Goal: Contribute content: Contribute content

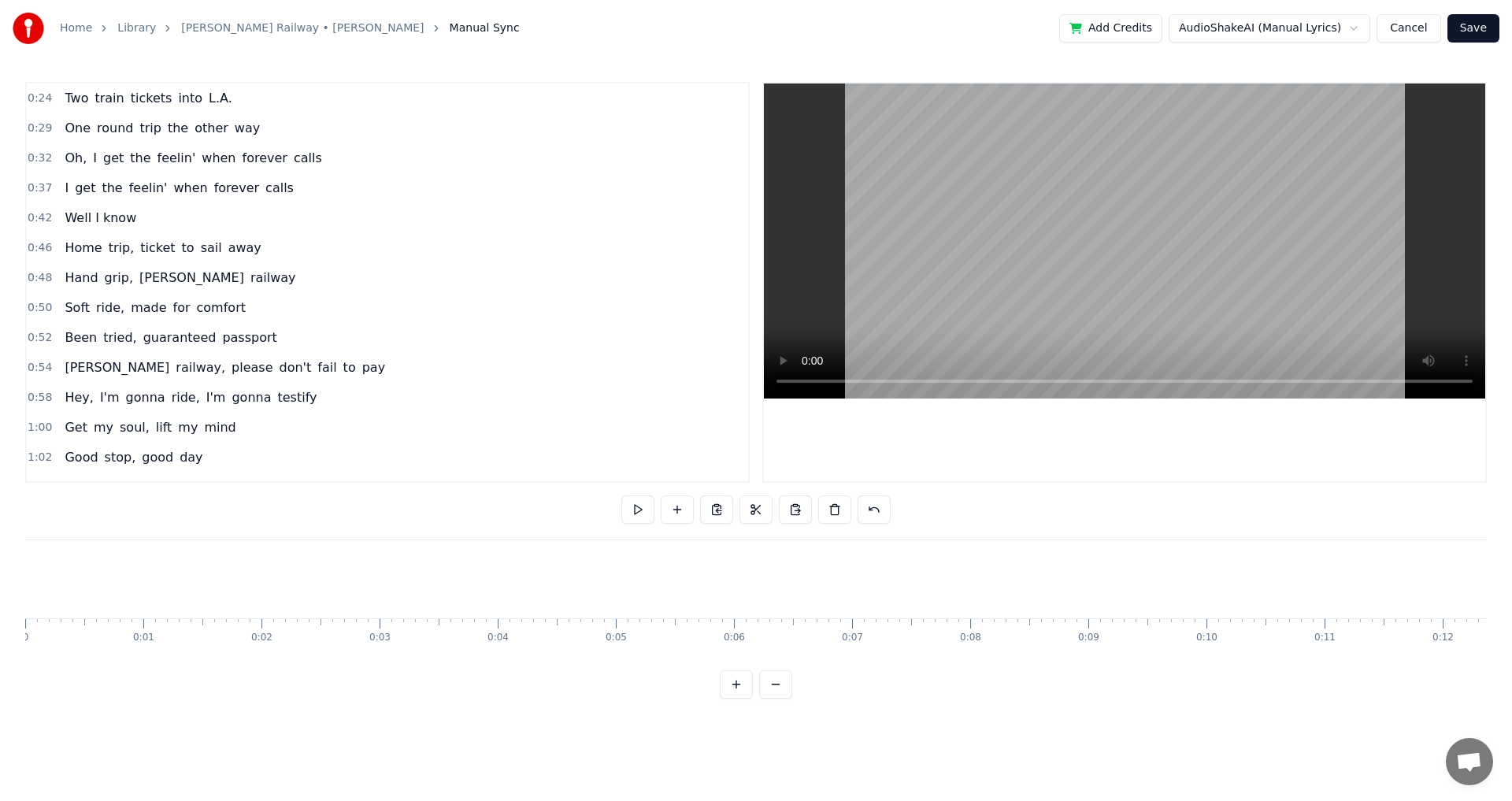
scroll to position [0, 22828]
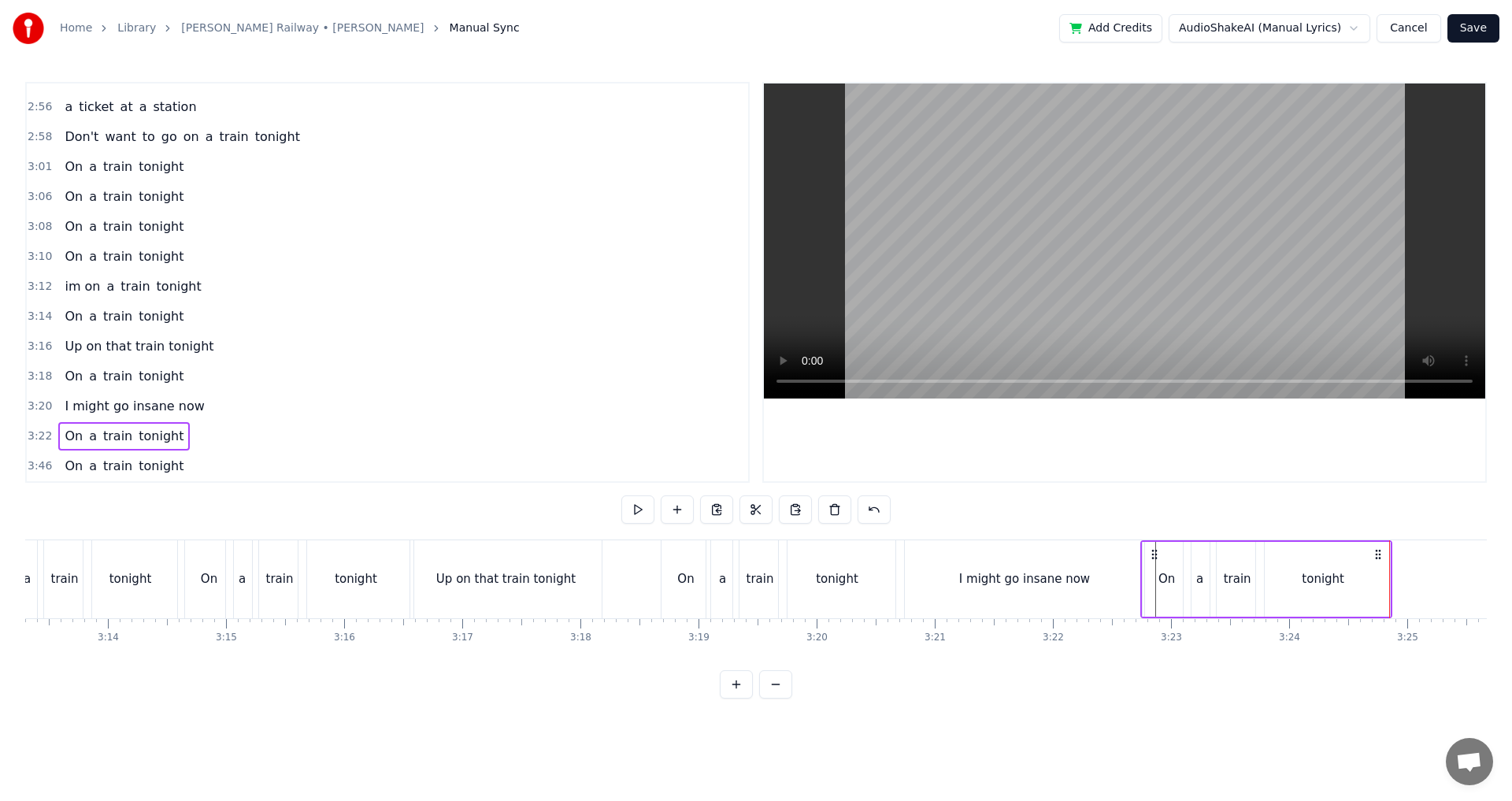
click at [897, 536] on div "0:24 Two train tickets into L.A. 0:29 One round trip the other way 0:32 Oh, I g…" at bounding box center [756, 390] width 1461 height 617
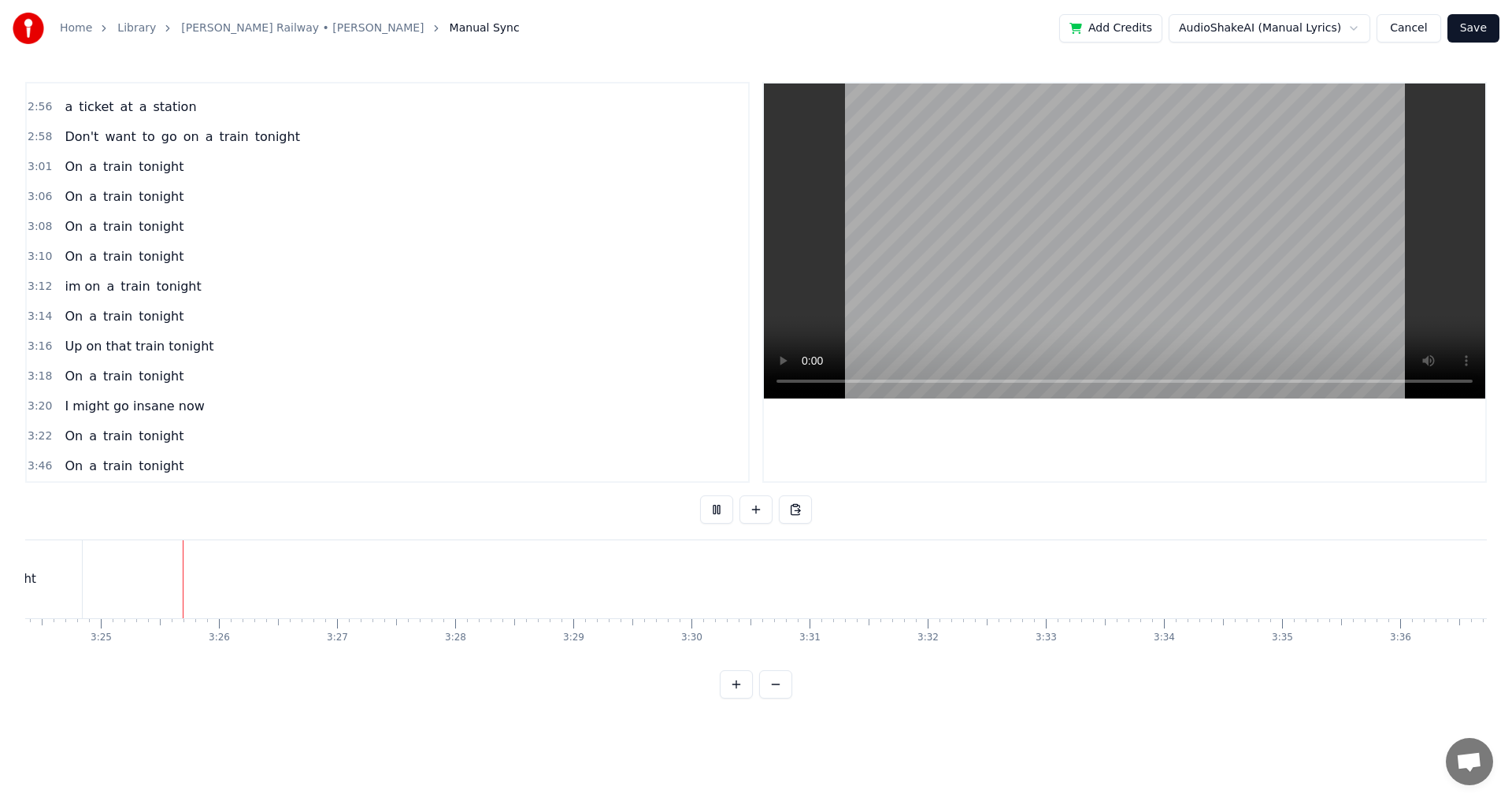
scroll to position [0, 24134]
click at [1135, 672] on div "0:24 Two train tickets into L.A. 0:29 One round trip the other way 0:32 Oh, I g…" at bounding box center [756, 390] width 1461 height 617
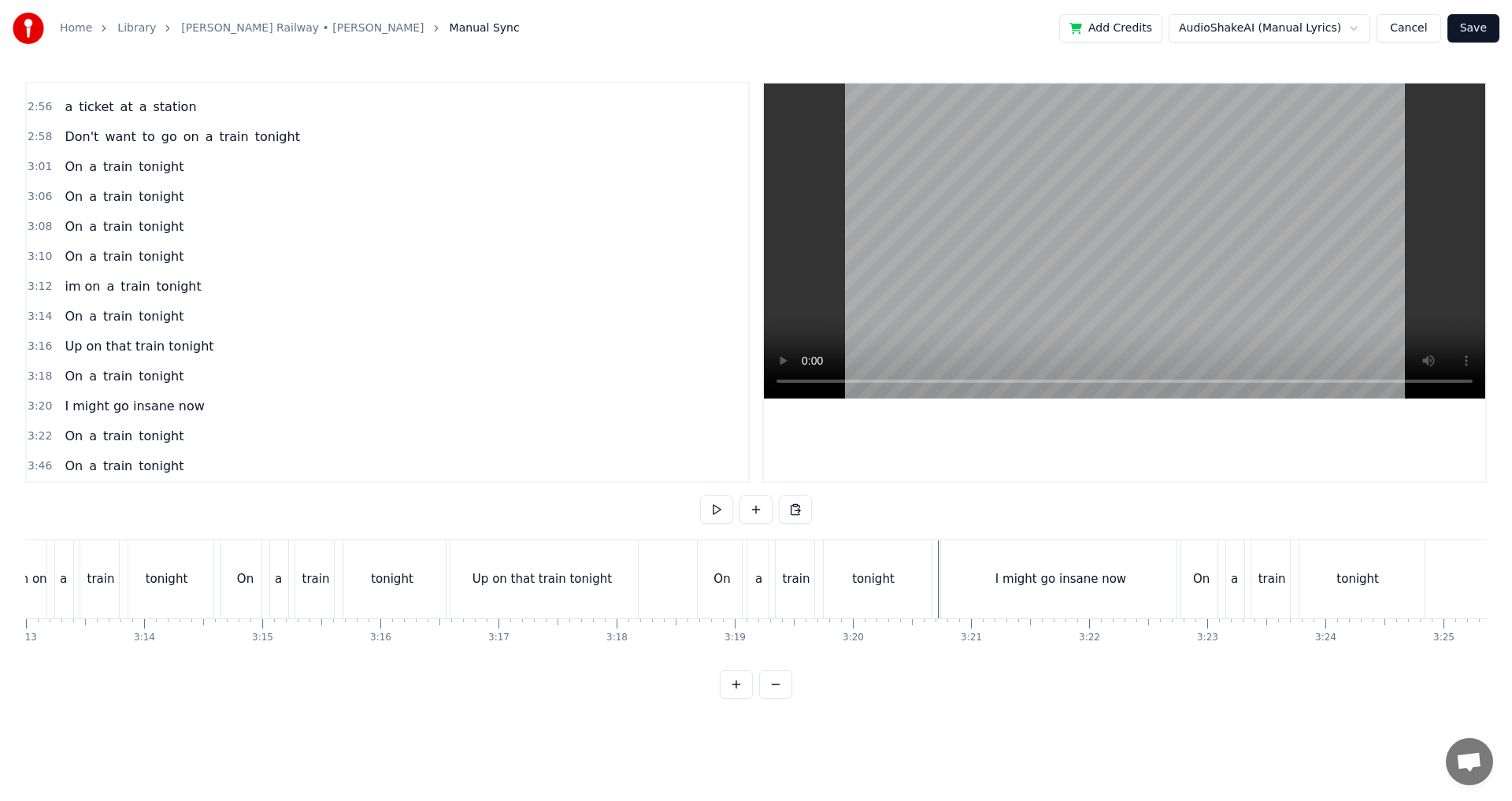
scroll to position [0, 22864]
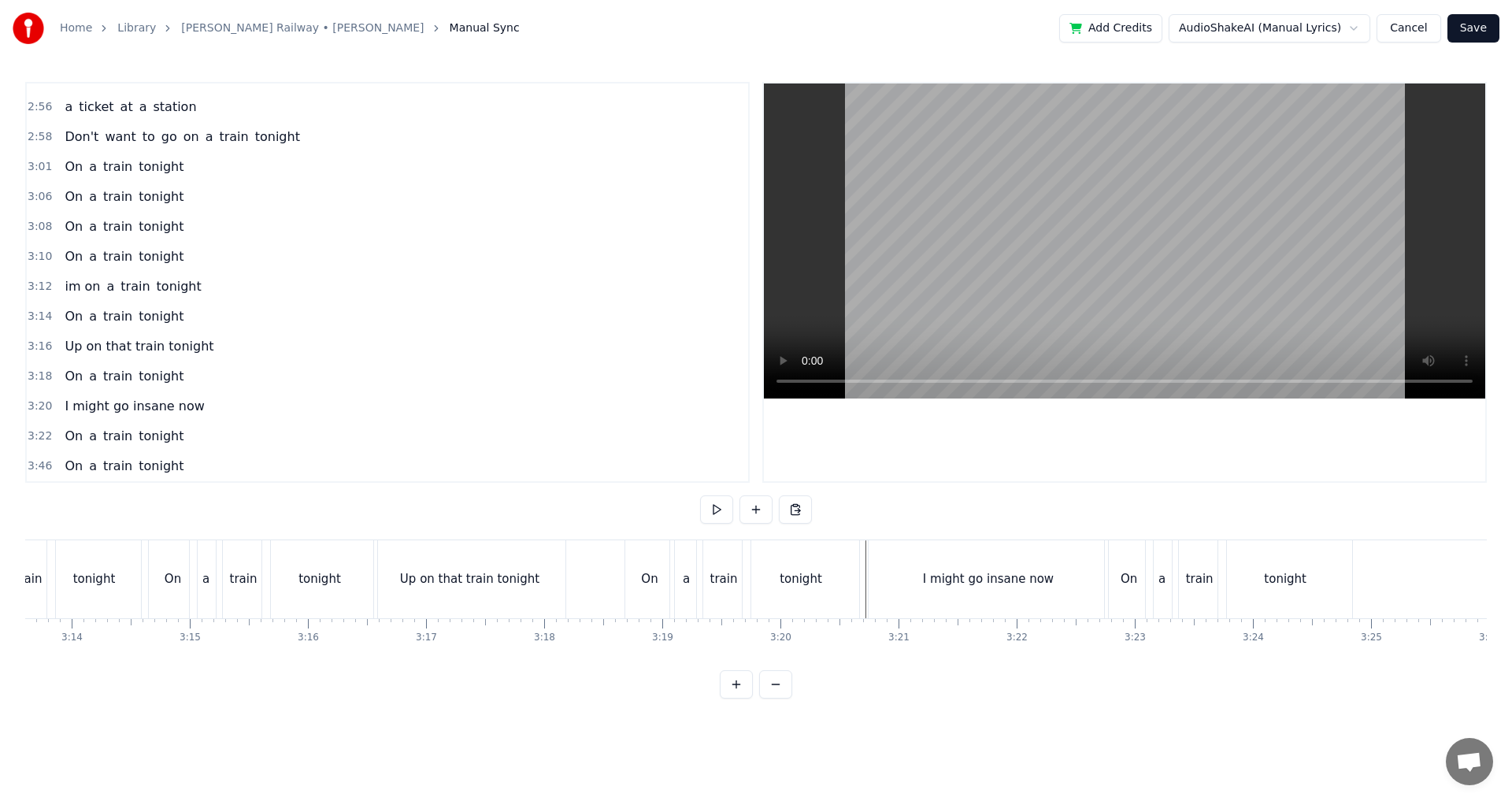
click at [867, 536] on div "0:24 Two train tickets into L.A. 0:29 One round trip the other way 0:32 Oh, I g…" at bounding box center [756, 390] width 1461 height 617
click at [867, 545] on div "I might go insane now" at bounding box center [988, 579] width 241 height 78
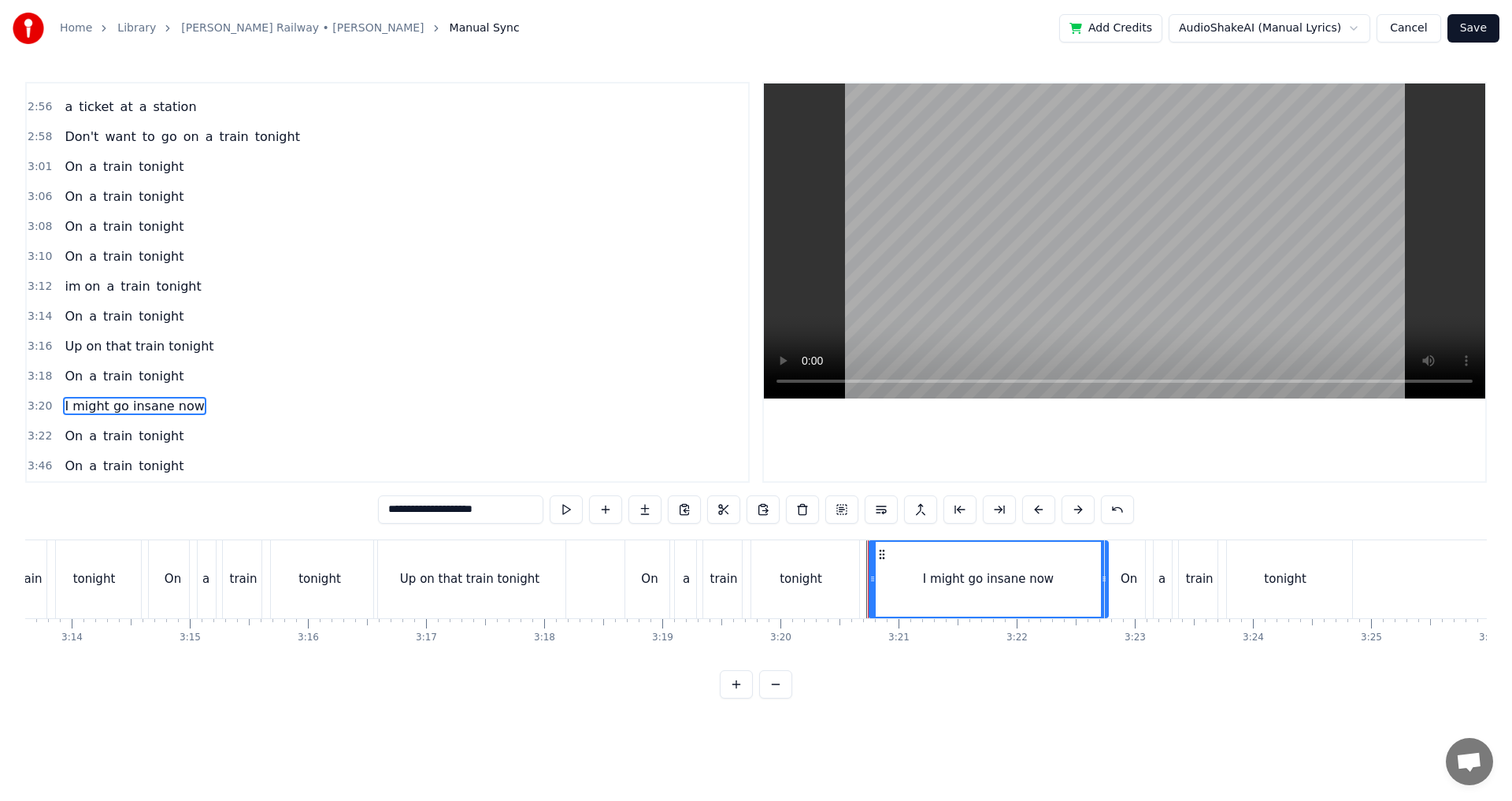
scroll to position [1189, 0]
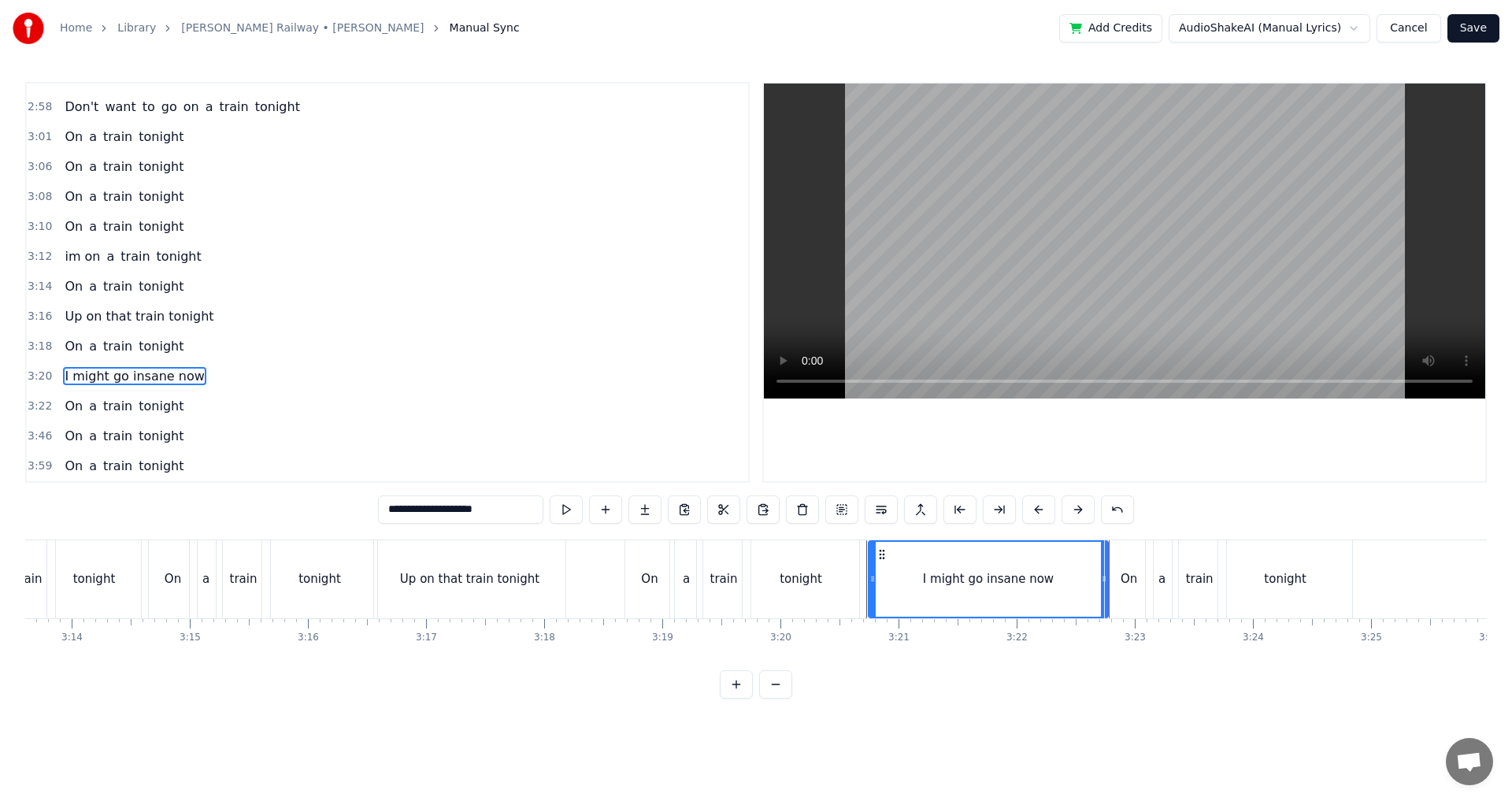
click at [1109, 548] on div at bounding box center [1109, 579] width 1 height 78
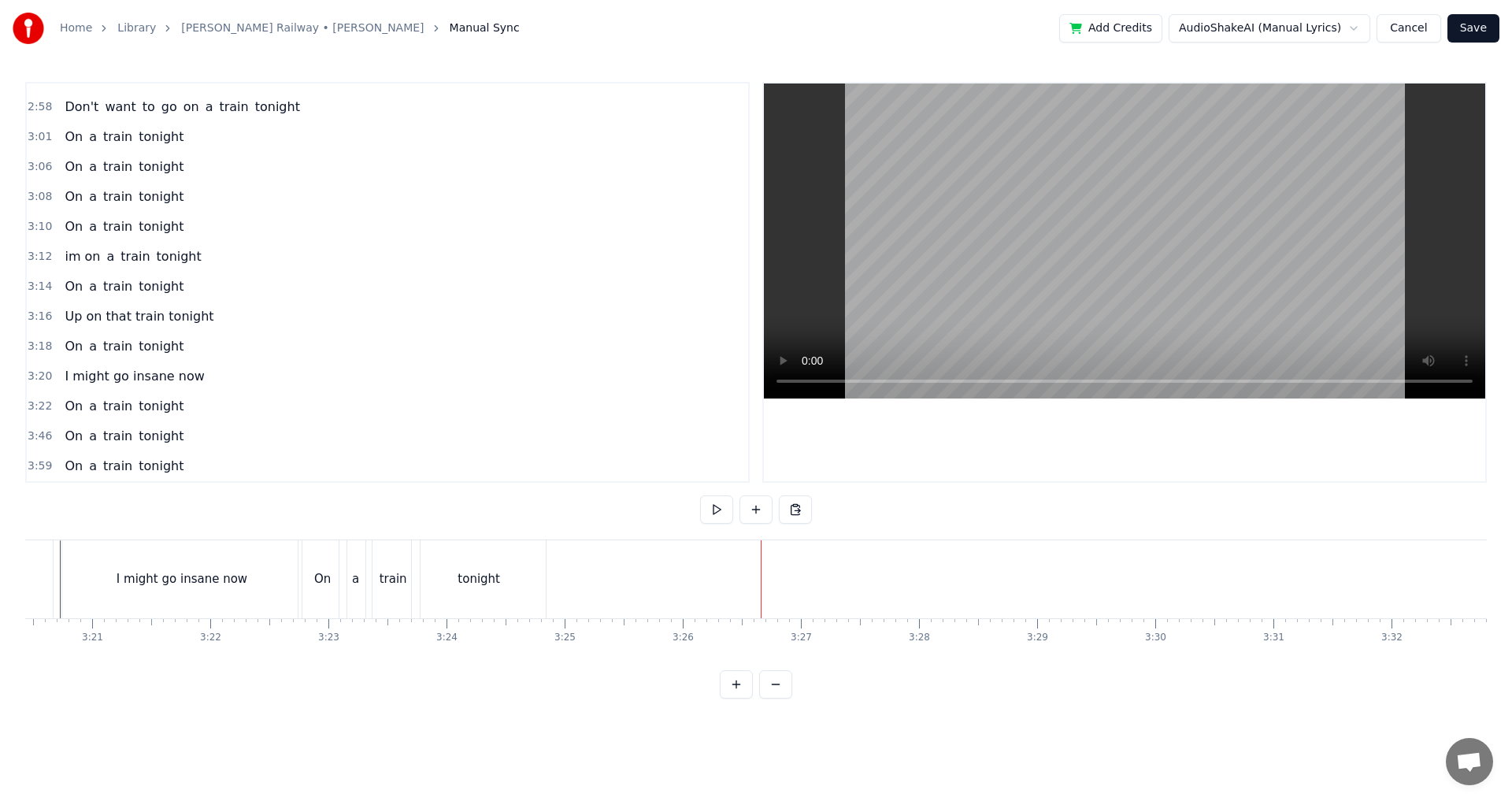
scroll to position [0, 23562]
click at [287, 28] on link "[PERSON_NAME] Railway • [PERSON_NAME]" at bounding box center [303, 28] width 242 height 16
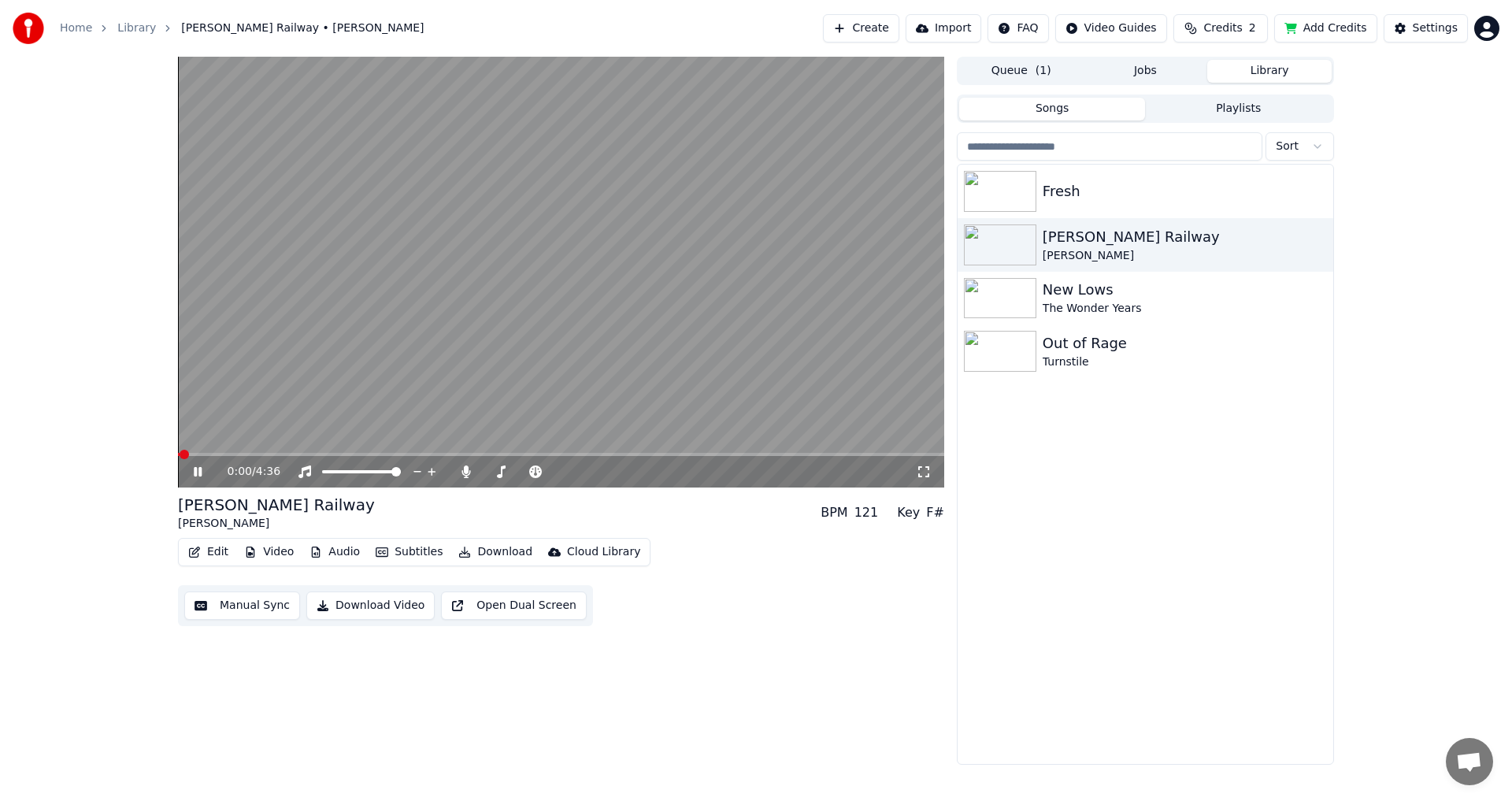
click at [210, 548] on button "Edit" at bounding box center [208, 552] width 53 height 22
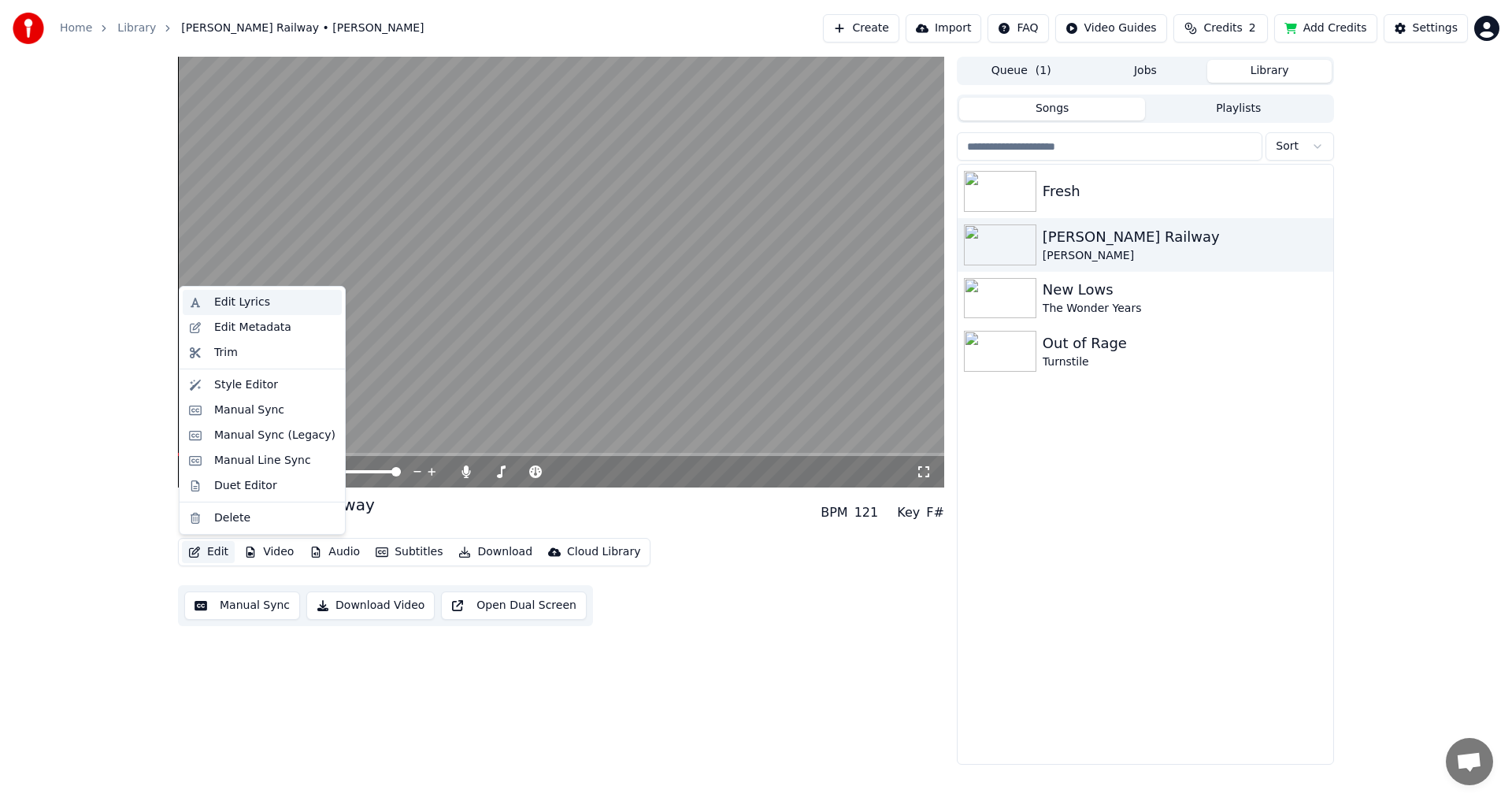
click at [230, 296] on div "Edit Lyrics" at bounding box center [242, 303] width 56 height 16
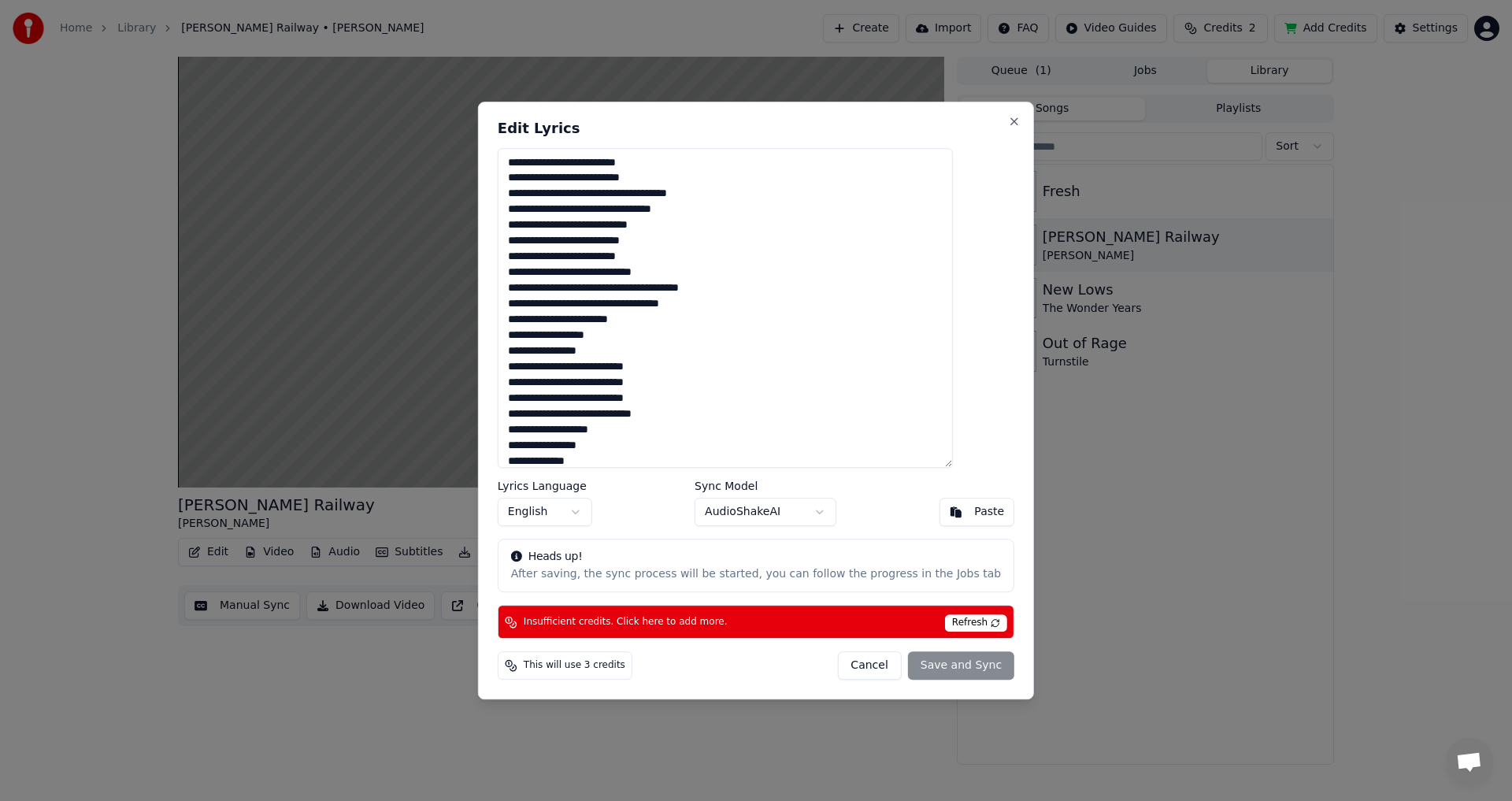
drag, startPoint x: 984, startPoint y: 267, endPoint x: 975, endPoint y: 430, distance: 163.2
click at [975, 430] on div "Edit Lyrics Lyrics Language English Sync Model AudioShakeAI Paste Heads up! Aft…" at bounding box center [756, 400] width 556 height 599
drag, startPoint x: 632, startPoint y: 436, endPoint x: 456, endPoint y: 84, distance: 393.5
click at [456, 84] on body "Home Library [PERSON_NAME] Railway • [PERSON_NAME] Create Import FAQ Video Guid…" at bounding box center [756, 400] width 1512 height 801
click at [842, 670] on button "Cancel" at bounding box center [868, 665] width 63 height 28
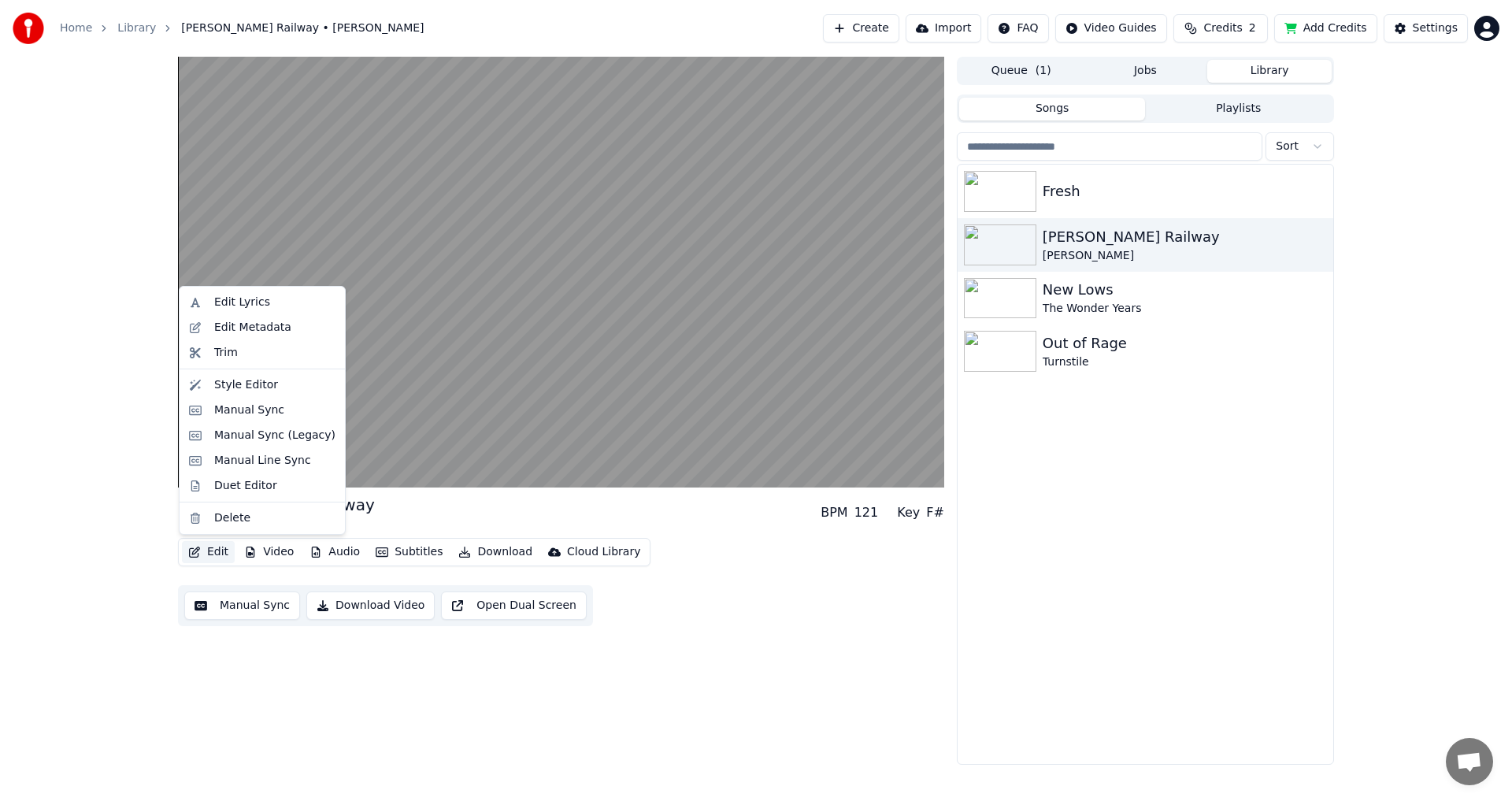
click at [210, 553] on button "Edit" at bounding box center [208, 552] width 53 height 22
click at [266, 422] on div "Manual Sync" at bounding box center [262, 410] width 159 height 25
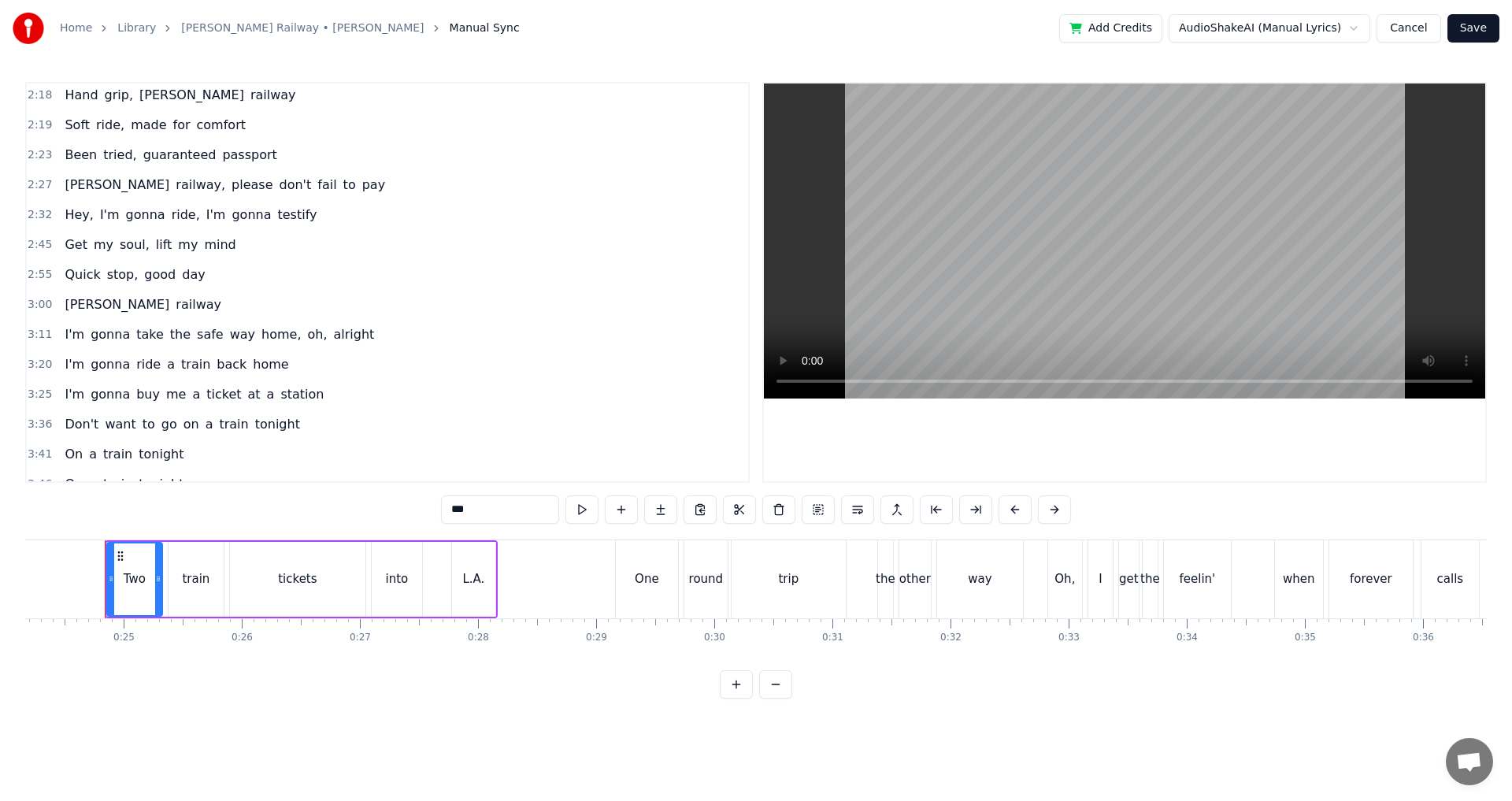
scroll to position [860, 0]
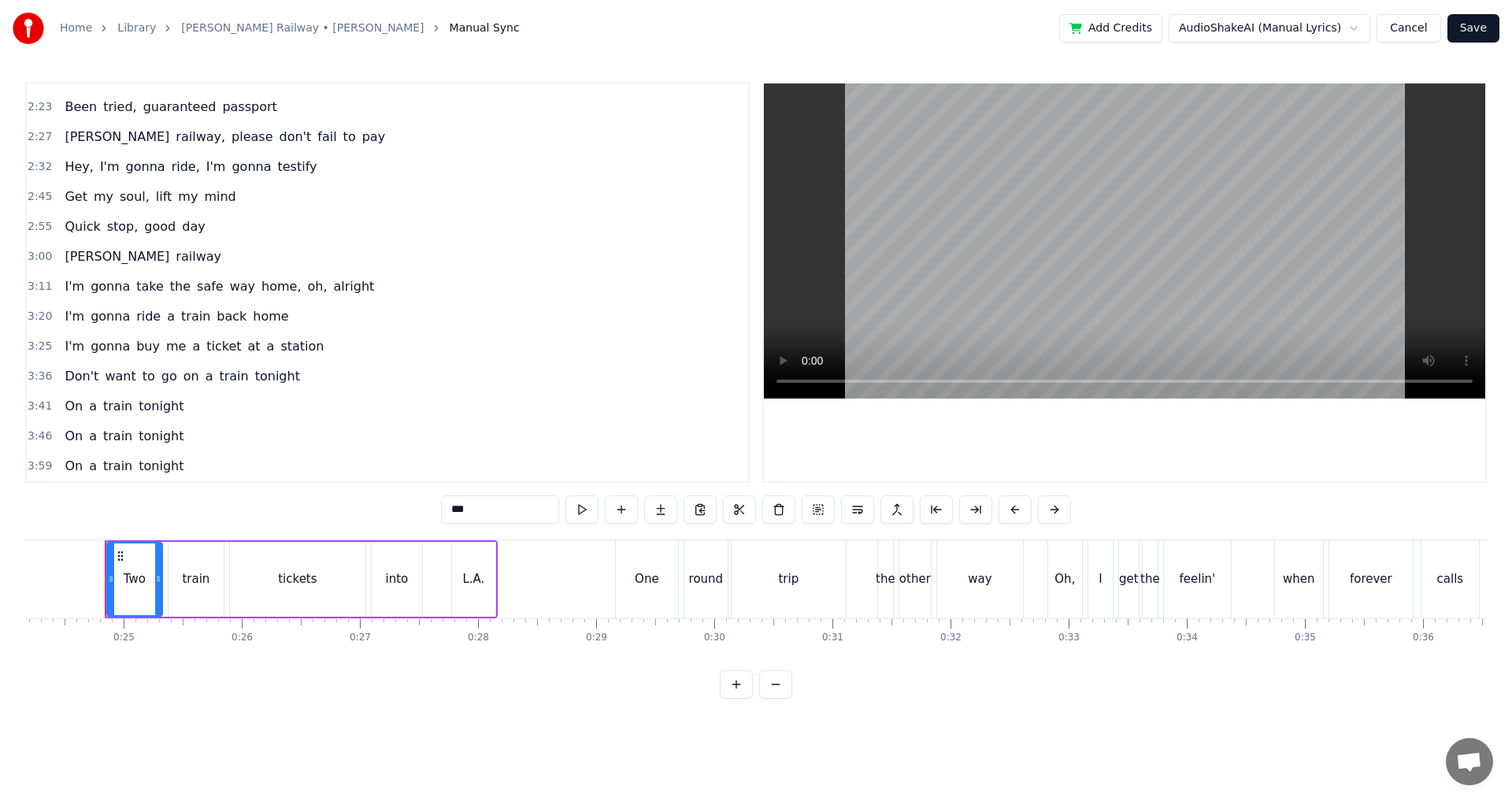
click at [137, 415] on span "tonight" at bounding box center [161, 406] width 48 height 18
type input "*******"
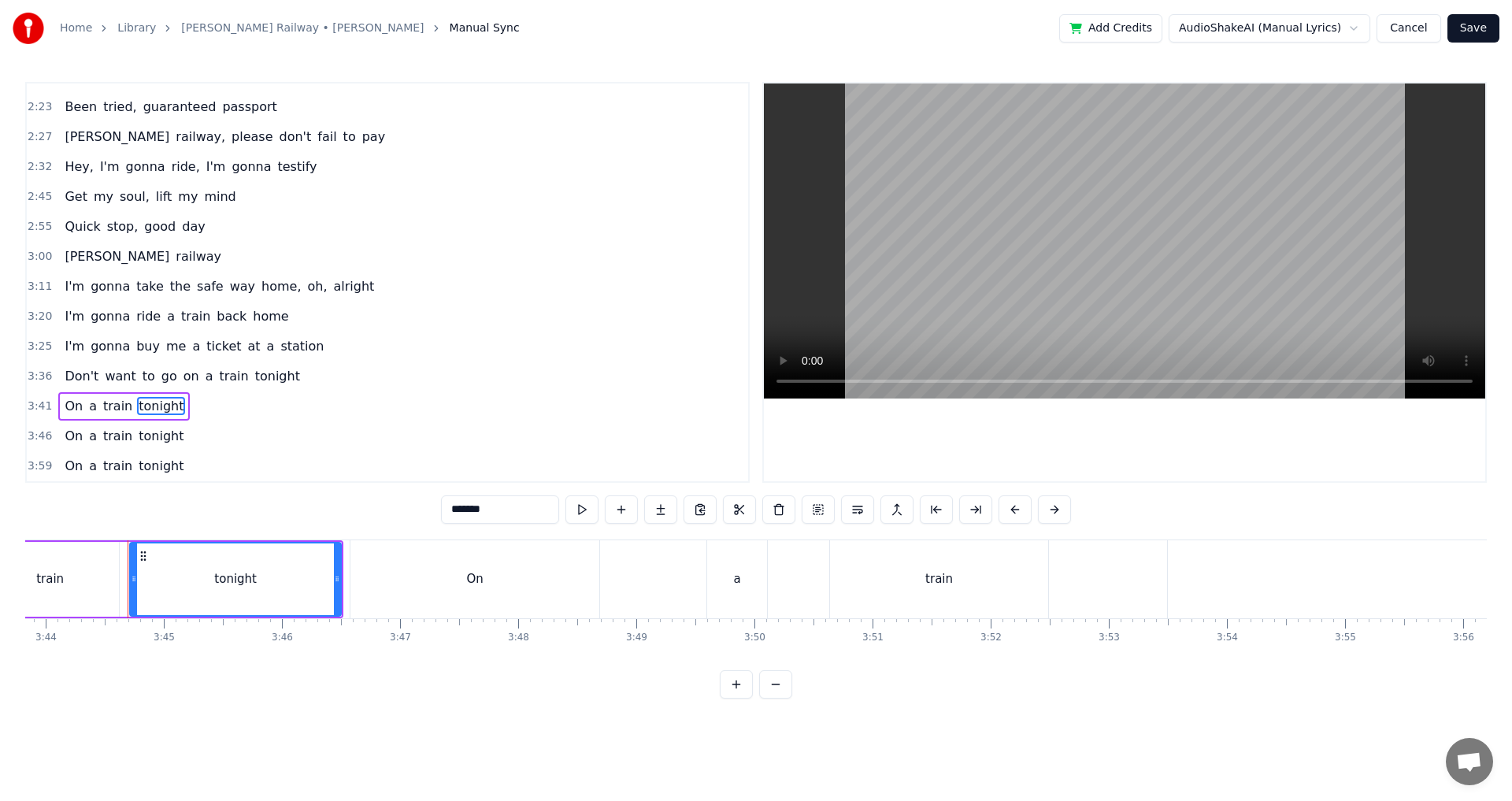
scroll to position [0, 26456]
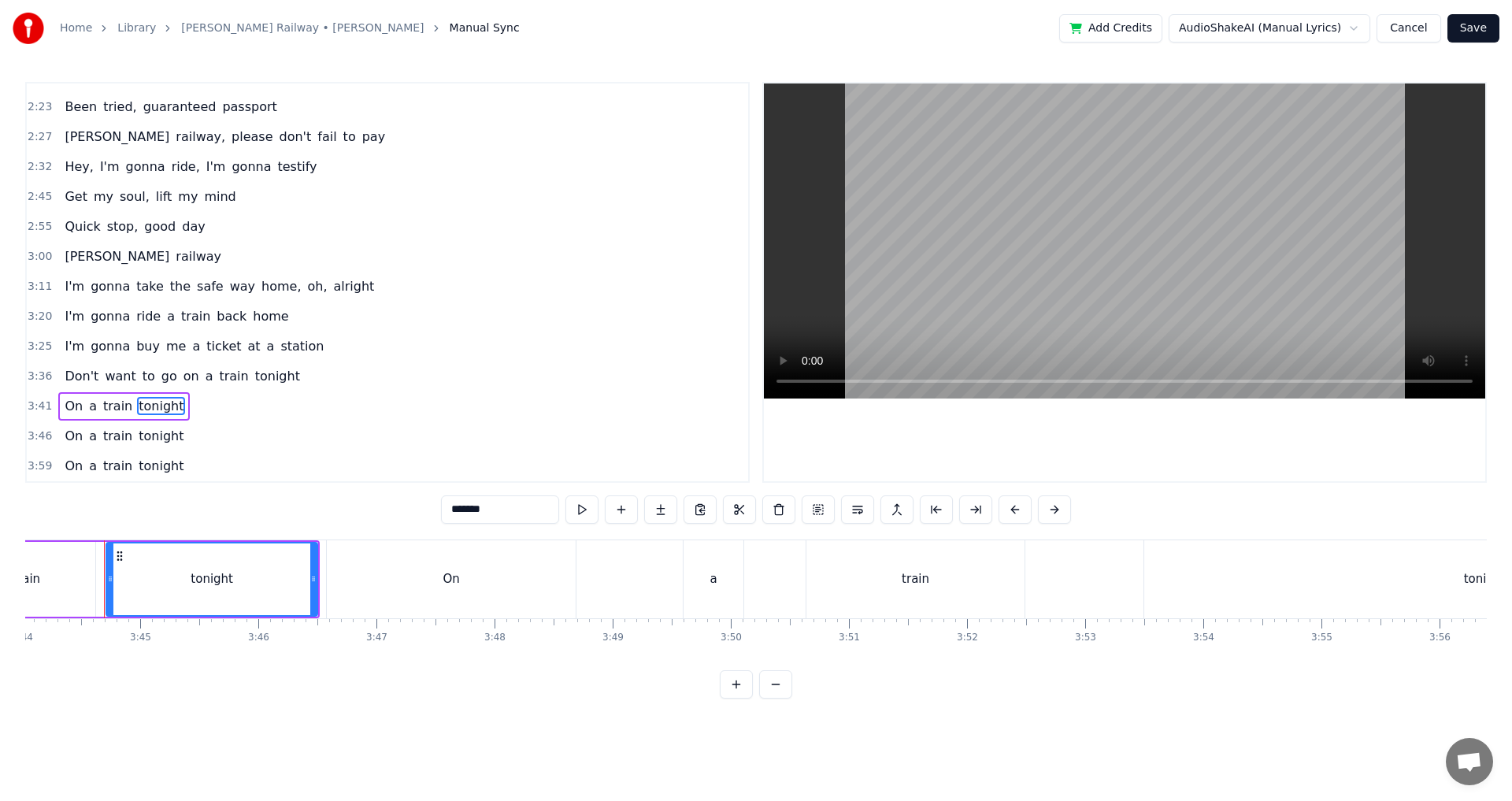
drag, startPoint x: 1208, startPoint y: 670, endPoint x: 1221, endPoint y: 669, distance: 13.0
click at [1221, 658] on div "Two train tickets into L.A. One round trip the other way Oh, I get the feelin' …" at bounding box center [756, 599] width 1461 height 118
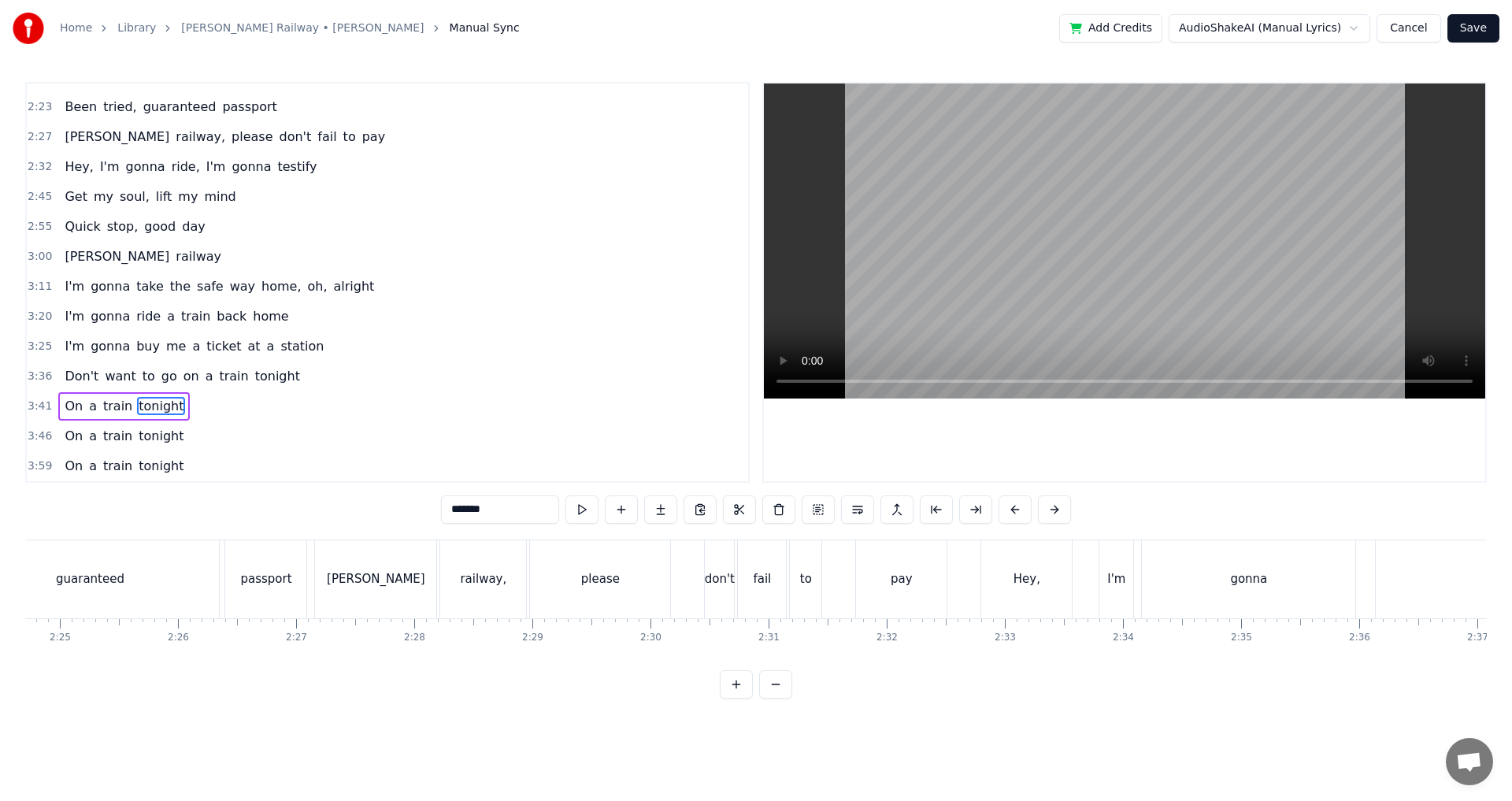
scroll to position [0, 17608]
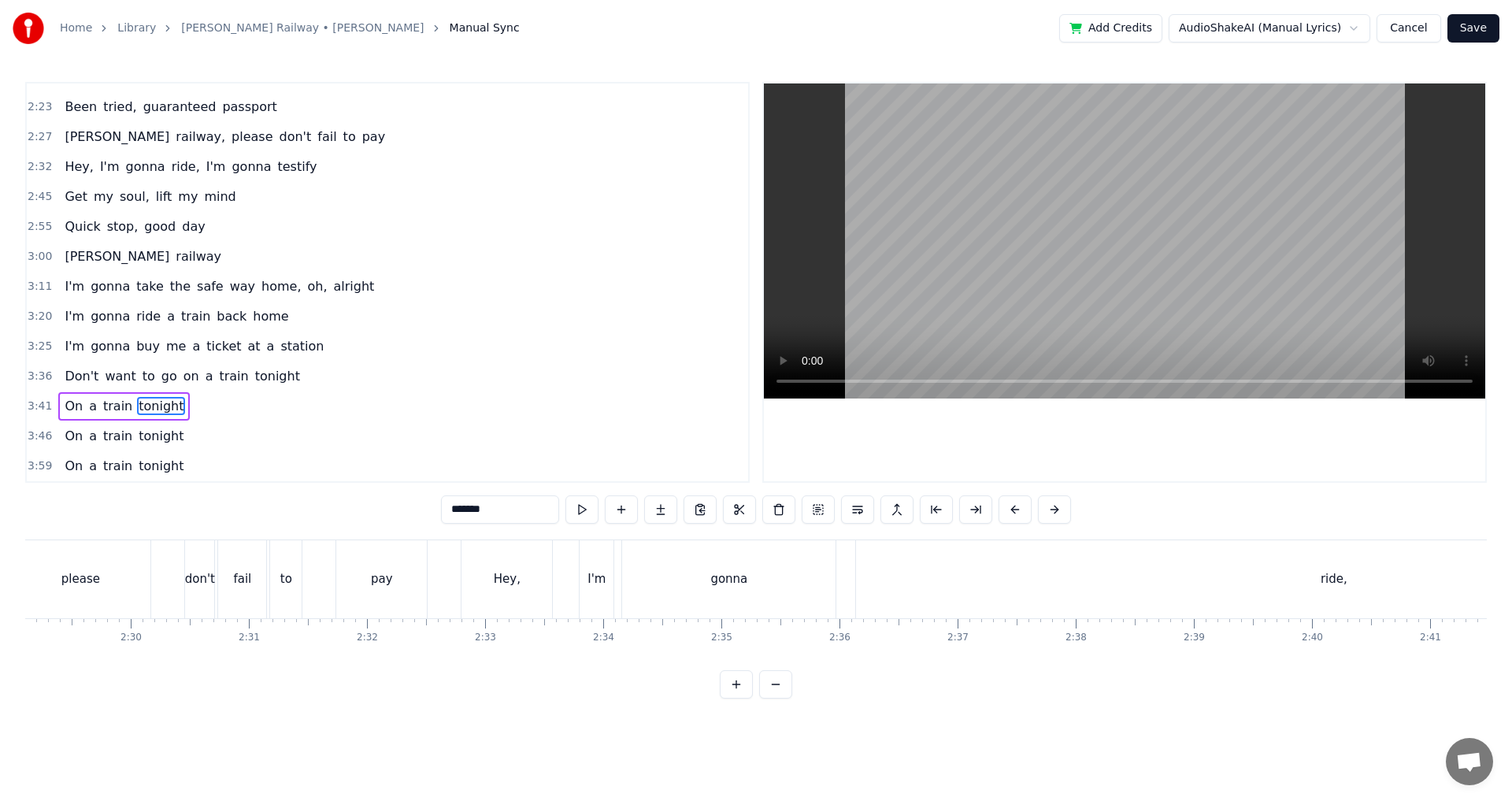
click at [155, 567] on div "[PERSON_NAME] railway, please don't fail to pay" at bounding box center [112, 579] width 636 height 78
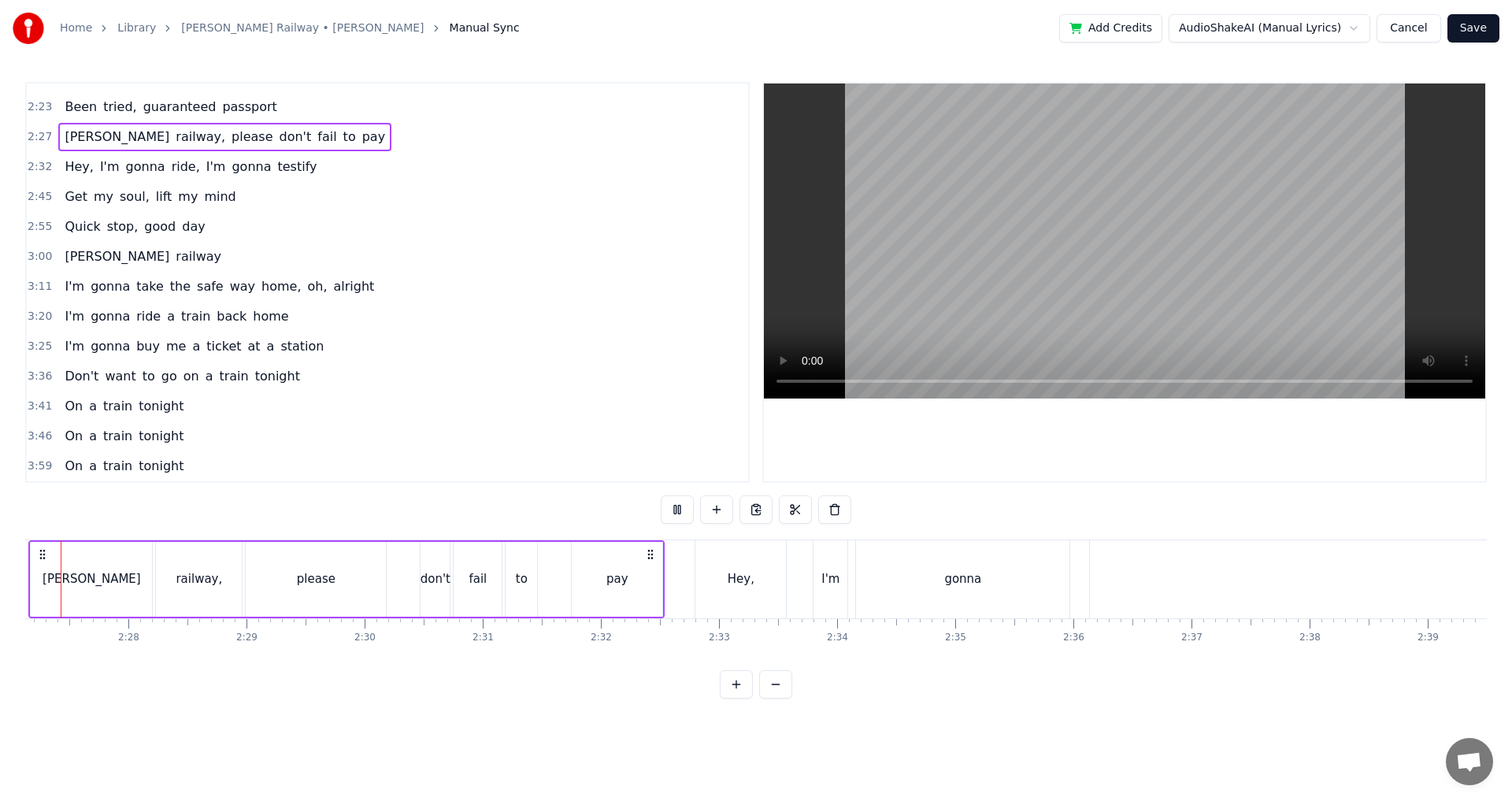
scroll to position [0, 17323]
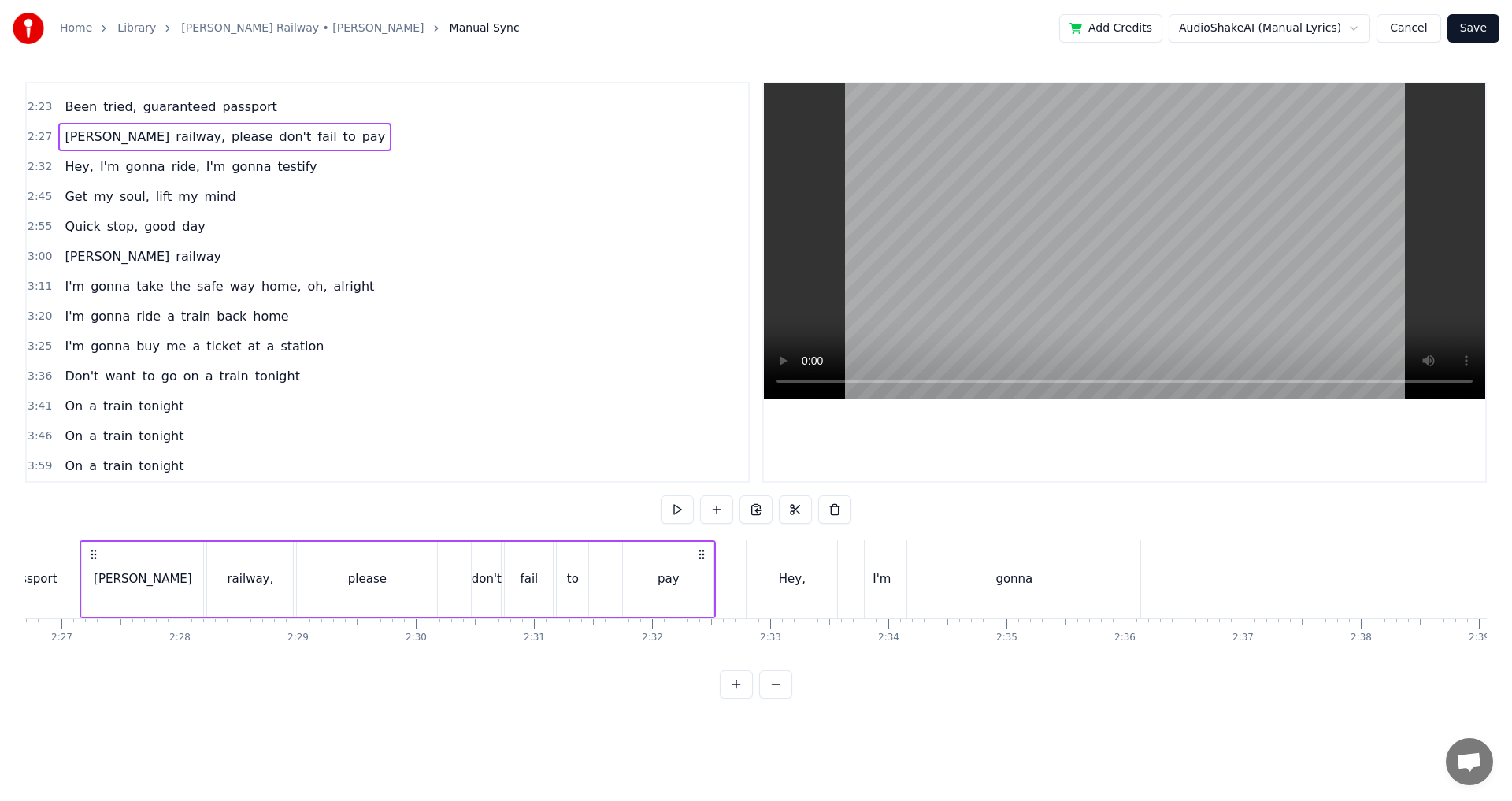
click at [1410, 25] on button "Cancel" at bounding box center [1408, 28] width 63 height 28
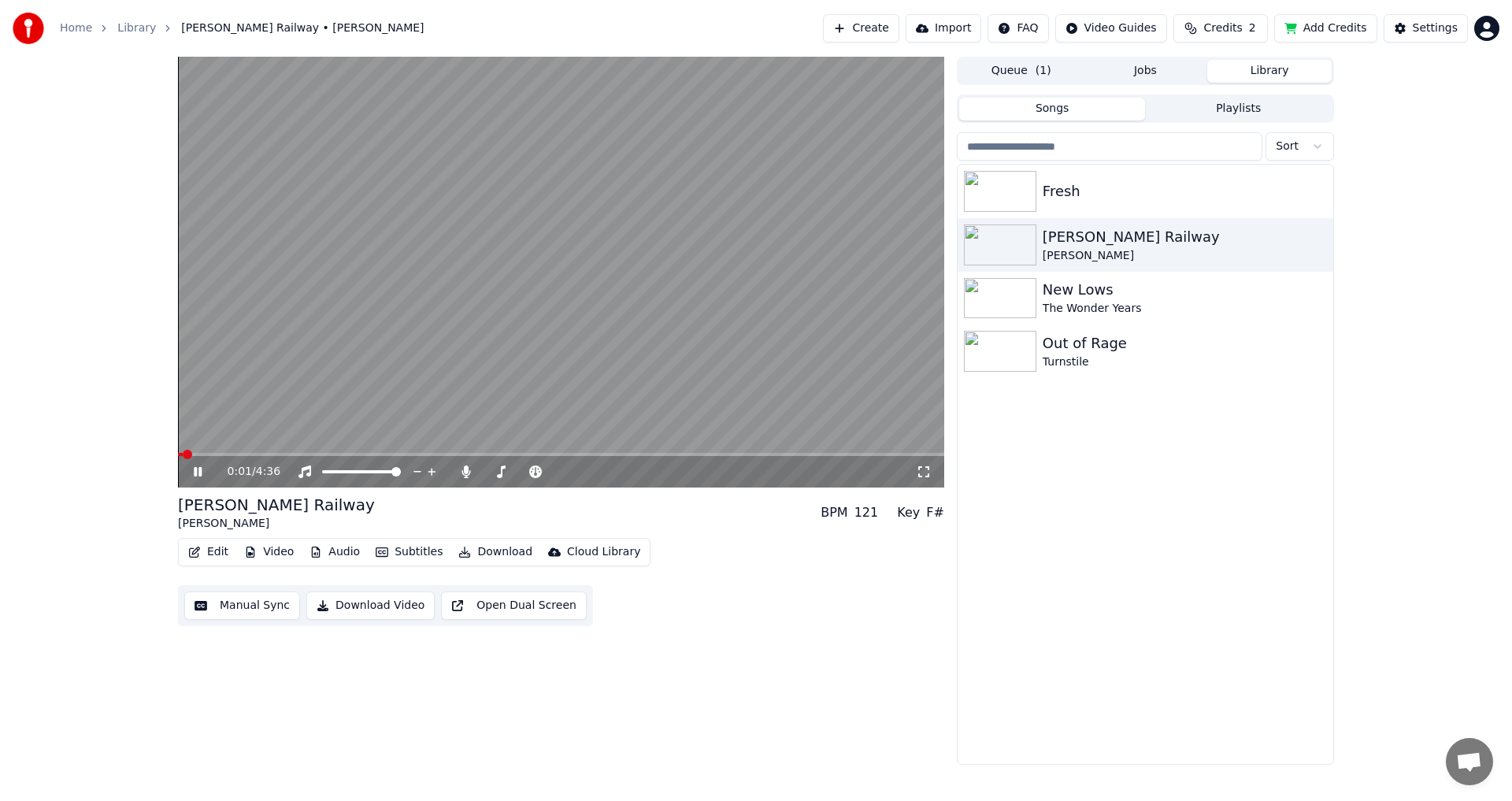
click at [209, 470] on icon at bounding box center [209, 472] width 37 height 13
click at [1121, 185] on div "Fresh" at bounding box center [1176, 191] width 268 height 22
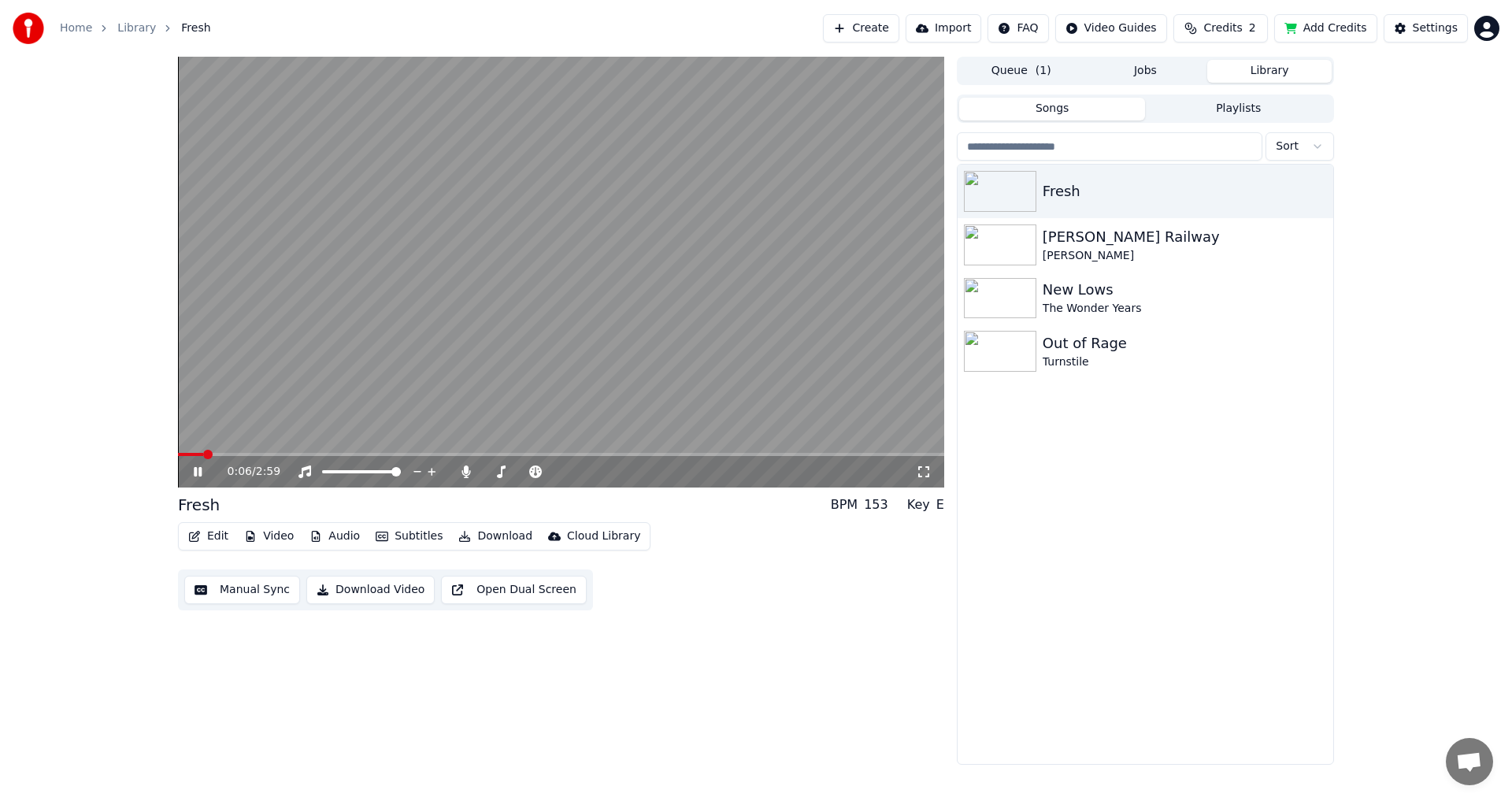
click at [206, 454] on span at bounding box center [561, 455] width 766 height 3
click at [238, 454] on span at bounding box center [561, 455] width 766 height 3
click at [272, 456] on span at bounding box center [561, 455] width 766 height 3
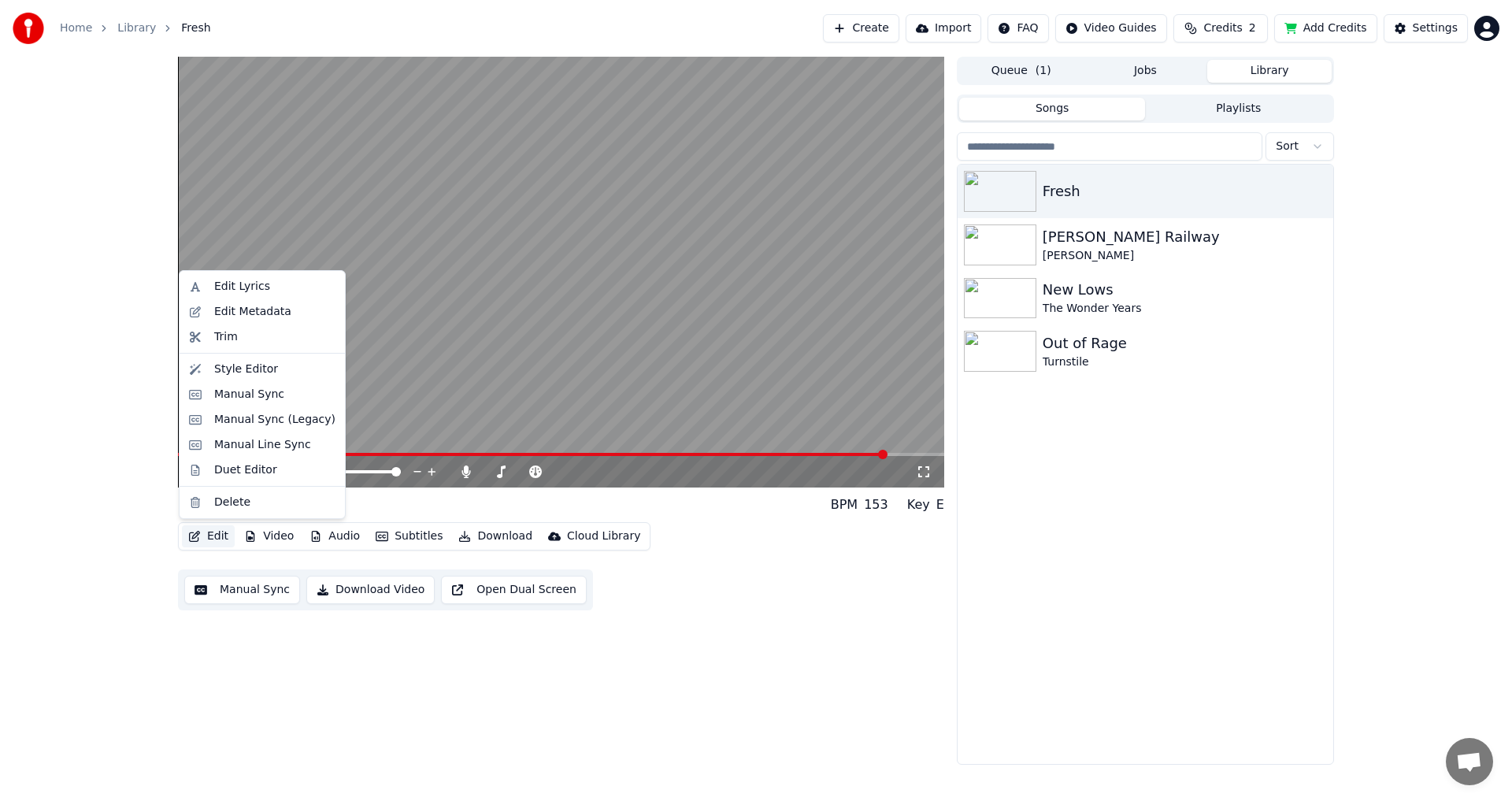
click at [195, 533] on icon "button" at bounding box center [194, 537] width 13 height 11
click at [258, 398] on div "Manual Sync" at bounding box center [249, 394] width 70 height 16
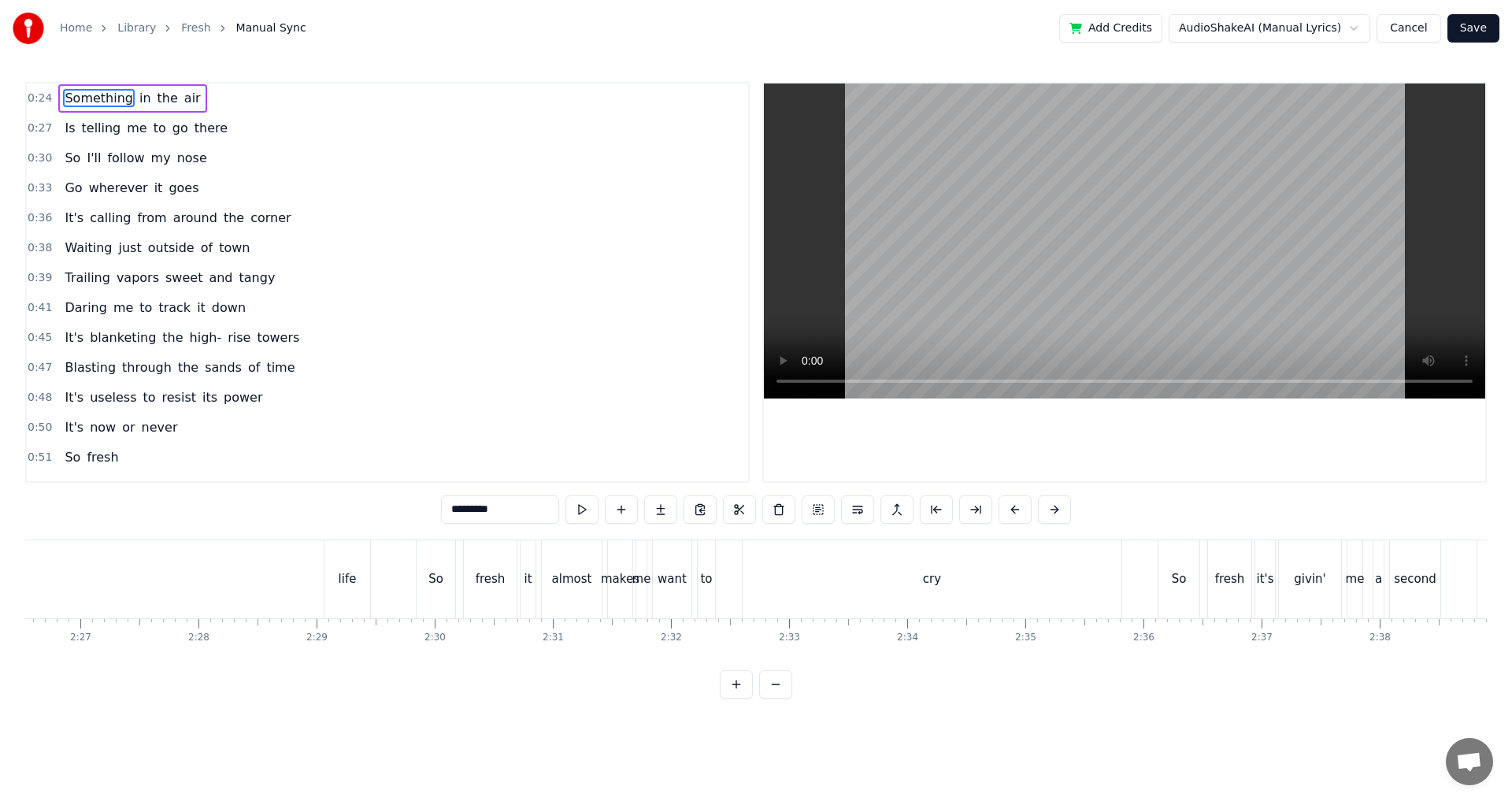
scroll to position [0, 17177]
click at [390, 556] on div "So fresh it's givin' me a second life" at bounding box center [153, 579] width 698 height 78
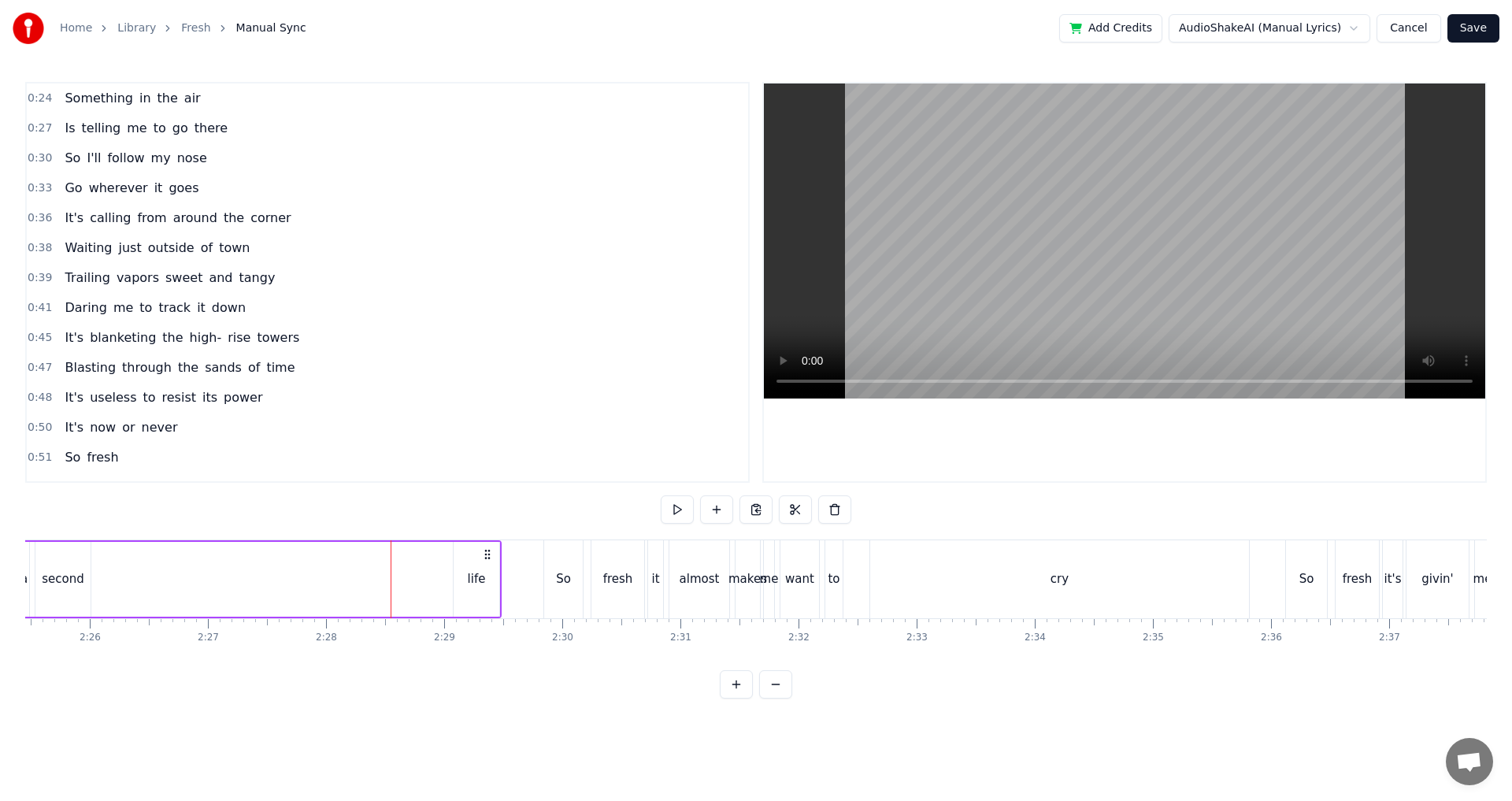
click at [109, 552] on div "So fresh it's givin' me a second life" at bounding box center [153, 579] width 698 height 78
click at [105, 554] on div "So fresh it's givin' me a second life" at bounding box center [153, 579] width 698 height 78
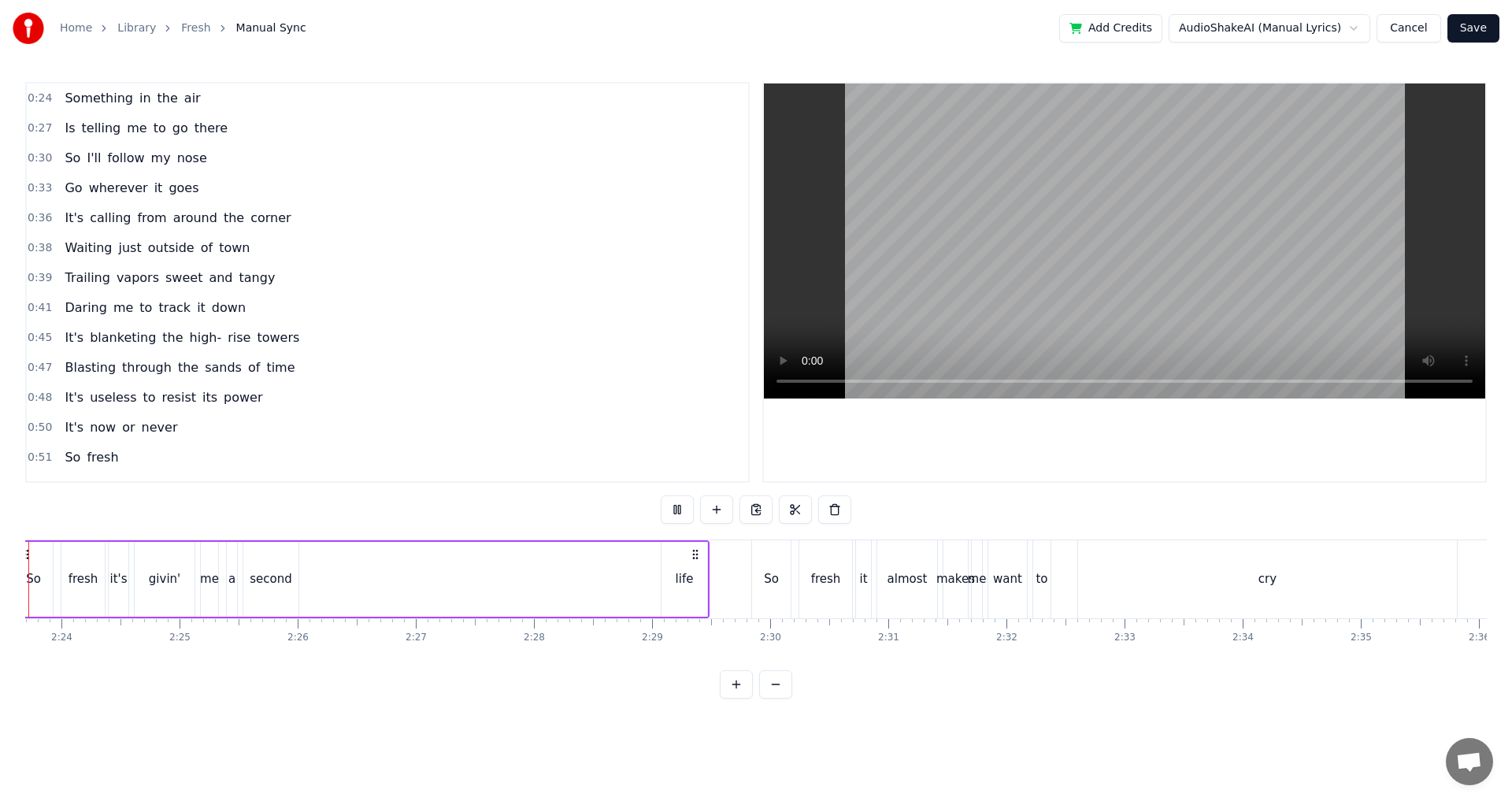
scroll to position [0, 16904]
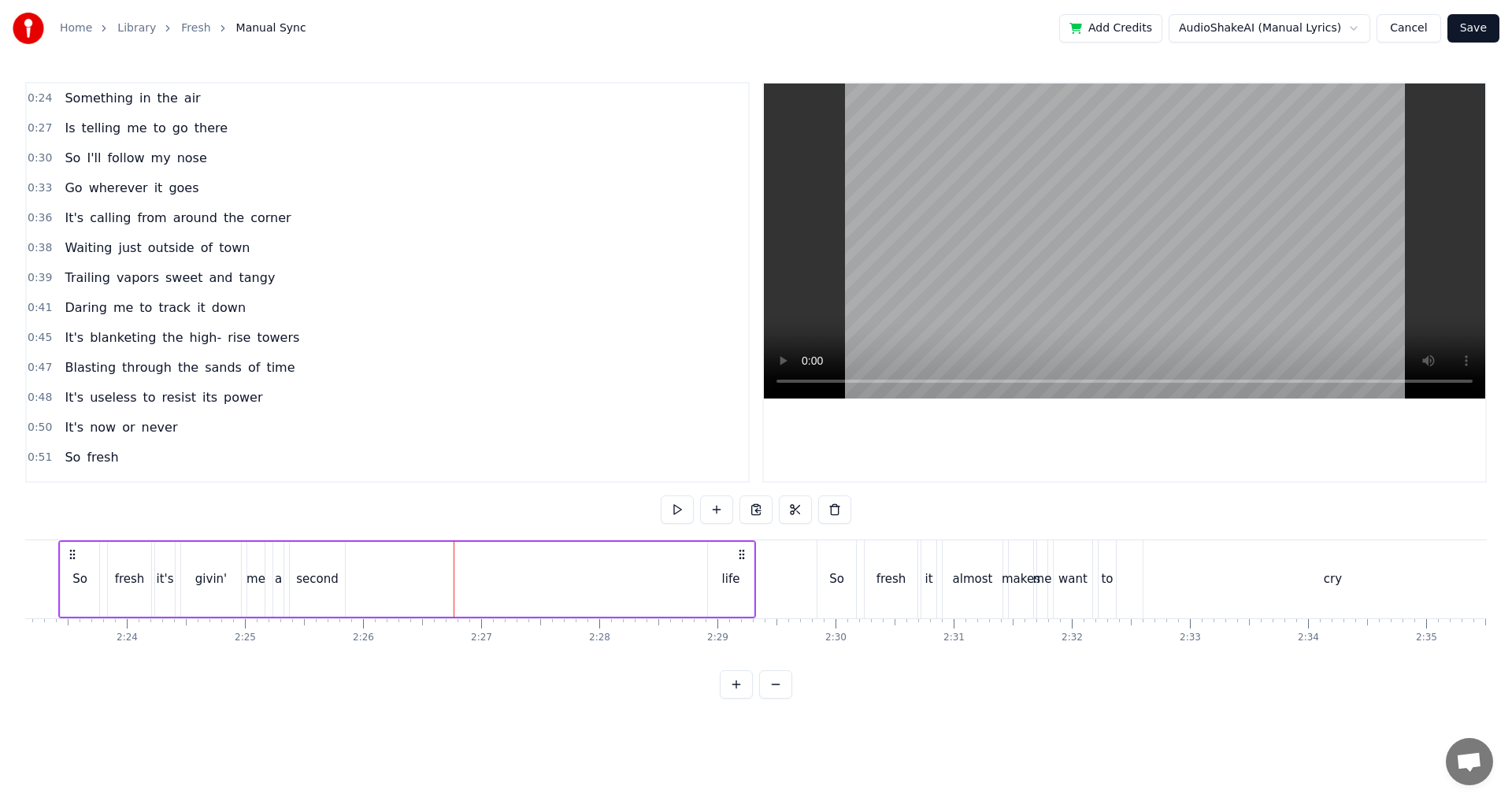
drag, startPoint x: 758, startPoint y: 550, endPoint x: 740, endPoint y: 558, distance: 19.7
click at [740, 558] on icon at bounding box center [742, 554] width 13 height 13
click at [739, 564] on div "life" at bounding box center [749, 579] width 46 height 75
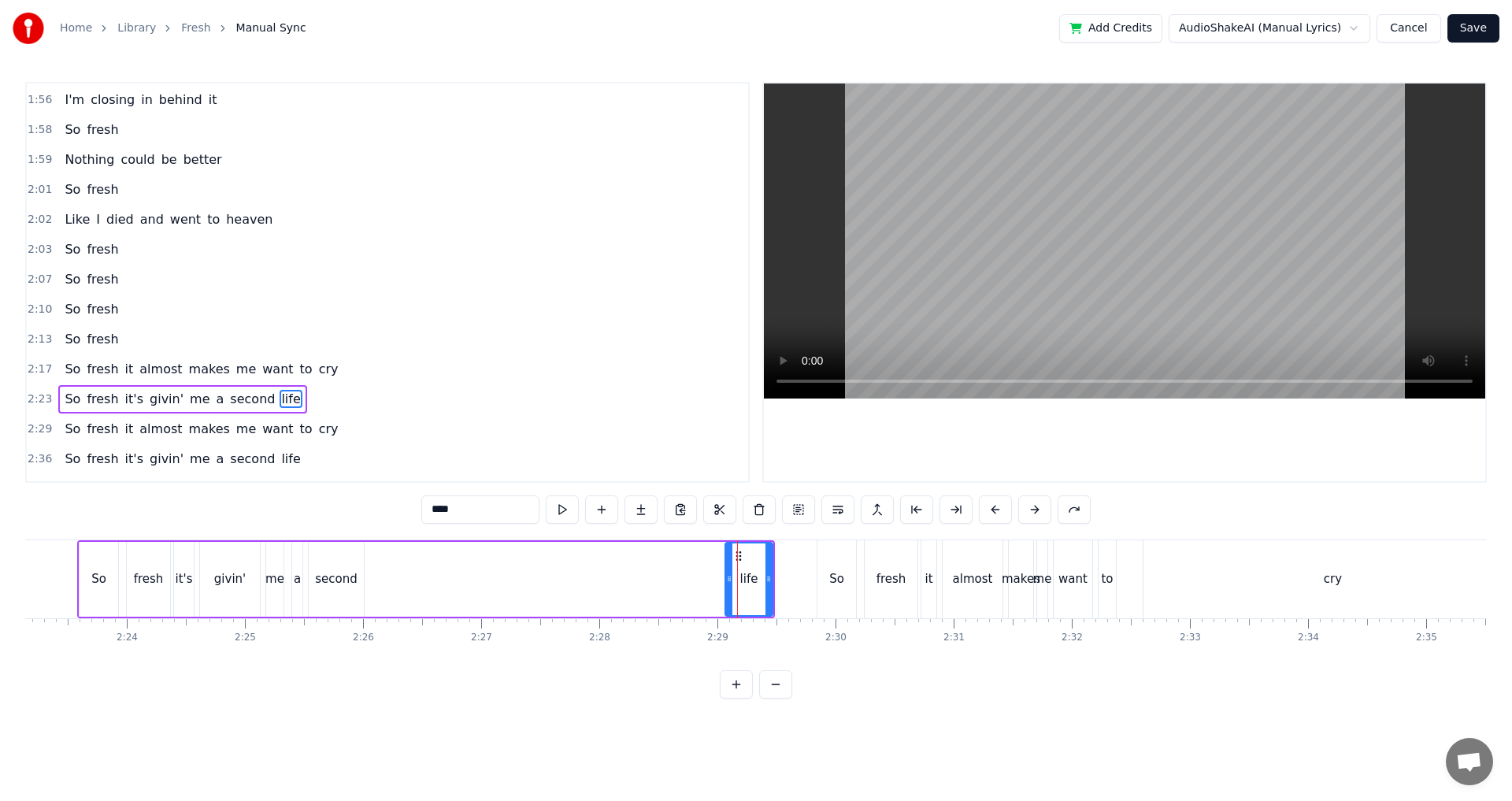
scroll to position [1129, 0]
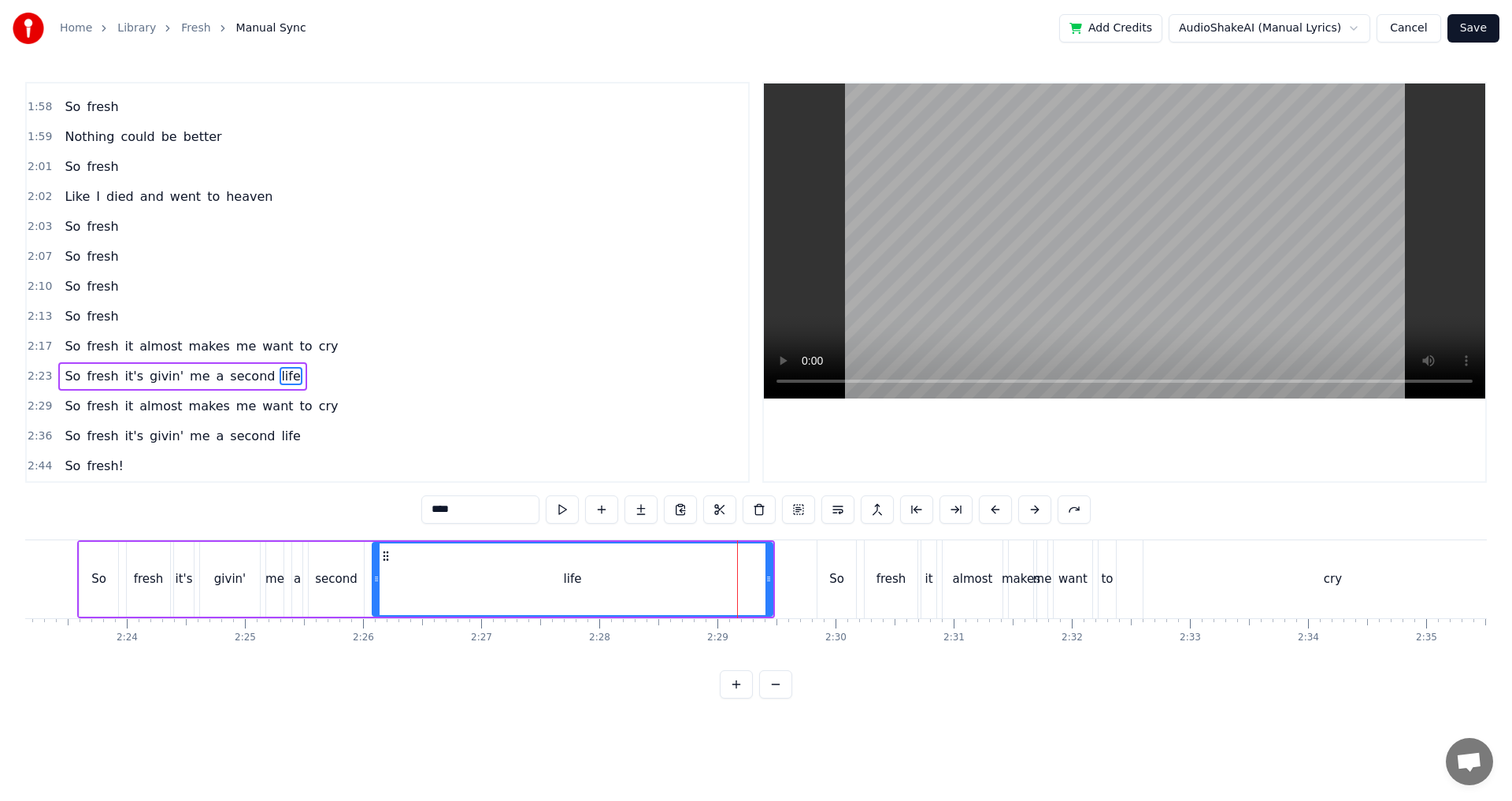
drag, startPoint x: 732, startPoint y: 573, endPoint x: 378, endPoint y: 601, distance: 355.1
click at [378, 601] on div at bounding box center [377, 579] width 6 height 72
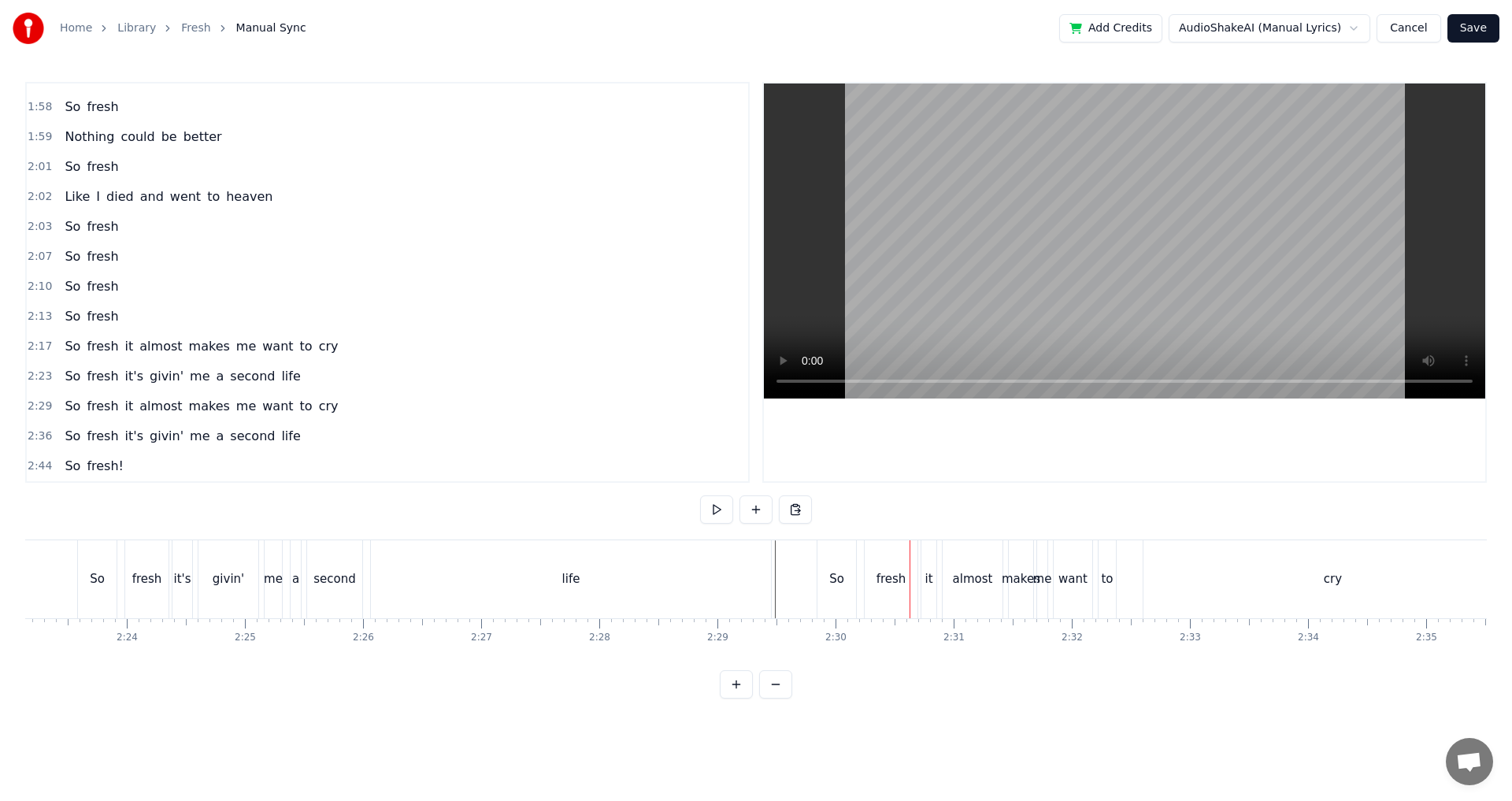
click at [1506, 9] on div "Home Library Fresh Manual Sync Add Credits AudioShakeAI (Manual Lyrics) Cancel …" at bounding box center [756, 28] width 1512 height 57
click at [1477, 33] on button "Save" at bounding box center [1473, 28] width 52 height 28
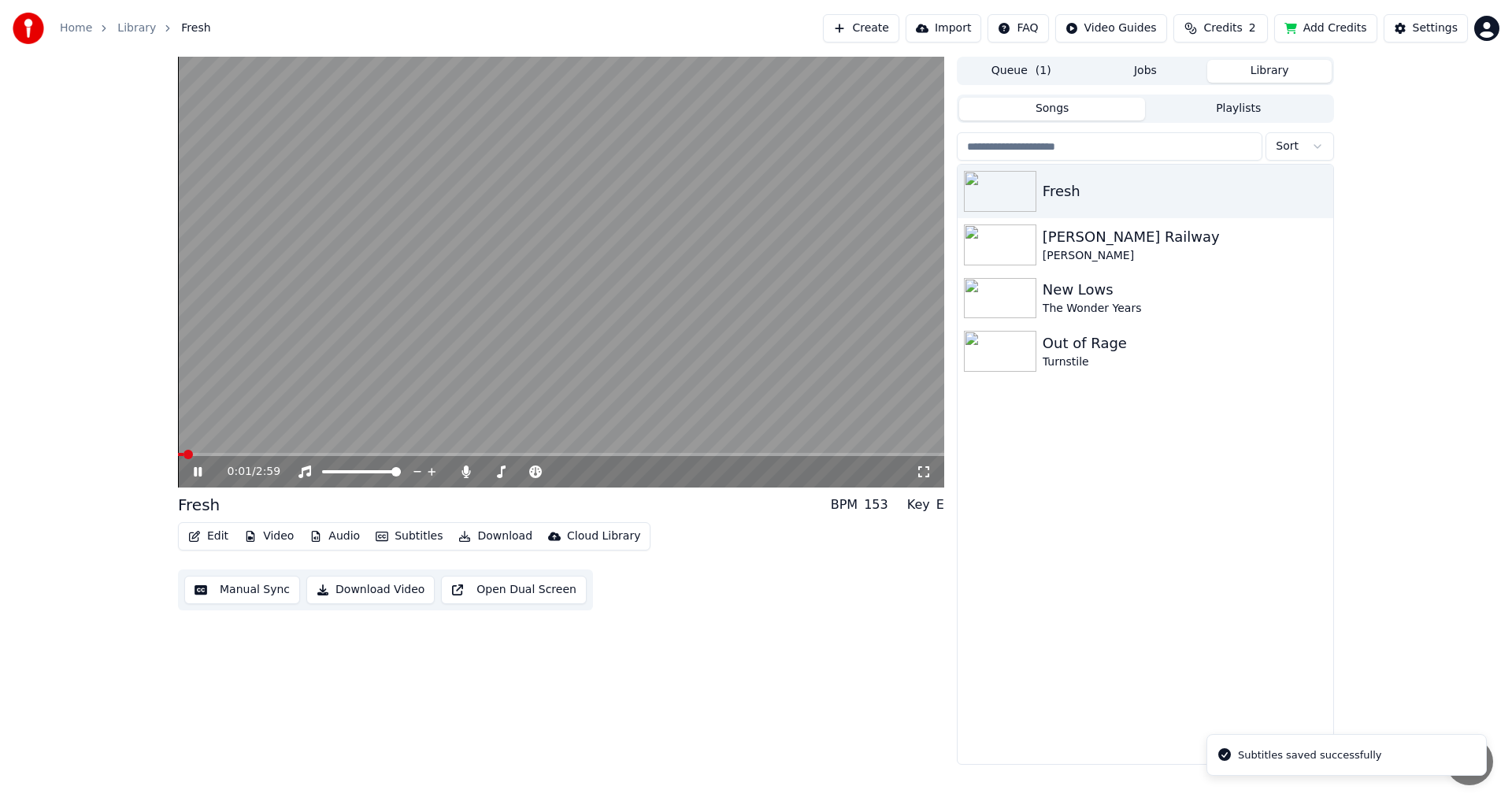
click at [217, 543] on button "Edit" at bounding box center [208, 536] width 53 height 22
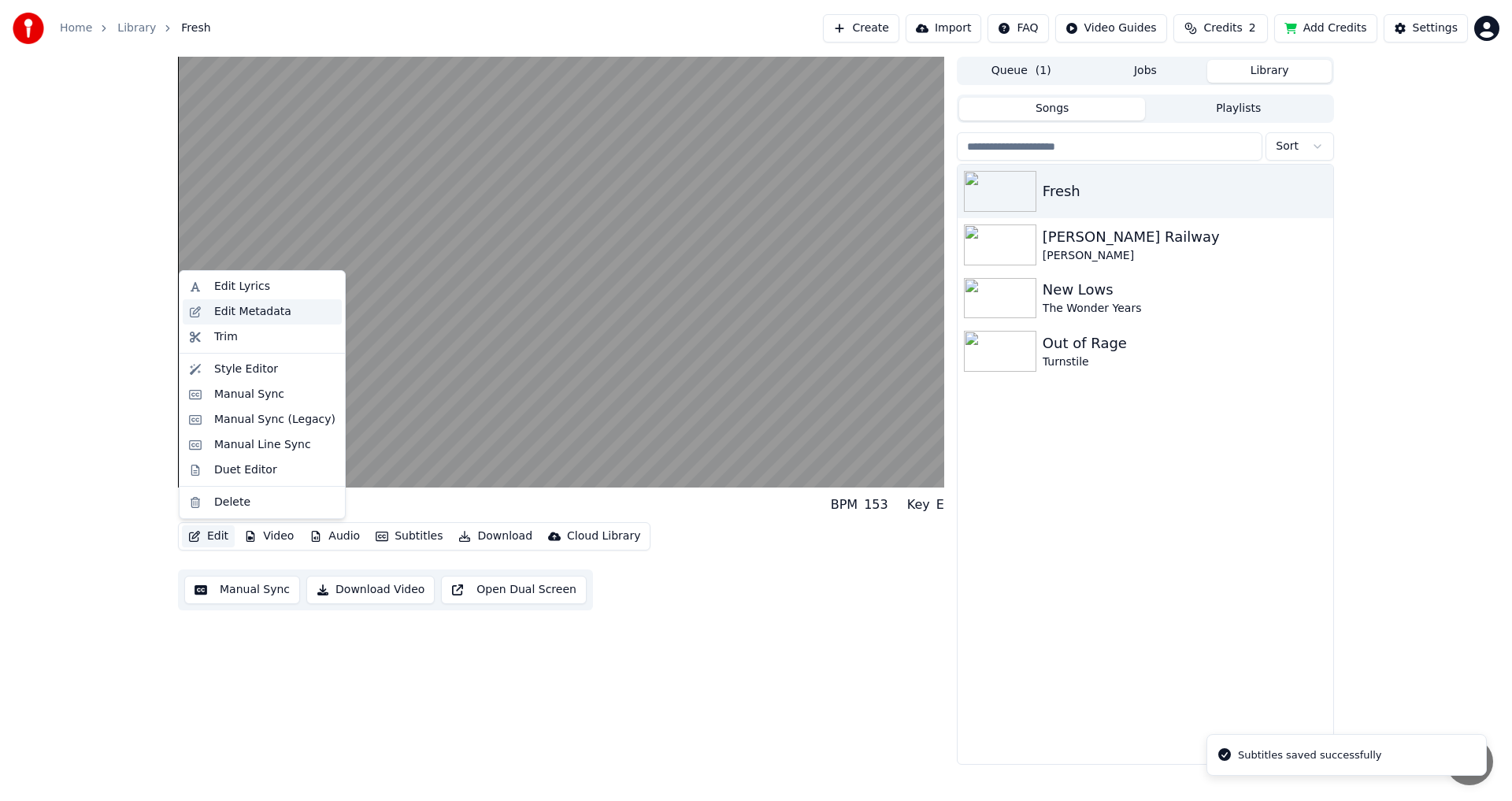
click at [256, 311] on div "Edit Metadata" at bounding box center [253, 312] width 77 height 16
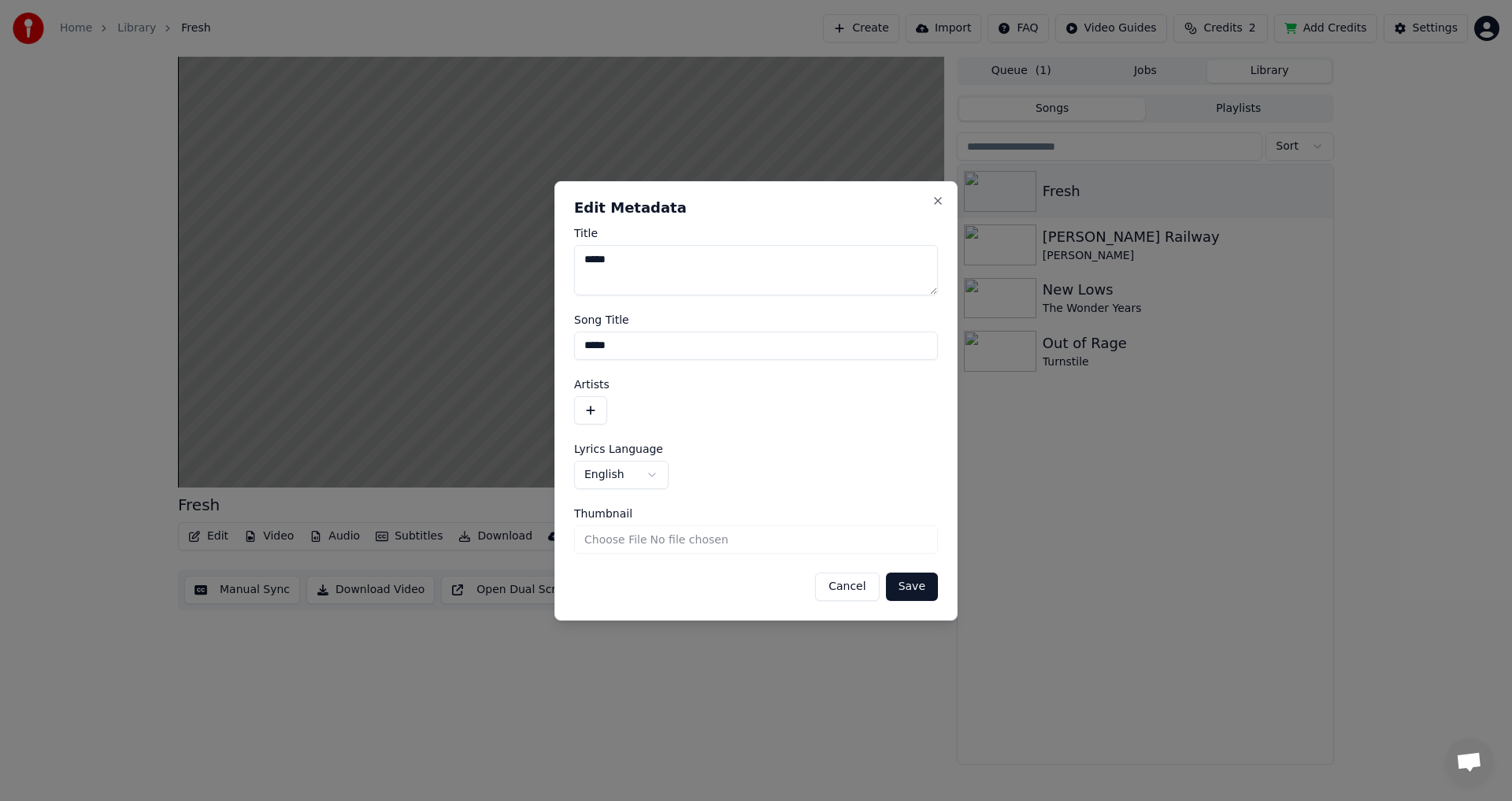
click at [583, 387] on label "Artists" at bounding box center [756, 385] width 364 height 11
click at [585, 398] on button "button" at bounding box center [590, 410] width 33 height 28
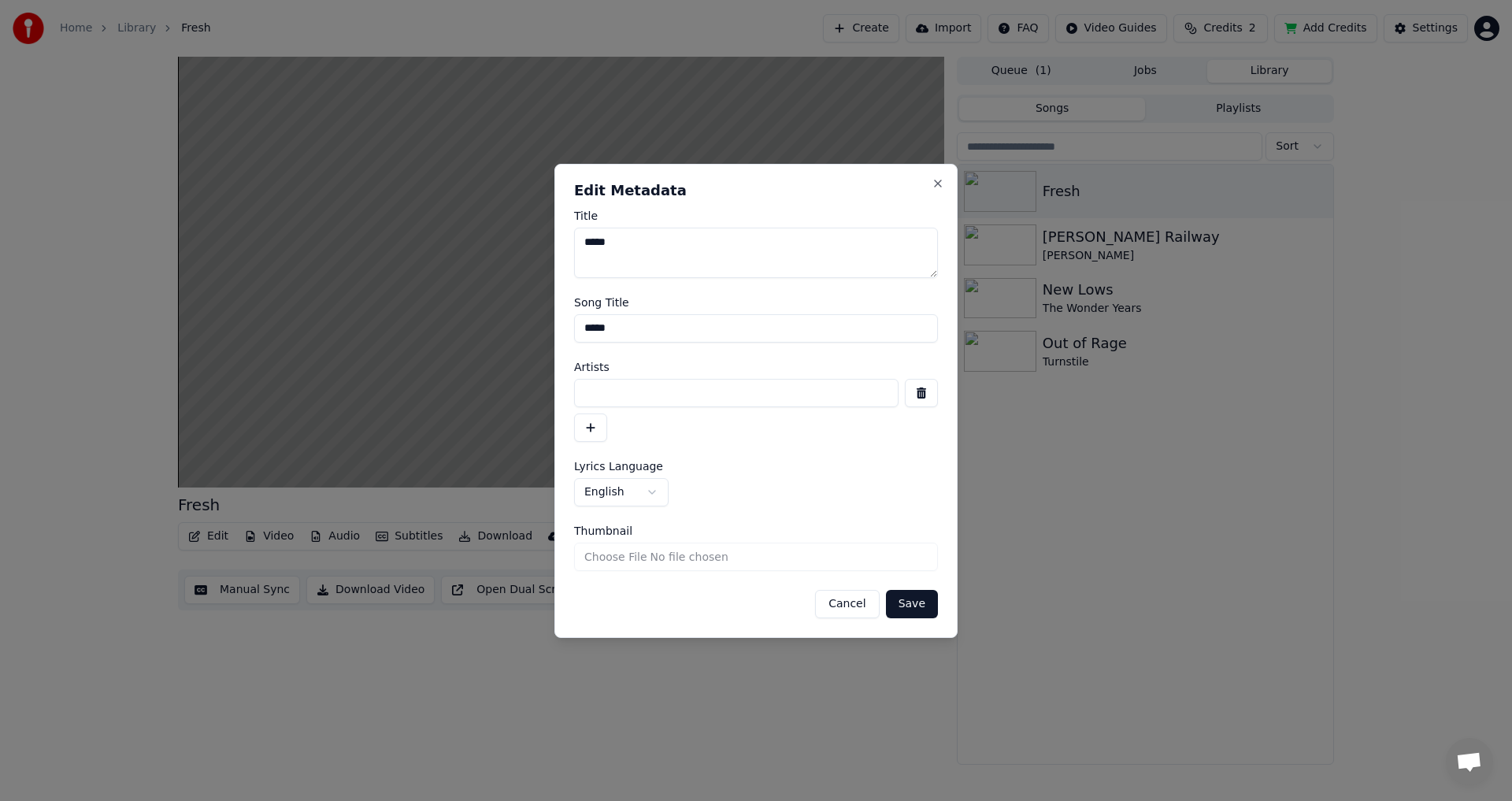
click at [625, 377] on div "Artists" at bounding box center [756, 402] width 364 height 80
click at [618, 385] on input at bounding box center [736, 393] width 324 height 28
type input "****"
click at [915, 596] on button "Save" at bounding box center [911, 603] width 52 height 28
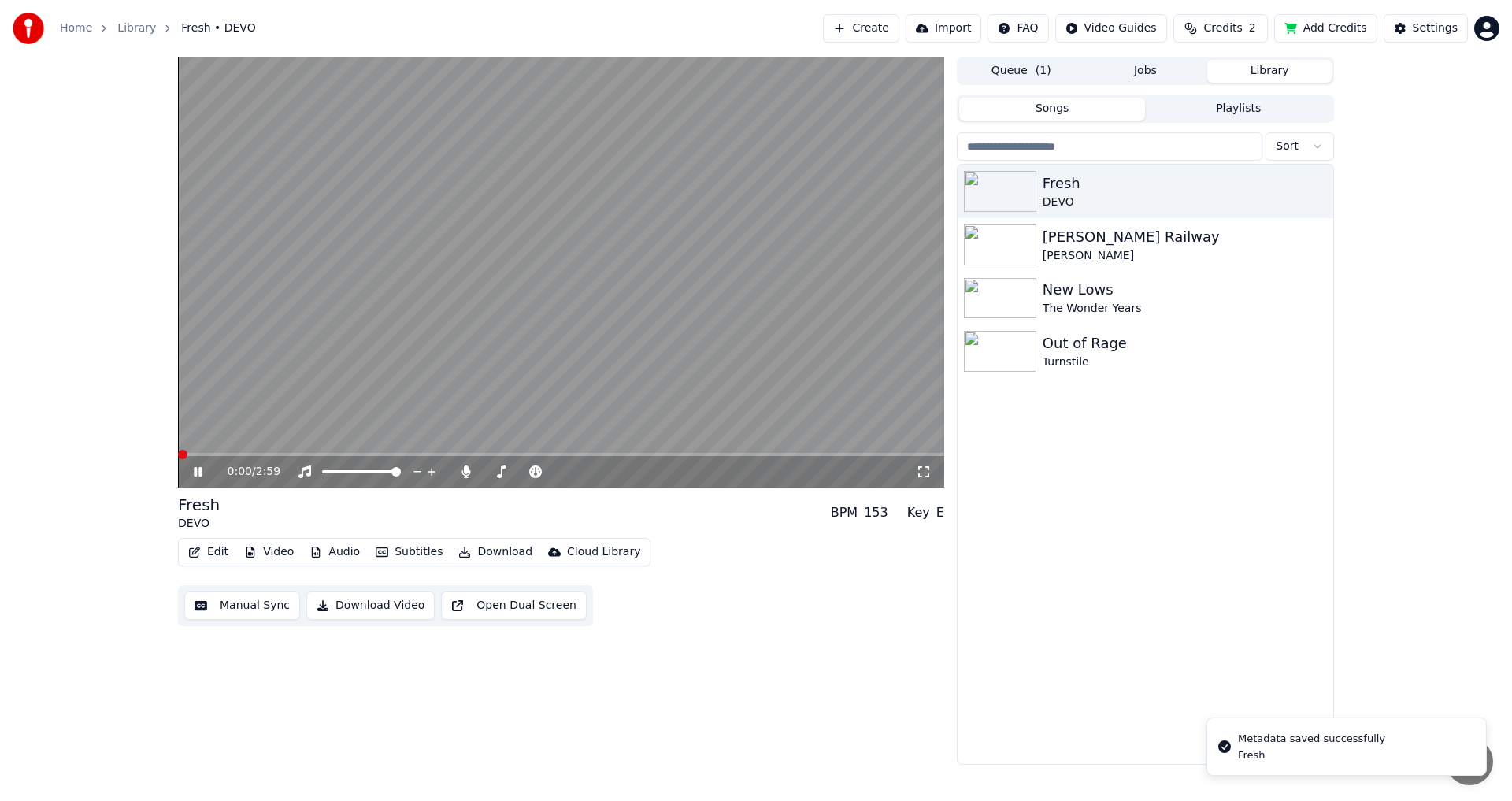
click at [178, 459] on span at bounding box center [183, 455] width 10 height 10
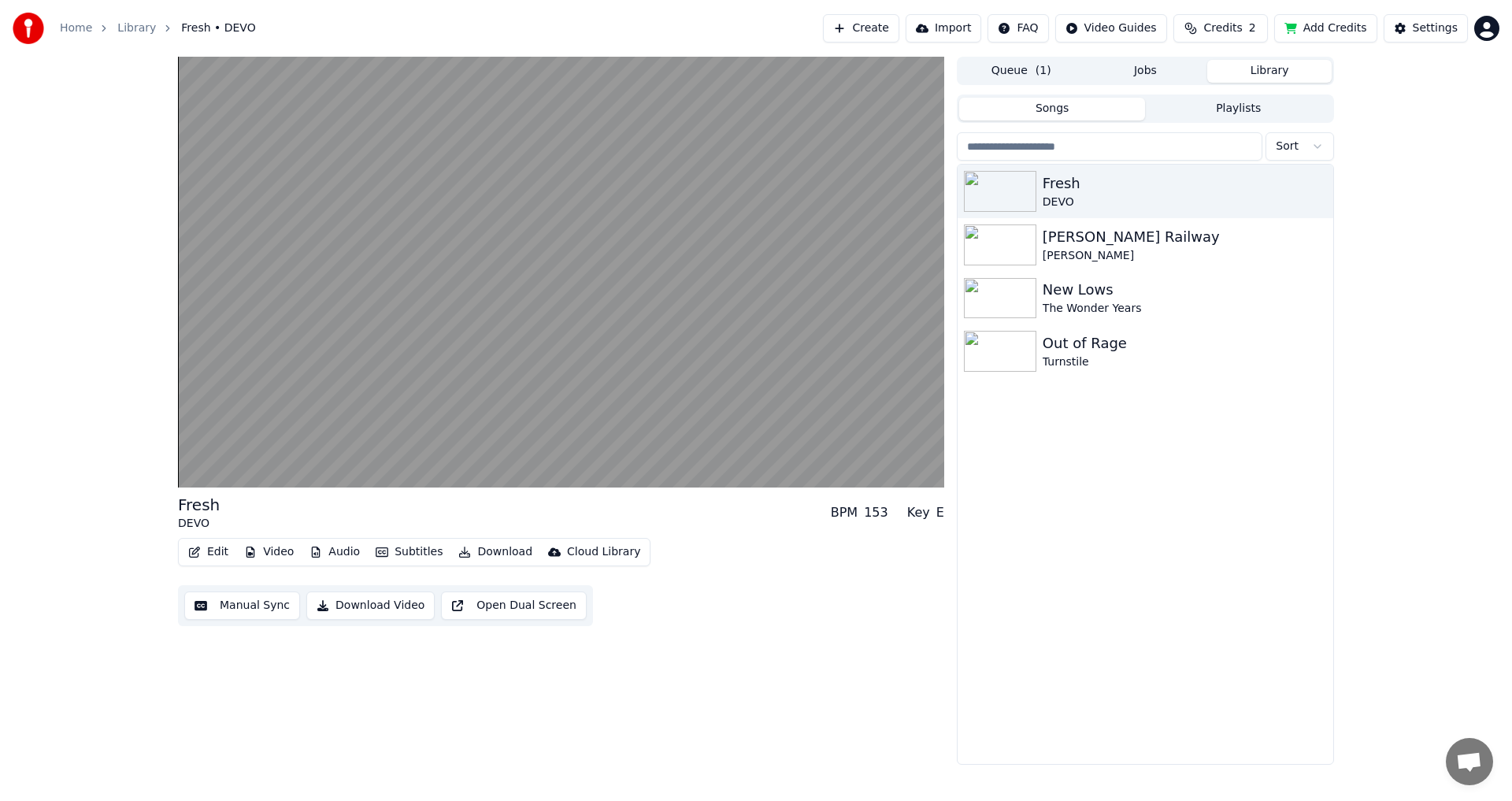
click at [206, 557] on button "Edit" at bounding box center [208, 552] width 53 height 22
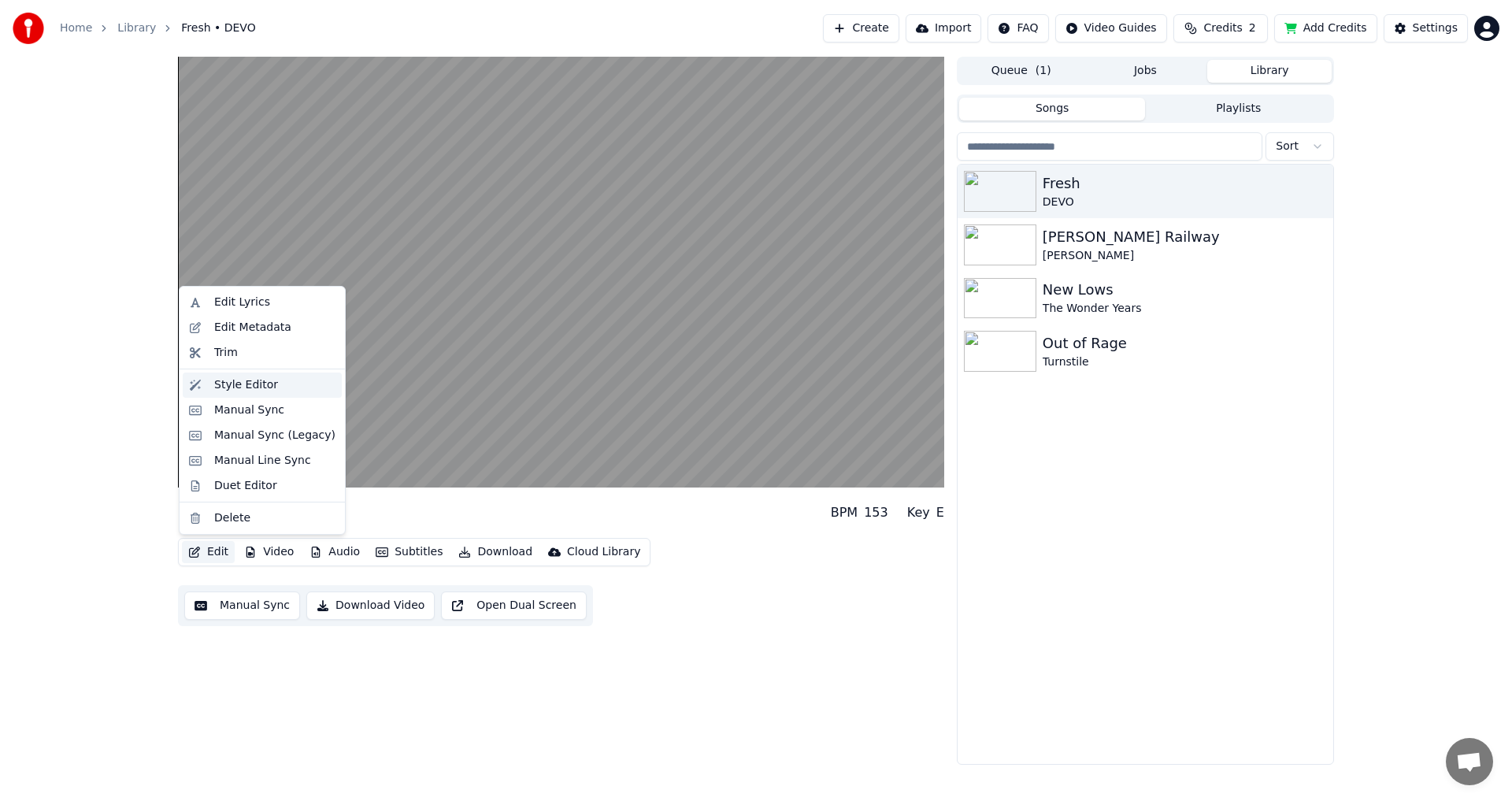
click at [234, 390] on div "Style Editor" at bounding box center [246, 386] width 63 height 16
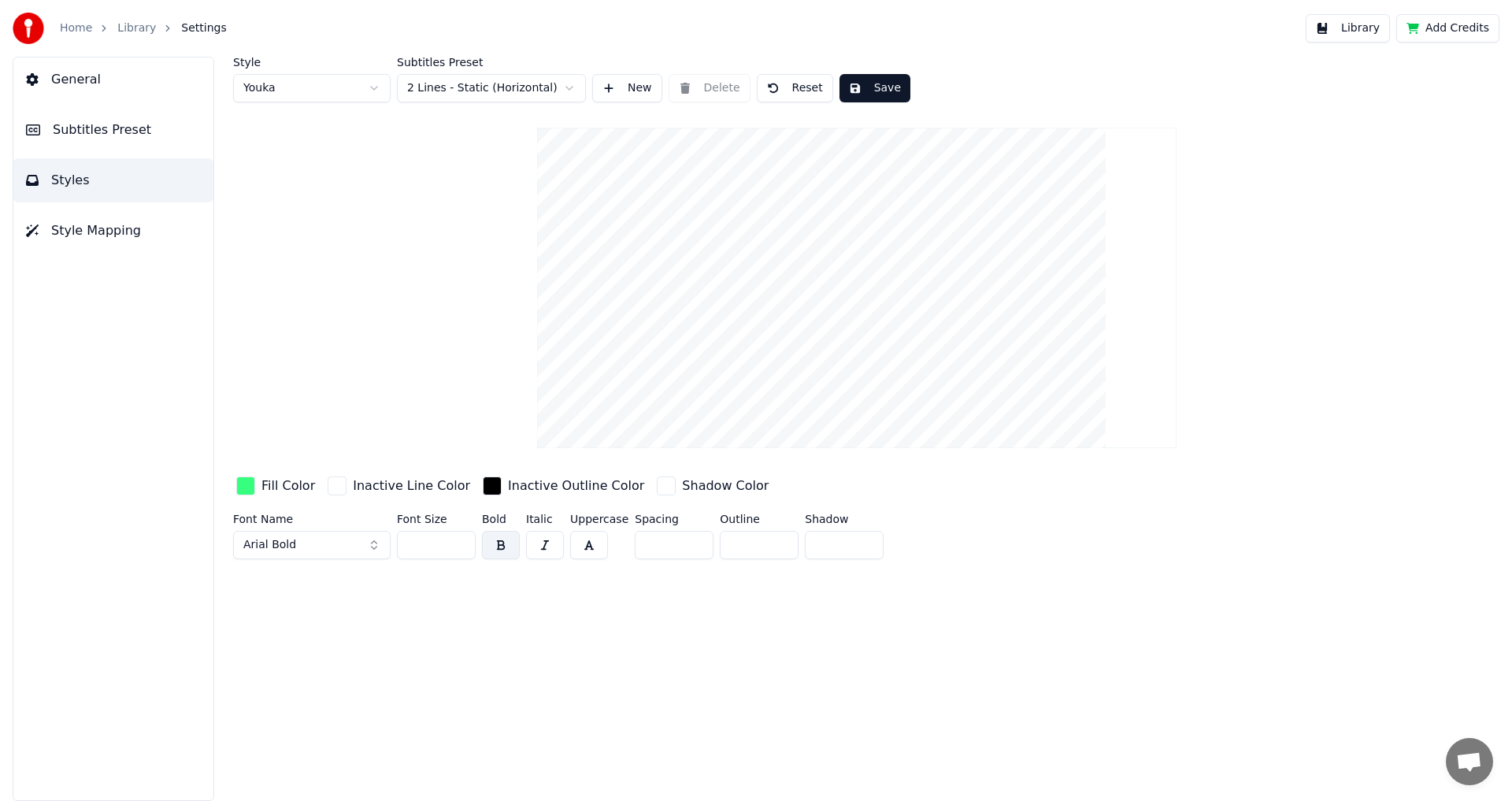
click at [250, 480] on div "button" at bounding box center [246, 486] width 19 height 19
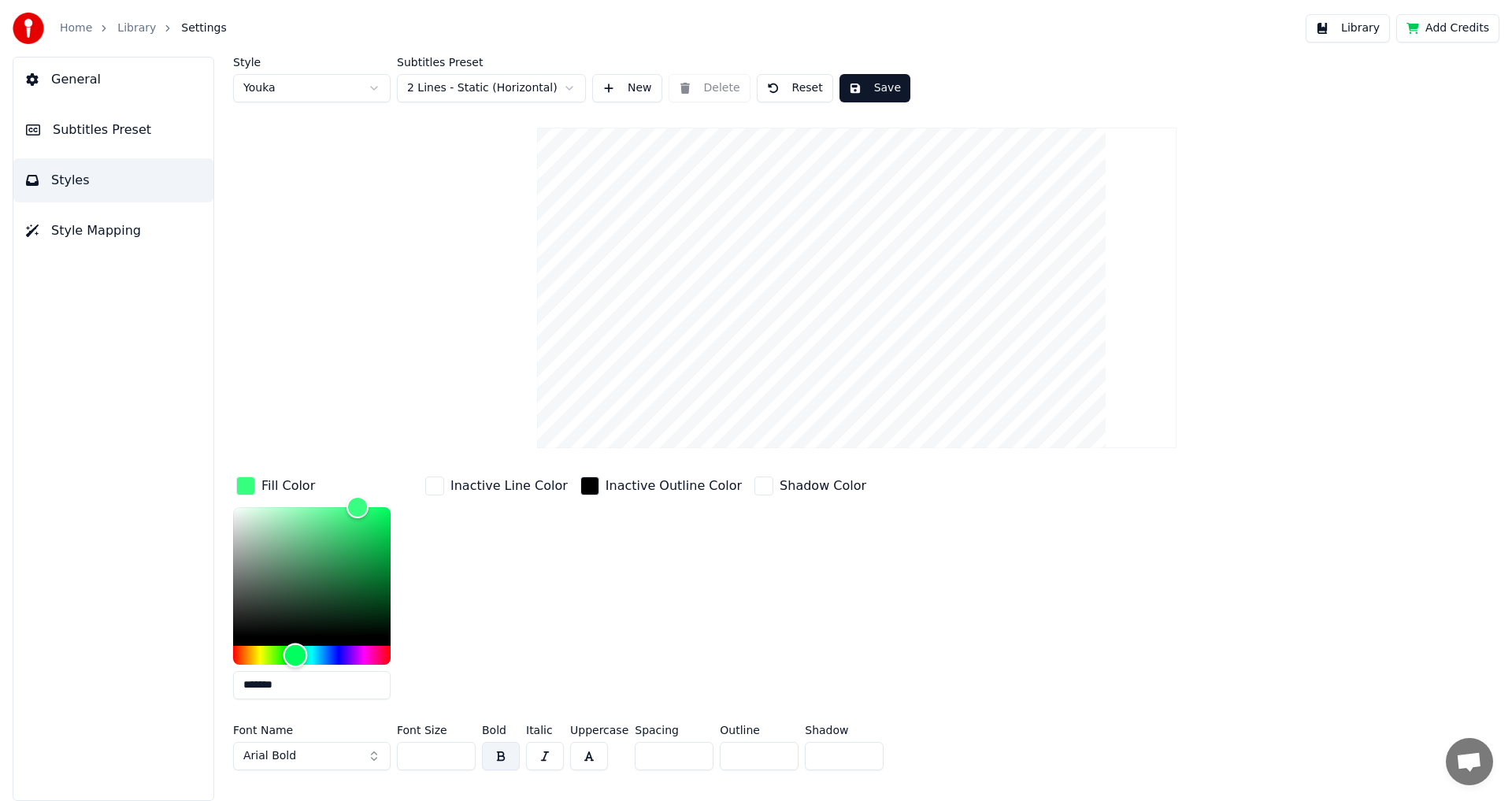
click at [318, 652] on div "Hue" at bounding box center [312, 656] width 157 height 19
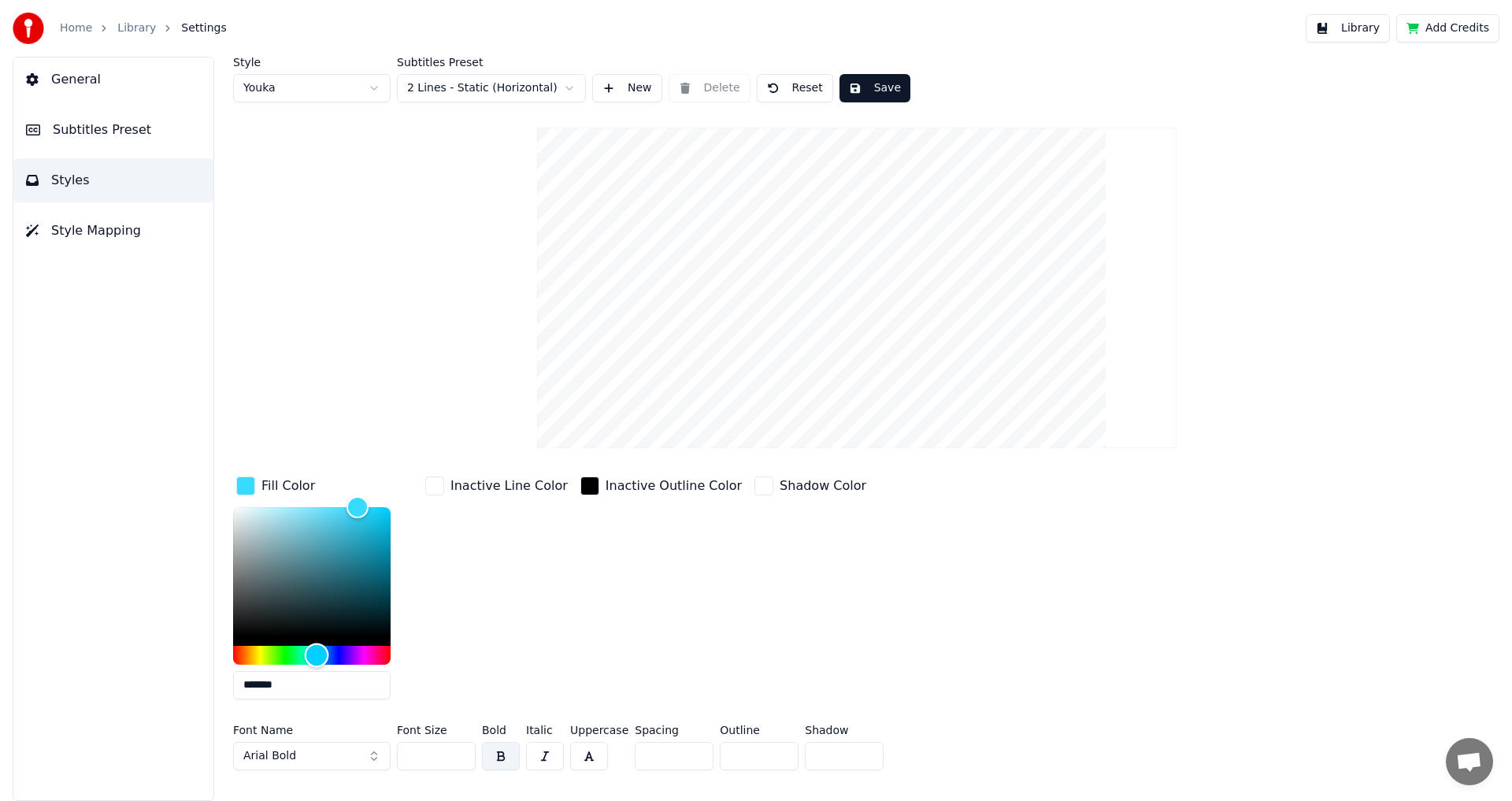
click at [316, 652] on div "Hue" at bounding box center [316, 655] width 24 height 24
type input "*******"
drag, startPoint x: 328, startPoint y: 508, endPoint x: 316, endPoint y: 494, distance: 18.4
click at [316, 507] on div "Color" at bounding box center [312, 571] width 157 height 129
click at [339, 436] on div "Style Youka Subtitles Preset 2 Lines - Static (Horizontal) New Delete Reset Sav…" at bounding box center [856, 417] width 1247 height 720
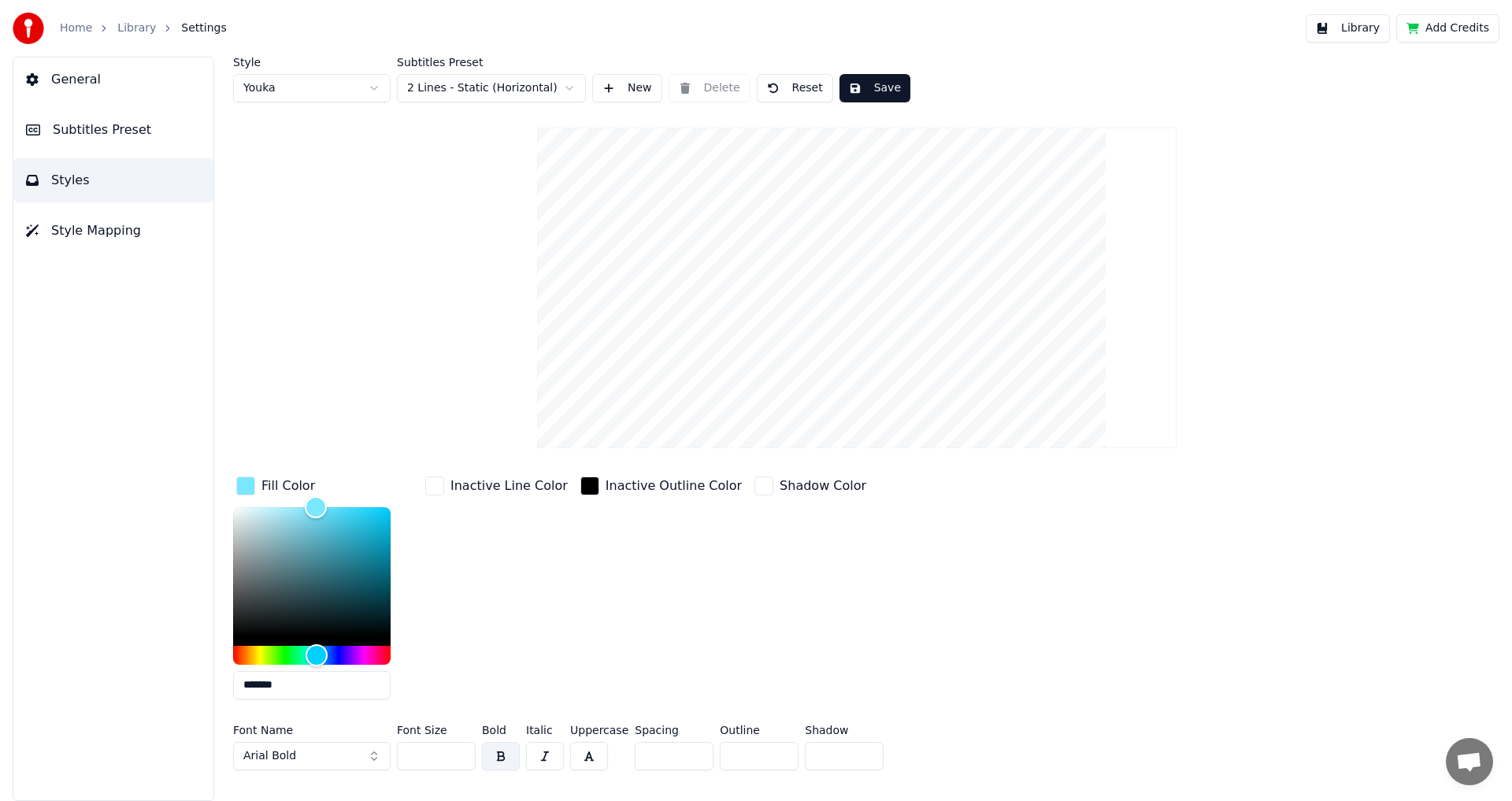
click at [253, 257] on div "Style Youka Subtitles Preset 2 Lines - Static (Horizontal) New Delete Reset Sav…" at bounding box center [856, 417] width 1247 height 720
click at [114, 96] on button "General" at bounding box center [113, 80] width 200 height 44
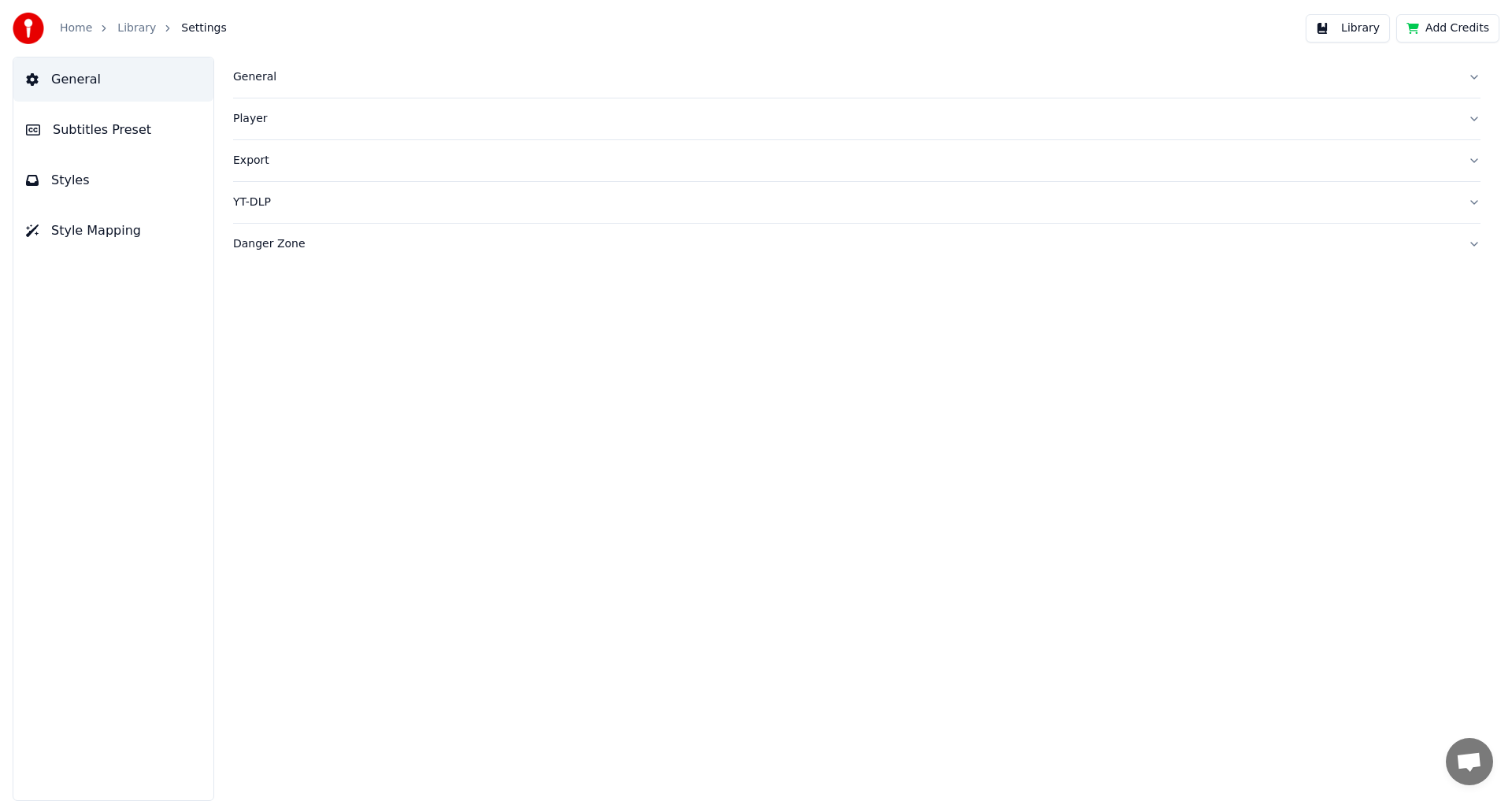
click at [148, 116] on button "Subtitles Preset" at bounding box center [113, 129] width 200 height 44
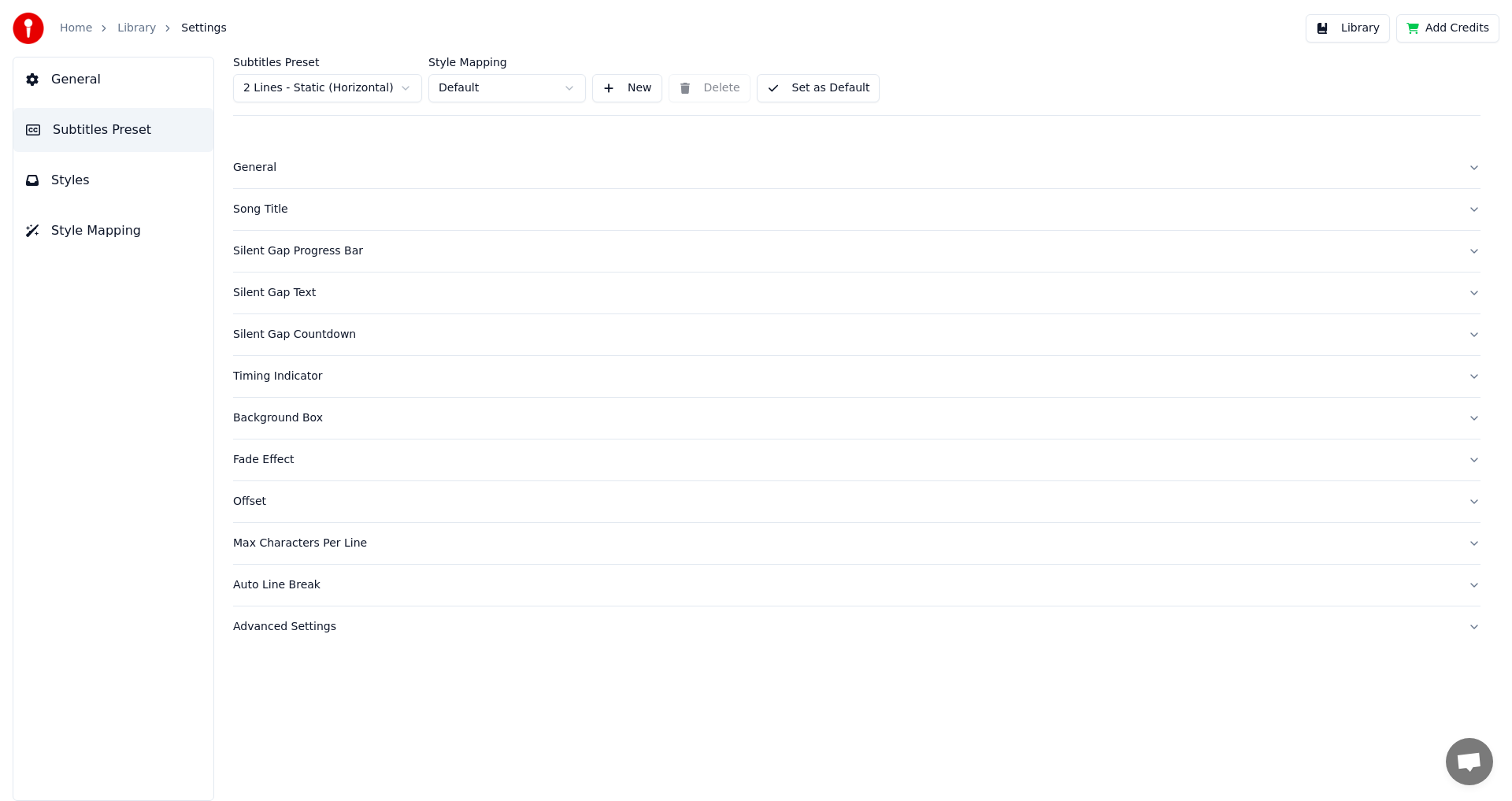
click at [275, 201] on button "Song Title" at bounding box center [856, 209] width 1247 height 41
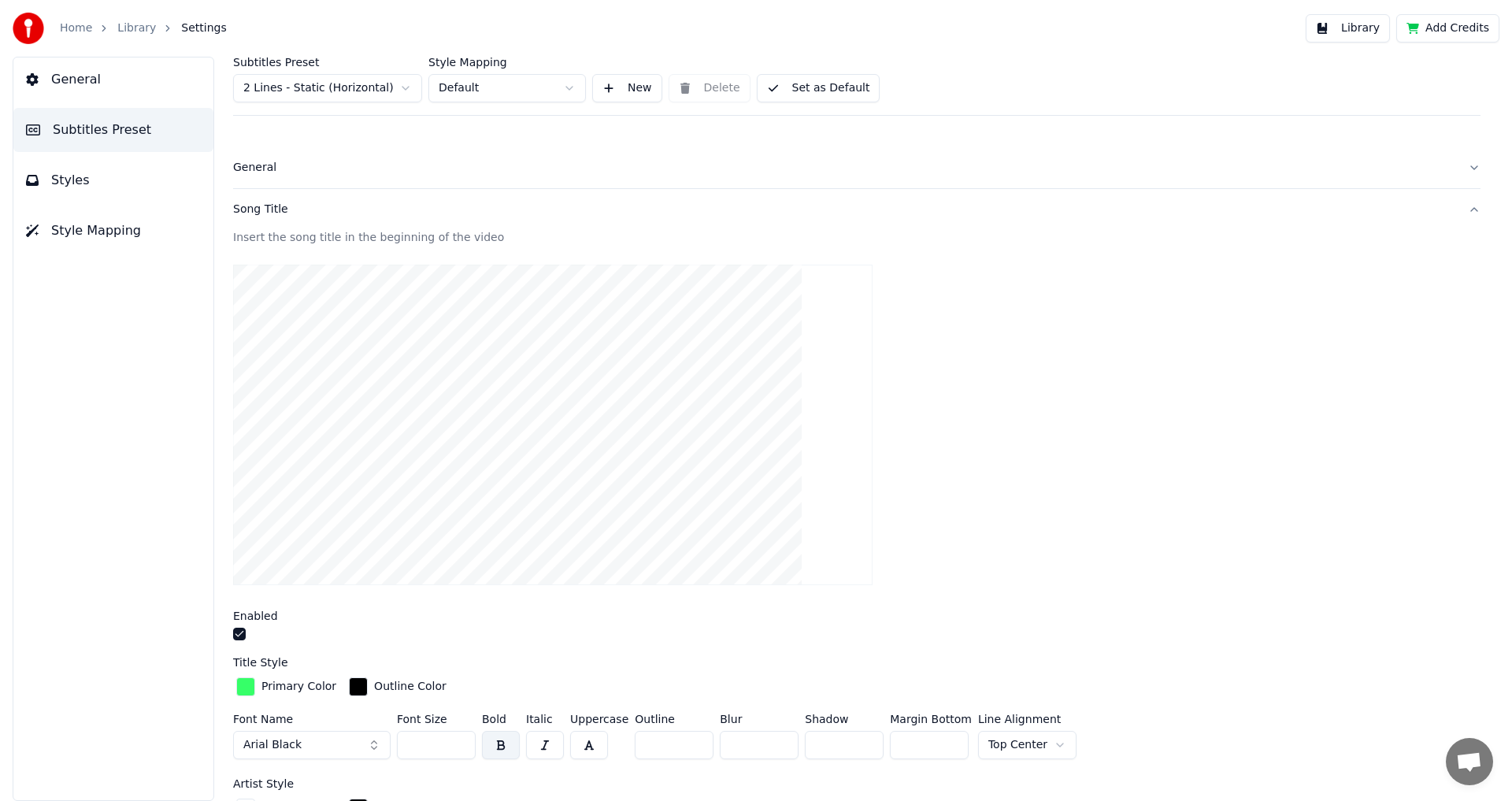
click at [243, 689] on div "button" at bounding box center [246, 687] width 19 height 19
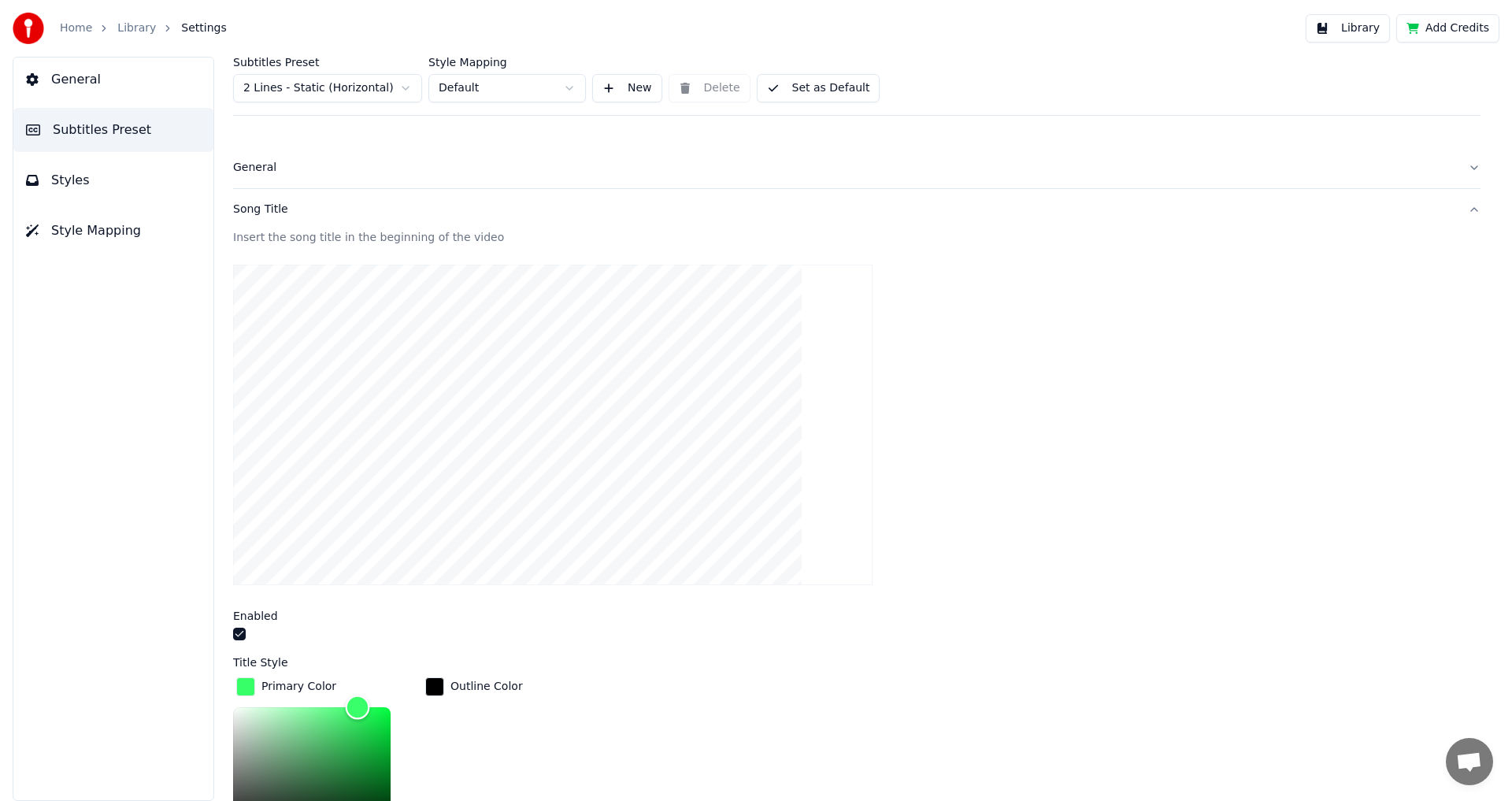
scroll to position [34, 0]
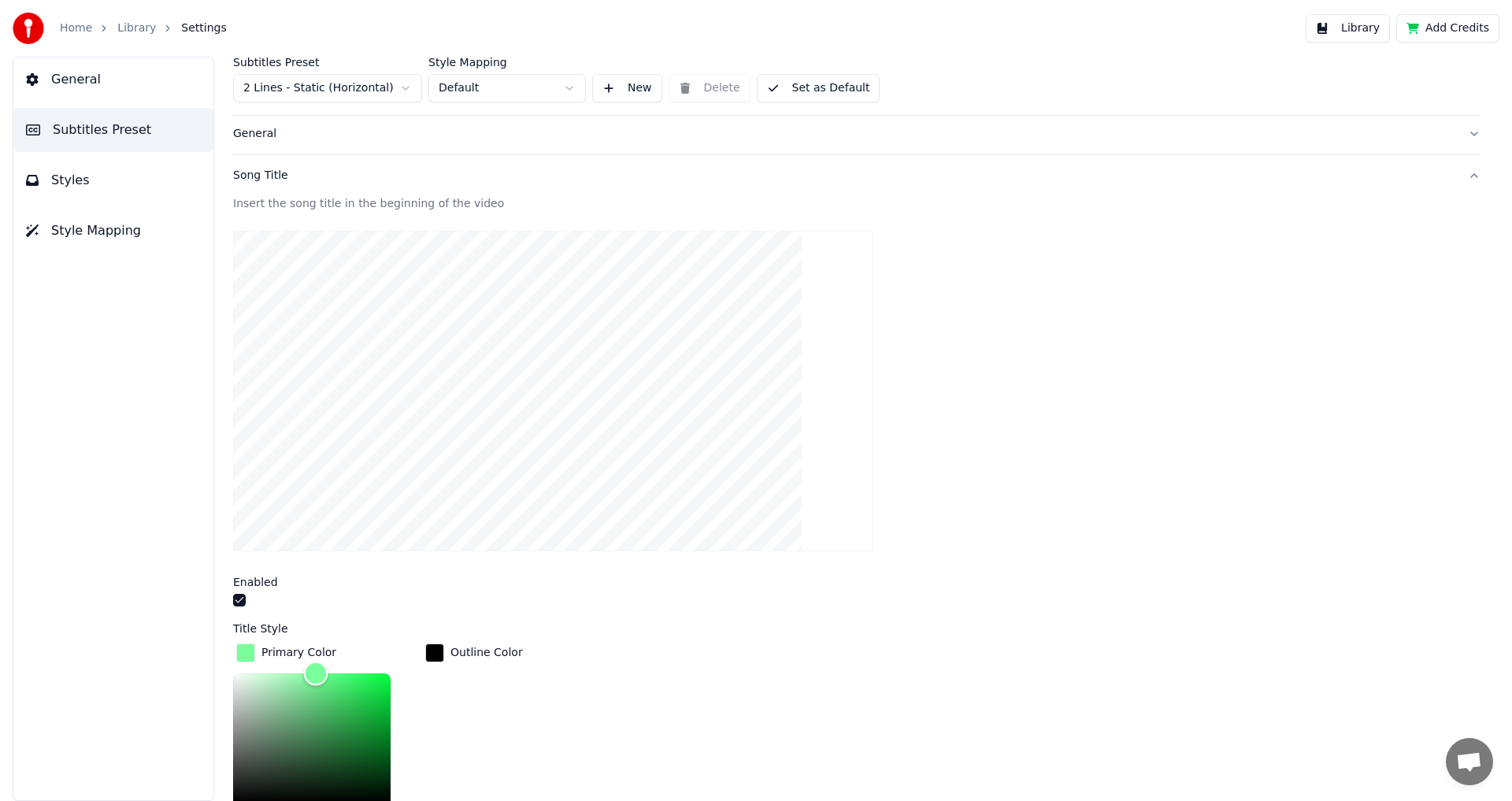
drag, startPoint x: 323, startPoint y: 721, endPoint x: 316, endPoint y: 668, distance: 53.5
click at [316, 673] on div "Color" at bounding box center [312, 738] width 157 height 129
click at [517, 696] on div "Outline Color" at bounding box center [474, 759] width 104 height 238
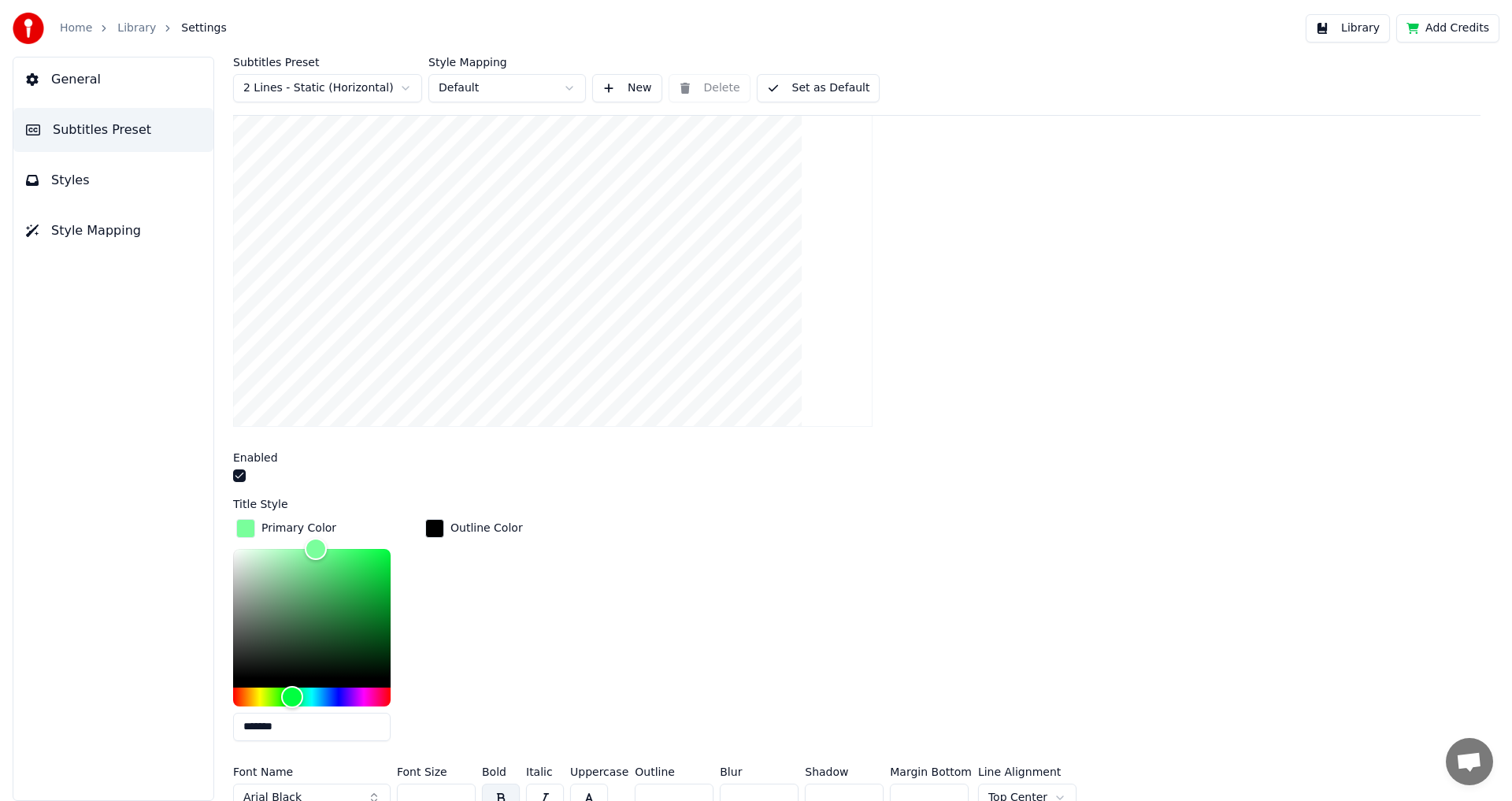
scroll to position [166, 0]
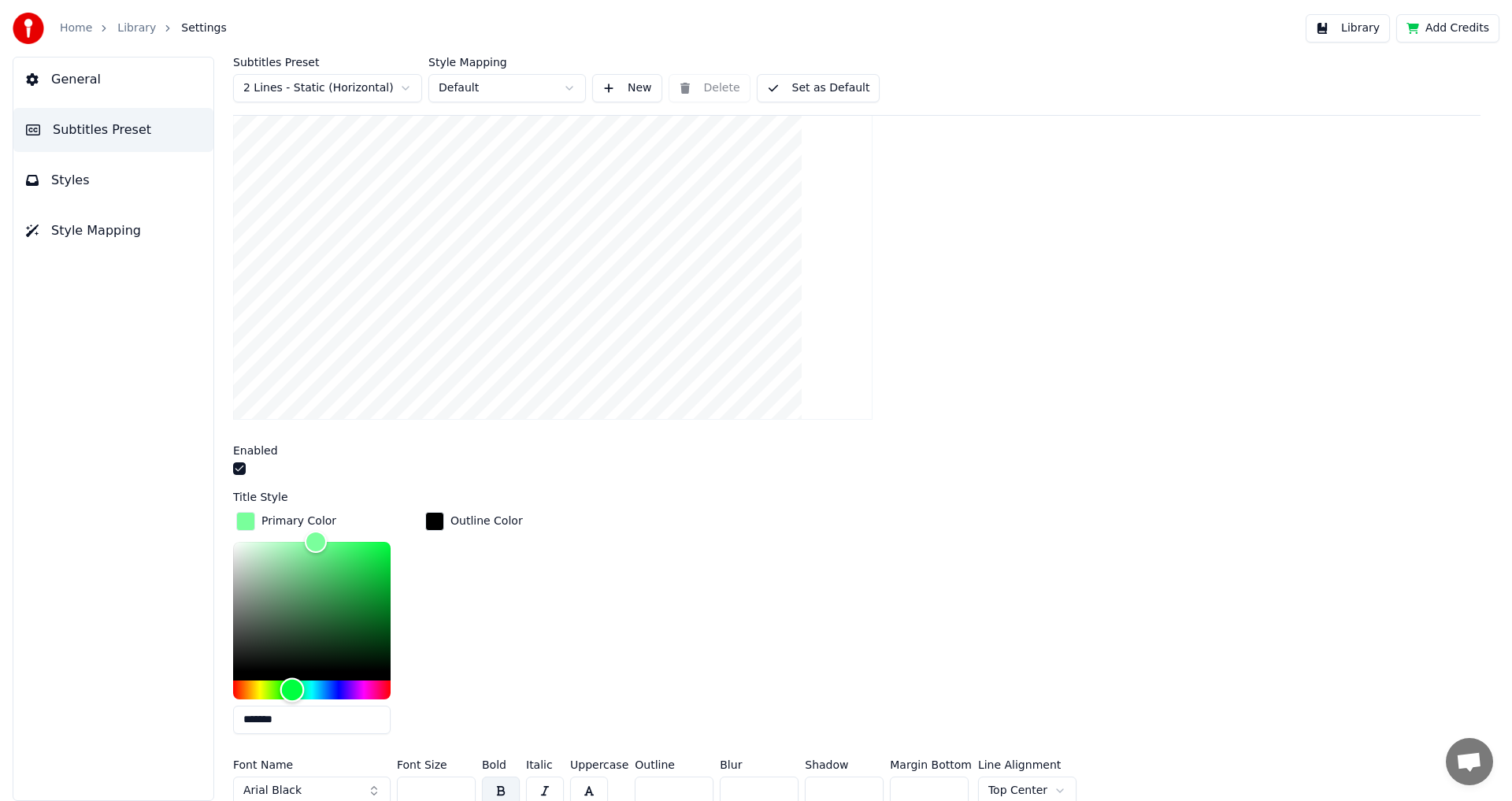
type input "*******"
click at [306, 687] on div "Hue" at bounding box center [312, 690] width 157 height 19
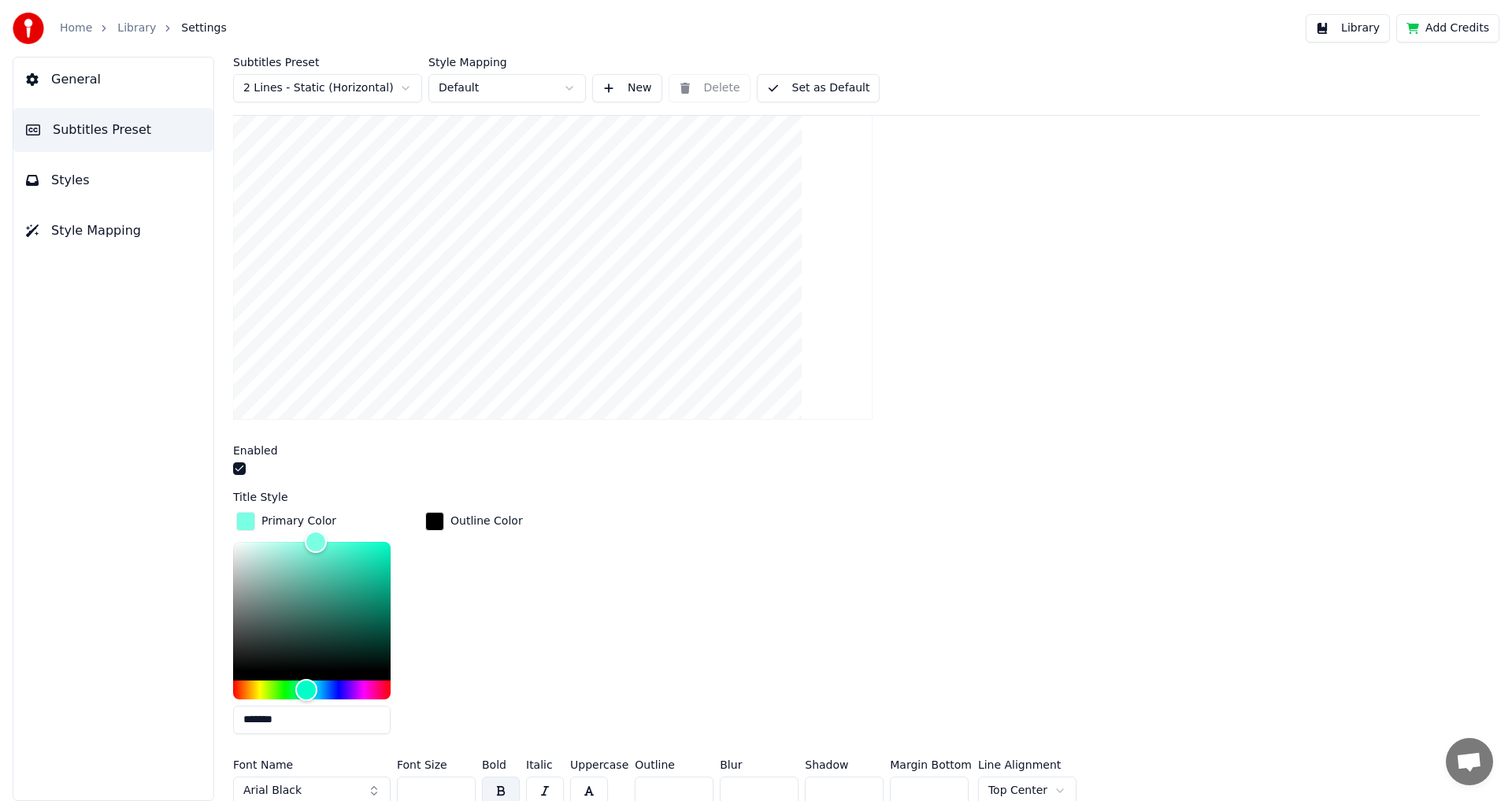
click at [648, 604] on div "Primary Color ******* Outline Color" at bounding box center [856, 627] width 1247 height 238
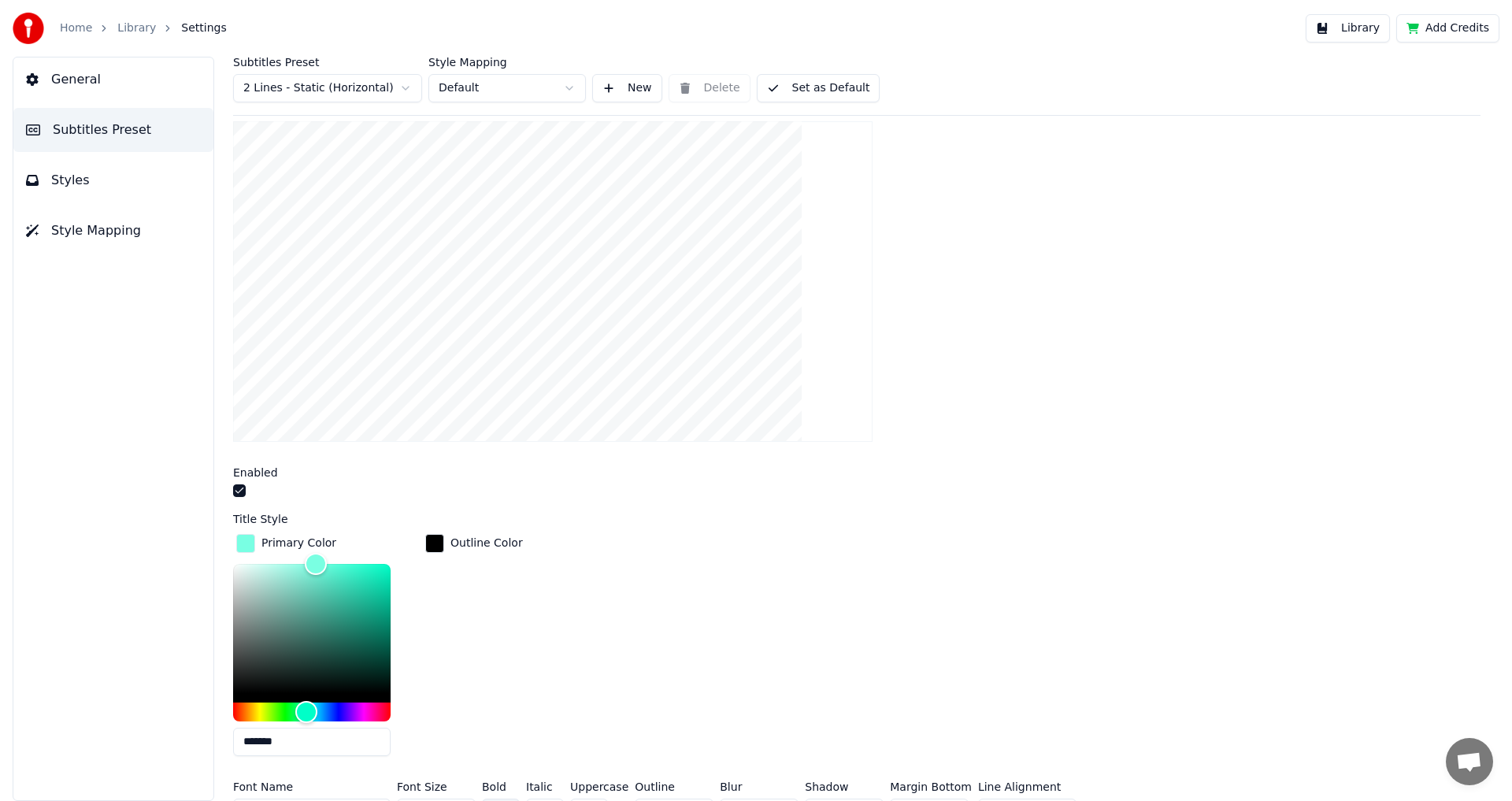
scroll to position [118, 0]
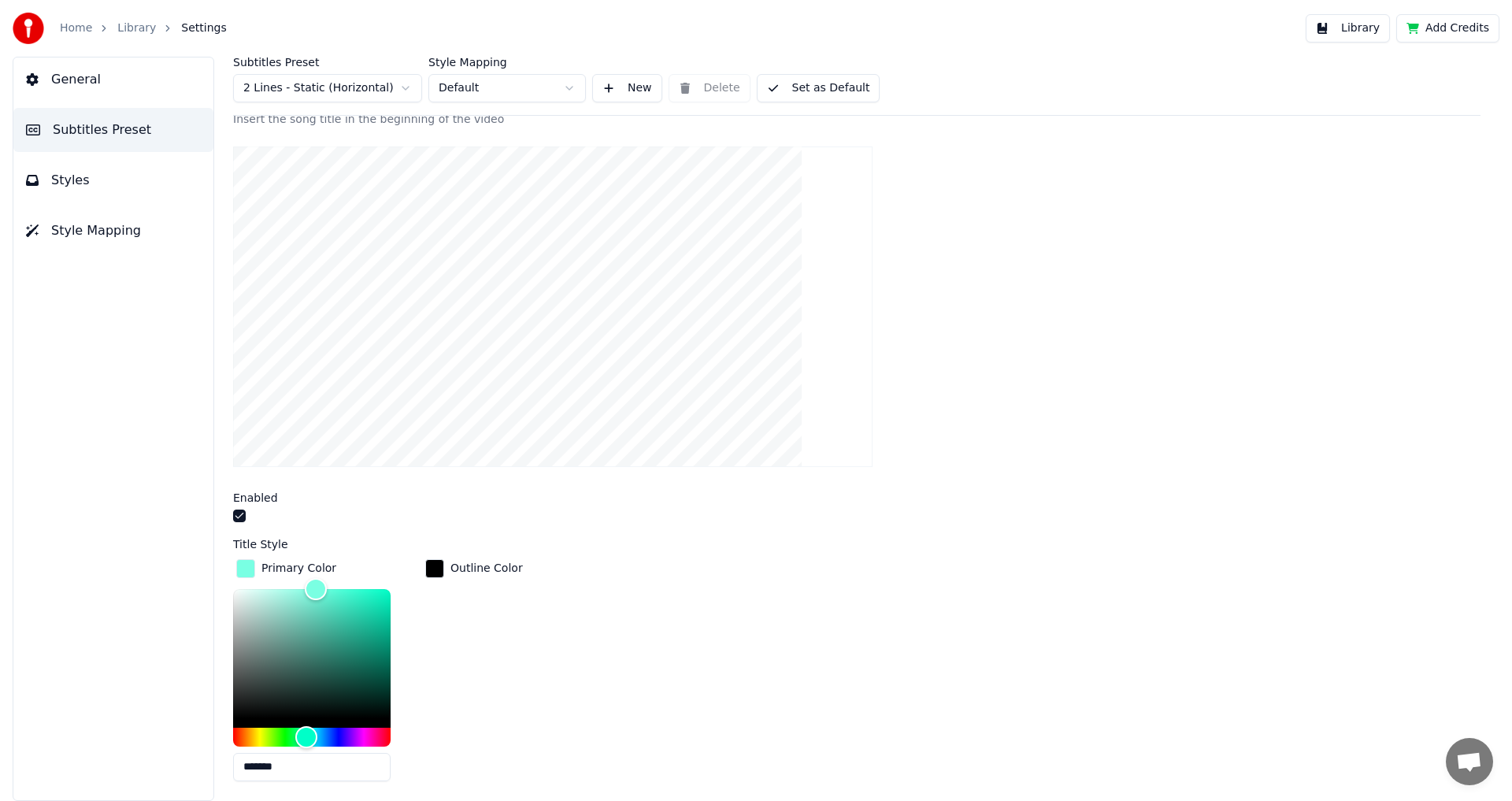
click at [825, 91] on button "Set as Default" at bounding box center [818, 88] width 124 height 28
click at [817, 90] on button "Done" at bounding box center [793, 88] width 75 height 28
click at [817, 88] on button "Done" at bounding box center [793, 88] width 75 height 28
click at [119, 24] on link "Library" at bounding box center [137, 28] width 39 height 16
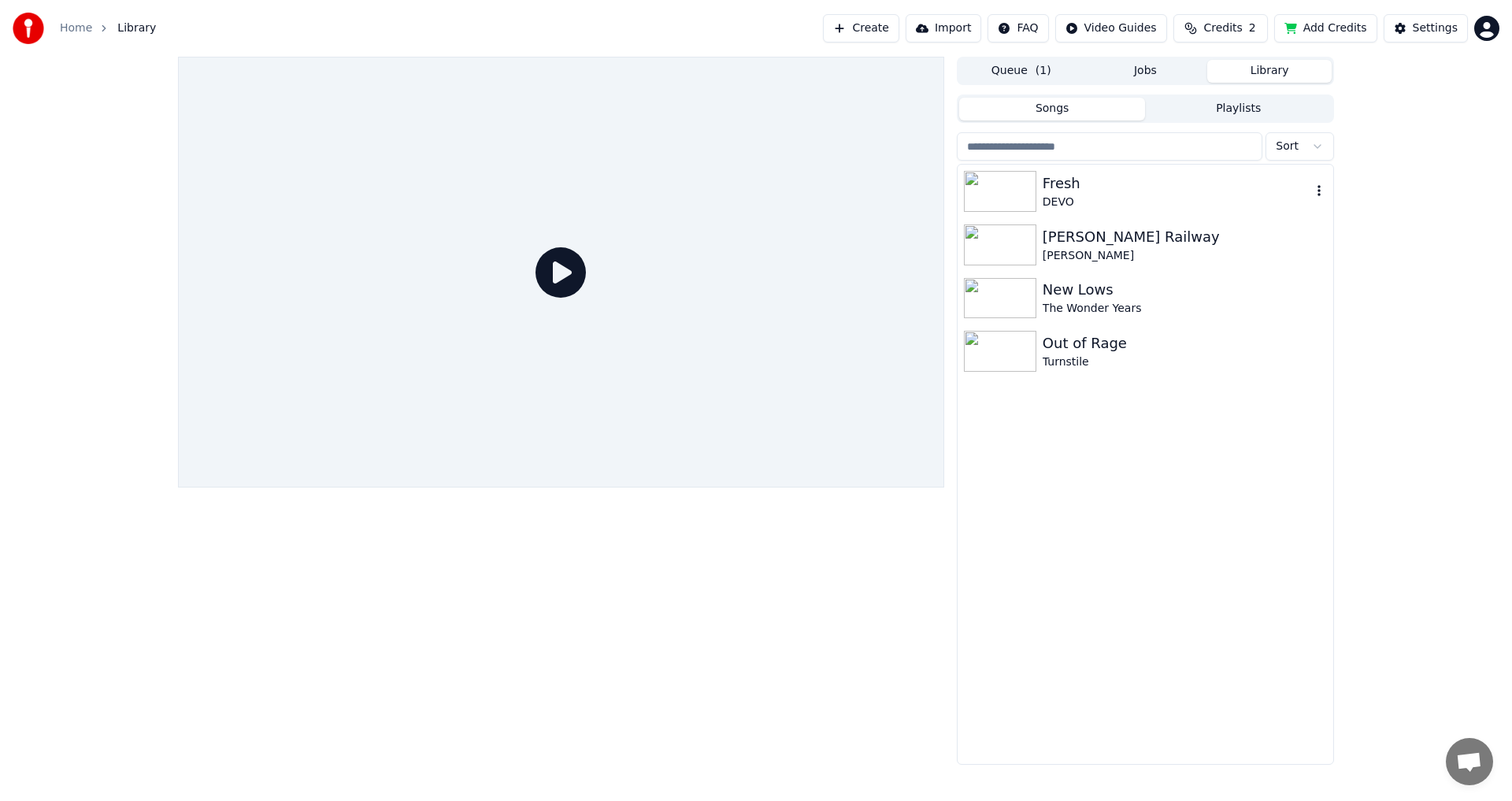
click at [975, 185] on img at bounding box center [1000, 191] width 72 height 41
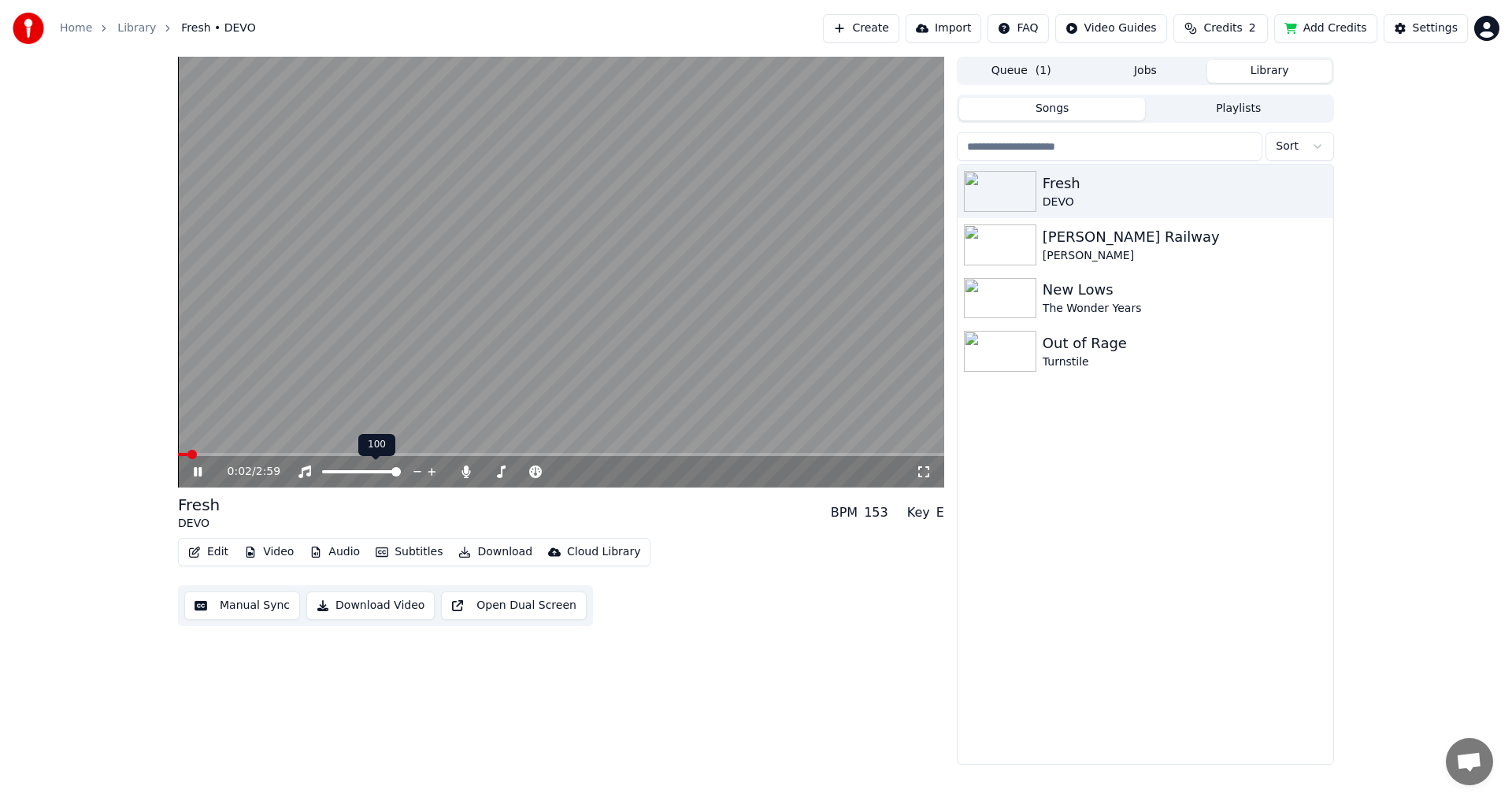
click at [382, 453] on div "100 100" at bounding box center [377, 444] width 37 height 22
click at [563, 447] on video at bounding box center [561, 272] width 766 height 431
click at [585, 452] on video at bounding box center [561, 272] width 766 height 431
click at [462, 475] on icon at bounding box center [467, 472] width 16 height 13
click at [628, 449] on video at bounding box center [561, 272] width 766 height 431
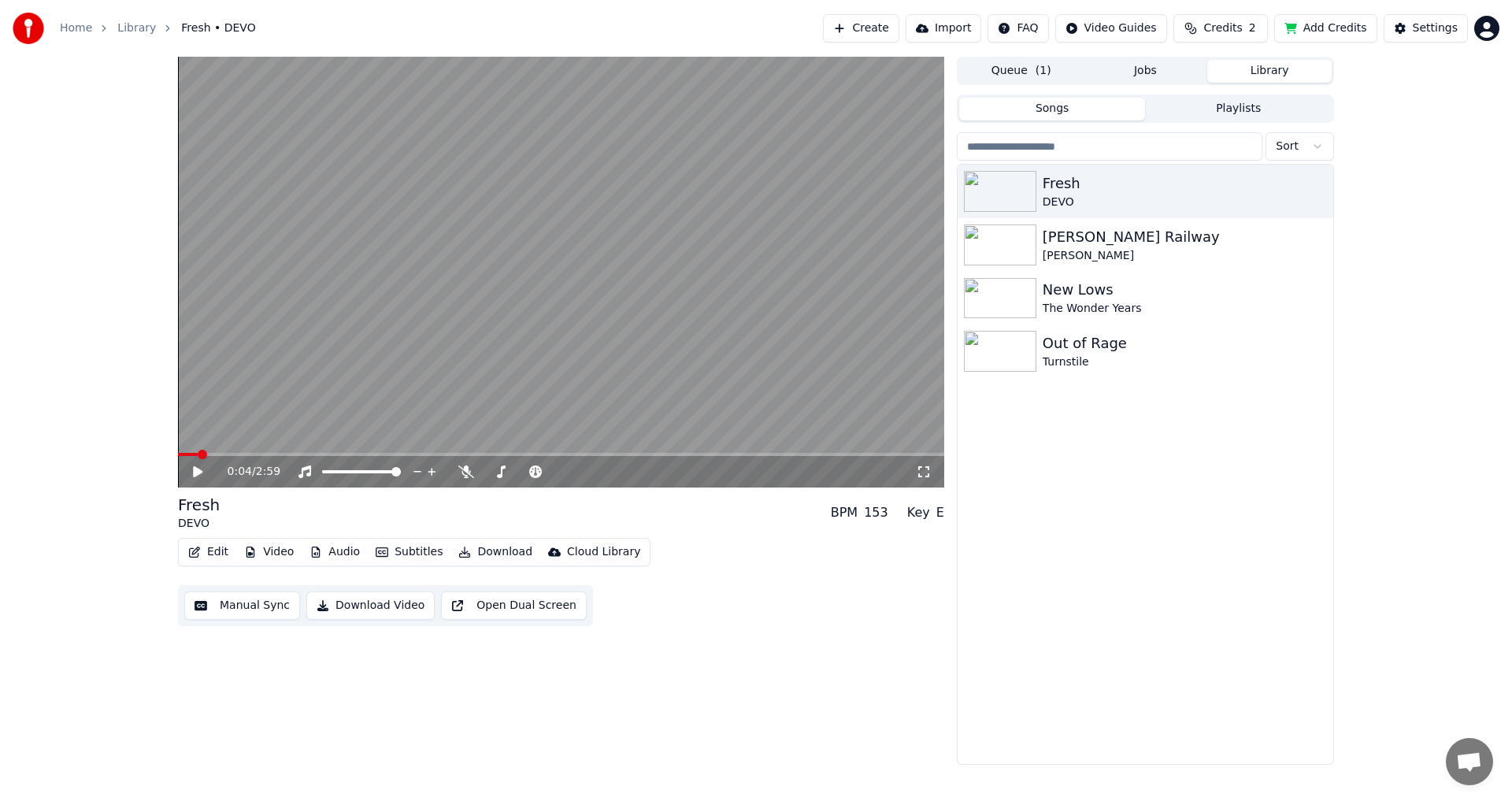
click at [625, 452] on video at bounding box center [561, 272] width 766 height 431
click at [213, 450] on span at bounding box center [208, 455] width 10 height 10
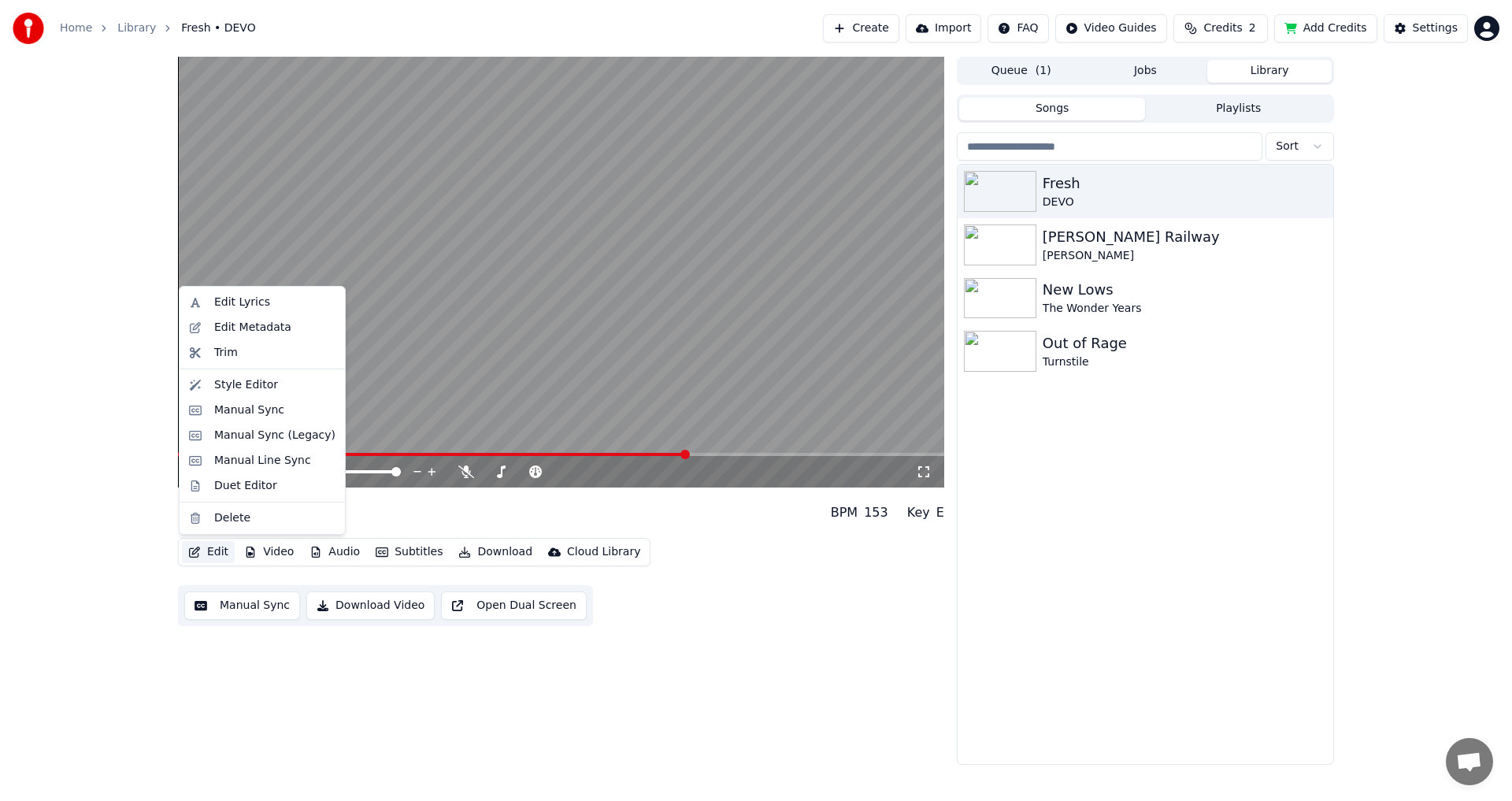
click at [206, 557] on button "Edit" at bounding box center [208, 552] width 53 height 22
click at [220, 384] on div "Style Editor" at bounding box center [246, 386] width 63 height 16
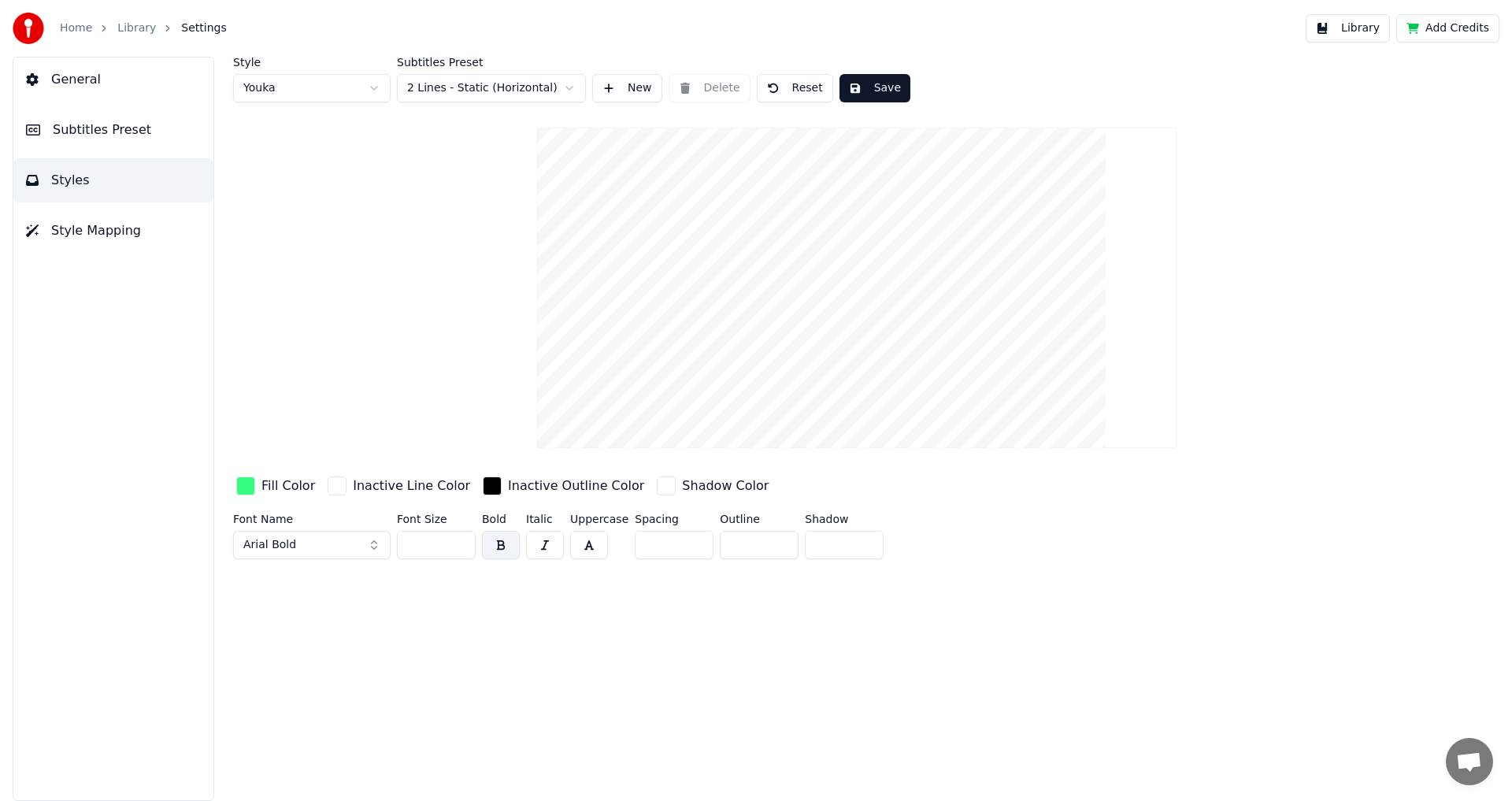
click at [247, 480] on div "button" at bounding box center [246, 486] width 19 height 19
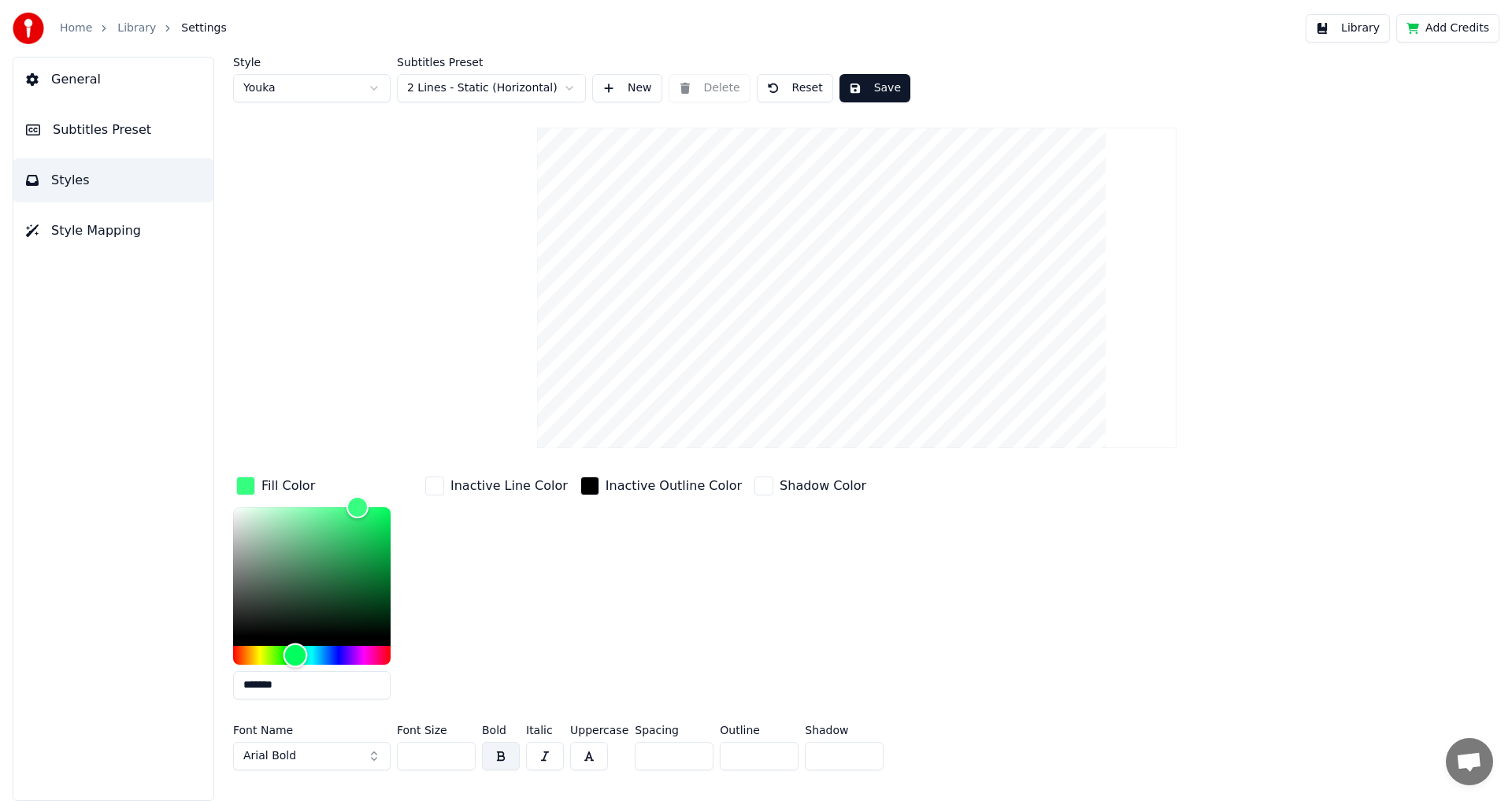
type input "*******"
click at [304, 652] on div "Hue" at bounding box center [295, 655] width 24 height 24
click at [853, 91] on button "Save" at bounding box center [874, 88] width 71 height 28
click at [93, 71] on span "General" at bounding box center [76, 80] width 50 height 19
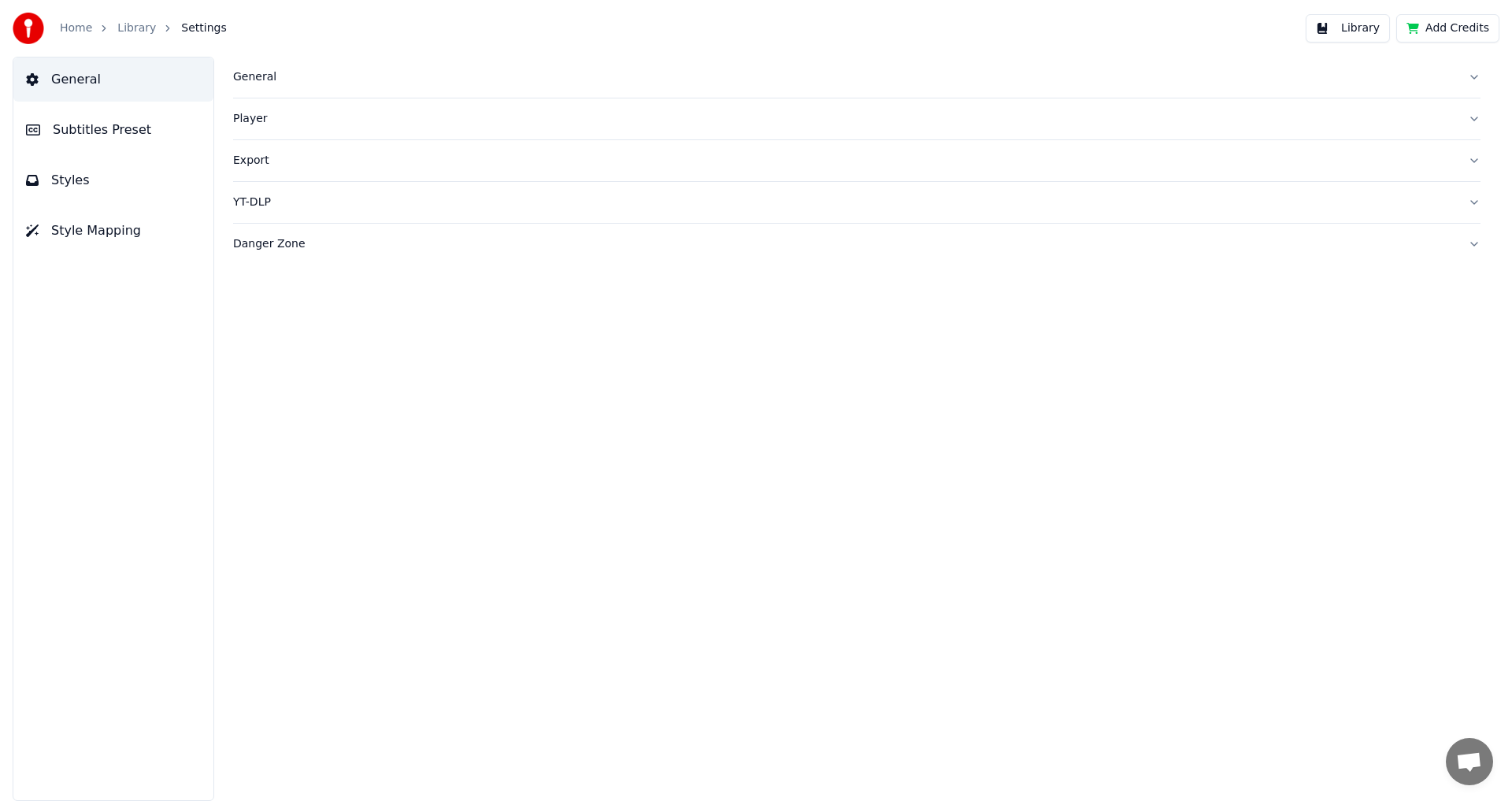
click at [149, 31] on div "Library" at bounding box center [145, 28] width 56 height 16
click at [149, 31] on div "Library" at bounding box center [145, 28] width 56 height 16
click at [148, 31] on div "Library" at bounding box center [145, 28] width 56 height 16
click at [139, 27] on link "Library" at bounding box center [137, 28] width 39 height 16
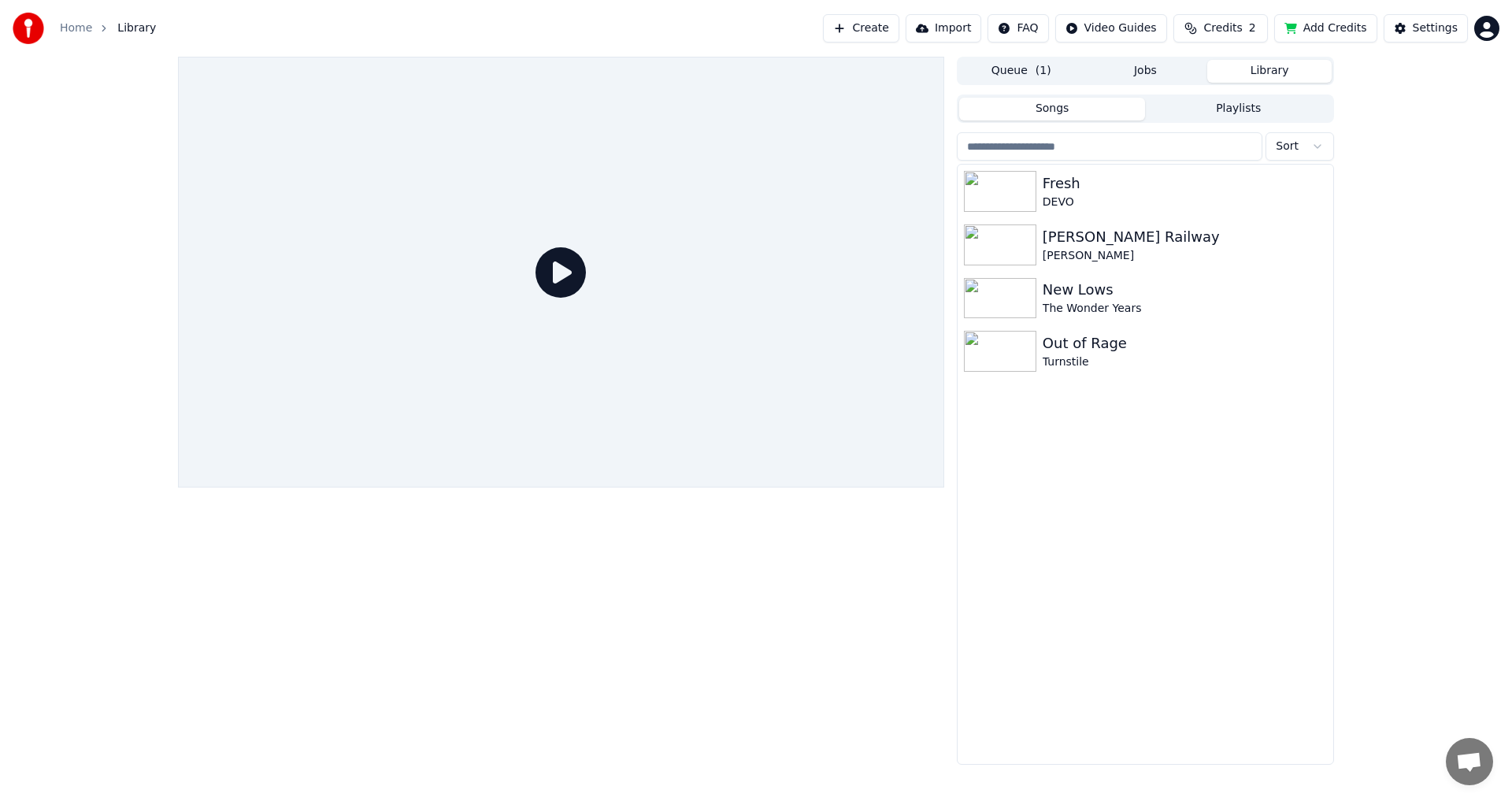
click at [533, 268] on div at bounding box center [561, 272] width 766 height 431
click at [562, 265] on icon at bounding box center [560, 272] width 51 height 51
click at [1020, 206] on img at bounding box center [1000, 191] width 72 height 41
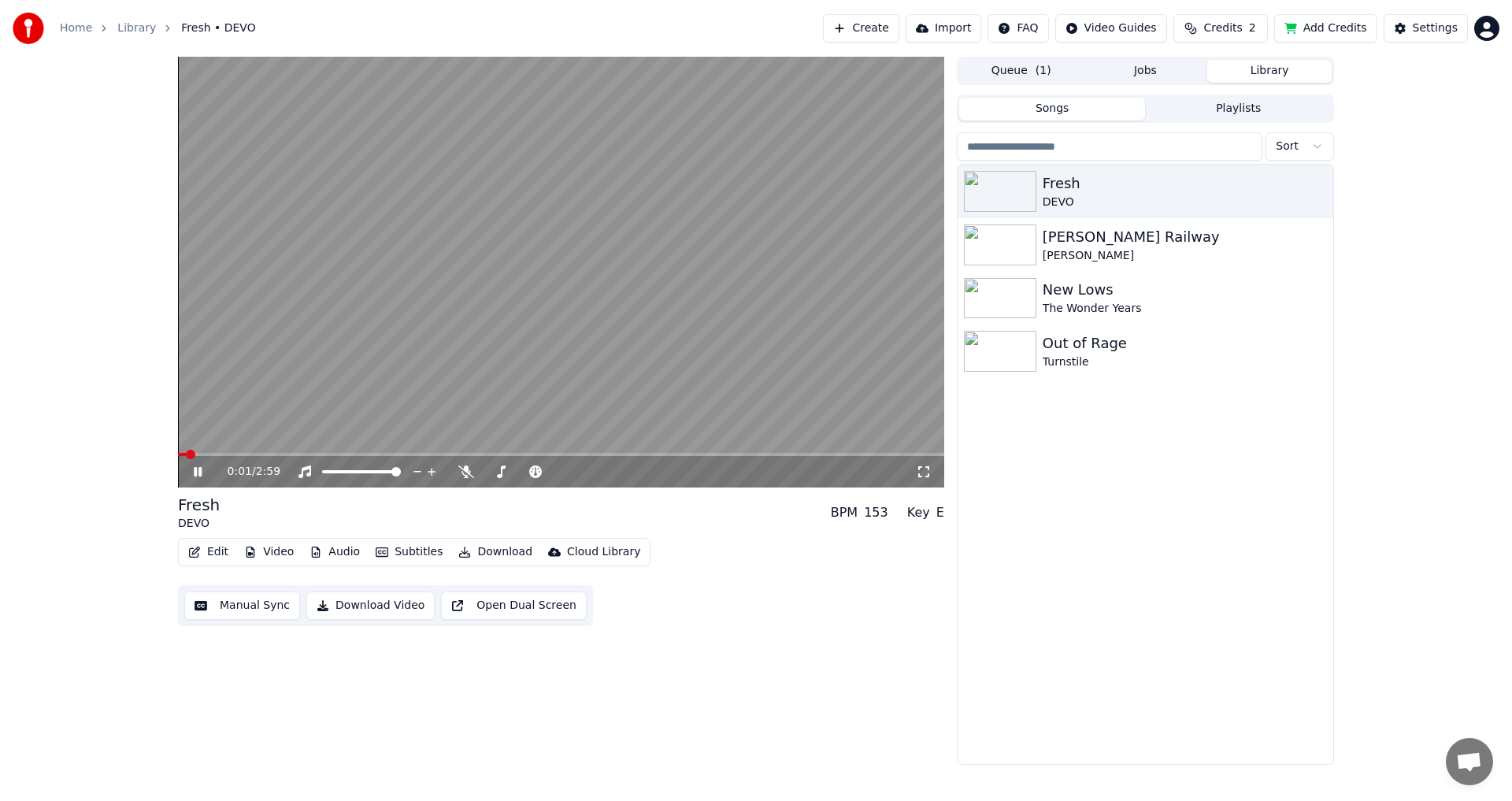
click at [316, 451] on video at bounding box center [561, 272] width 766 height 431
click at [320, 454] on span at bounding box center [561, 455] width 766 height 3
click at [361, 415] on video at bounding box center [561, 272] width 766 height 431
click at [349, 610] on button "Download Video" at bounding box center [370, 605] width 128 height 28
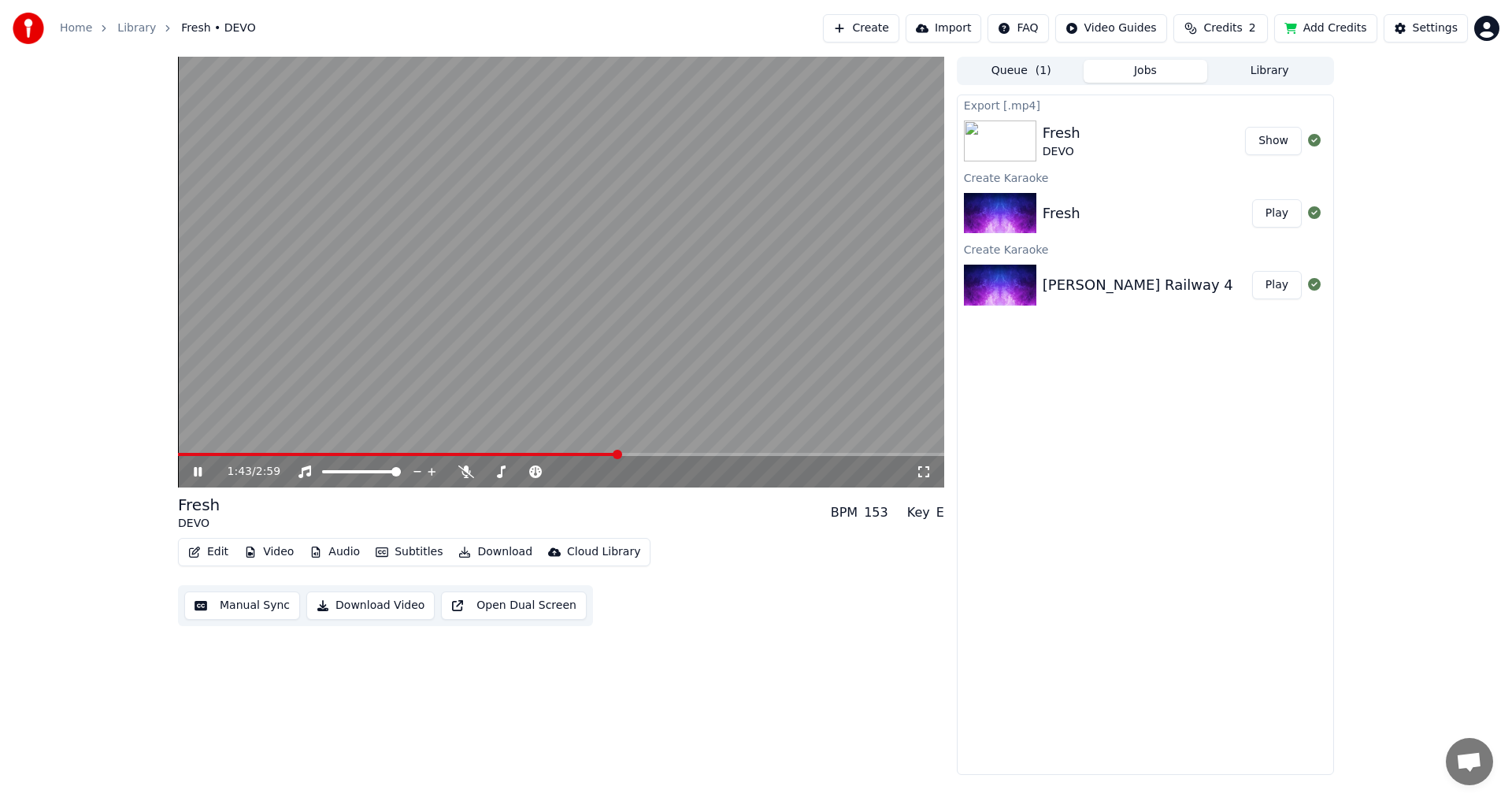
click at [202, 468] on icon at bounding box center [209, 472] width 37 height 13
click at [1045, 76] on span "( 1 )" at bounding box center [1043, 71] width 16 height 16
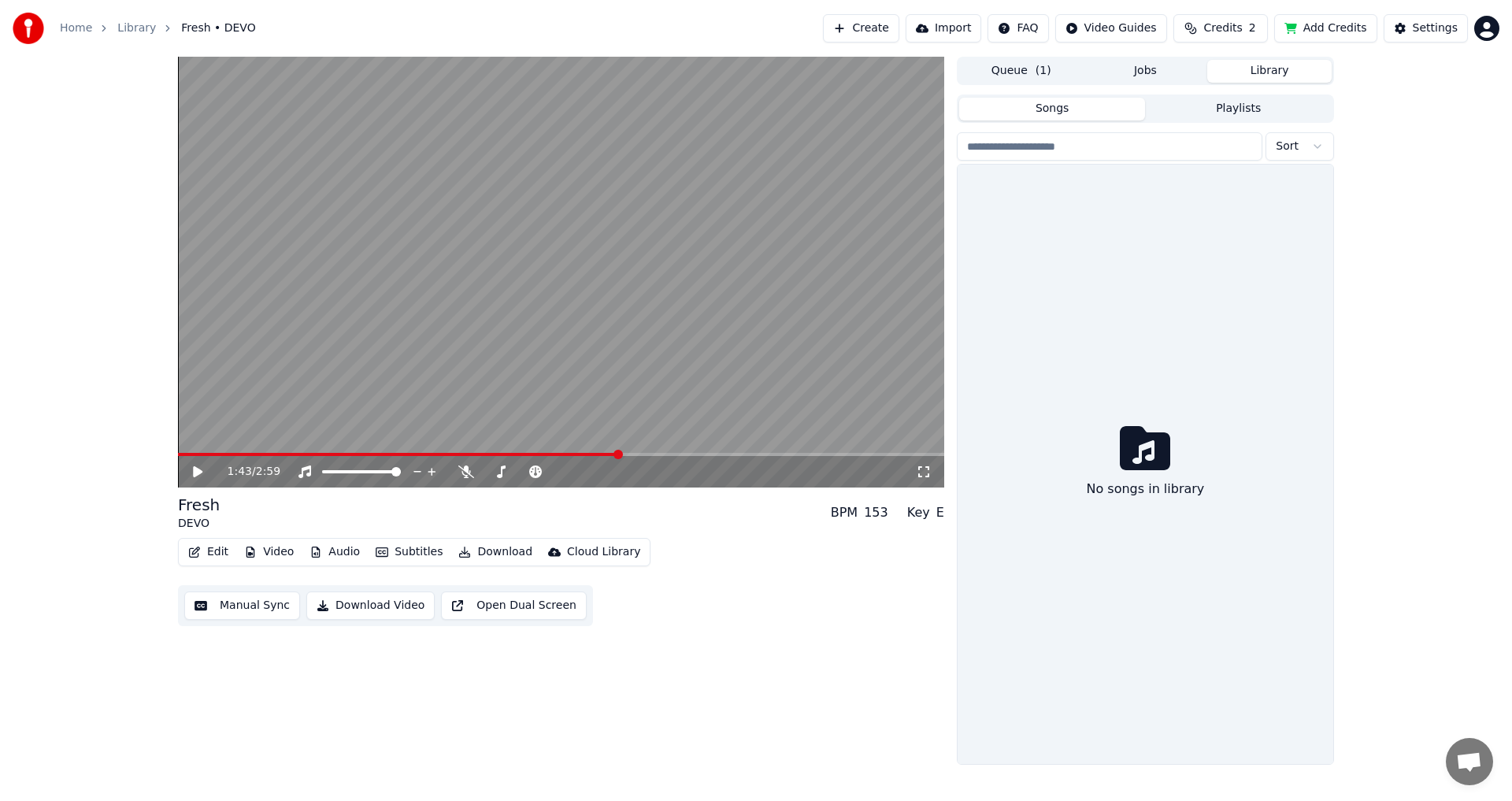
click at [1248, 72] on button "Library" at bounding box center [1269, 72] width 124 height 22
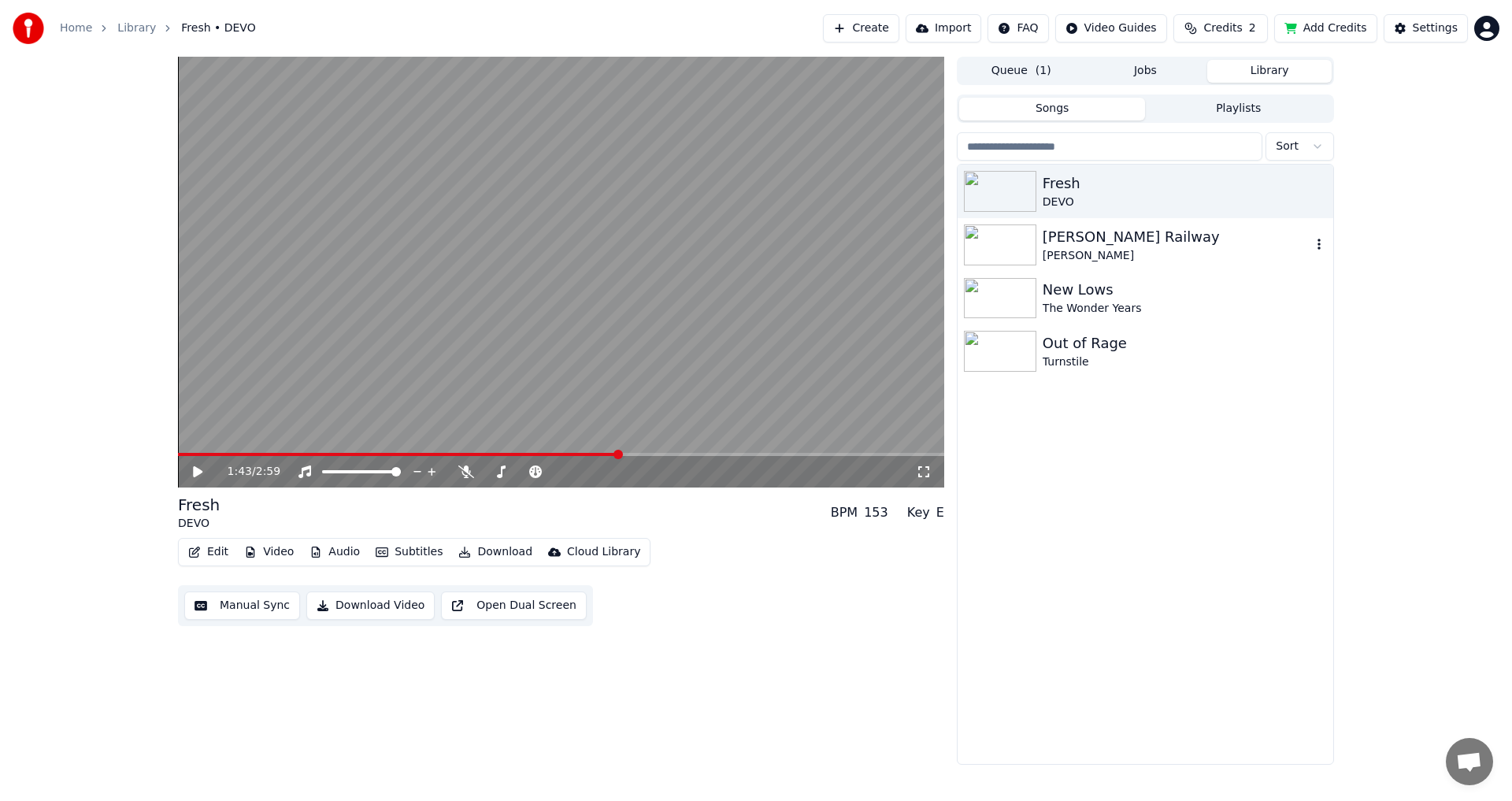
click at [1108, 224] on div "[PERSON_NAME] Railway [PERSON_NAME]" at bounding box center [1145, 245] width 376 height 54
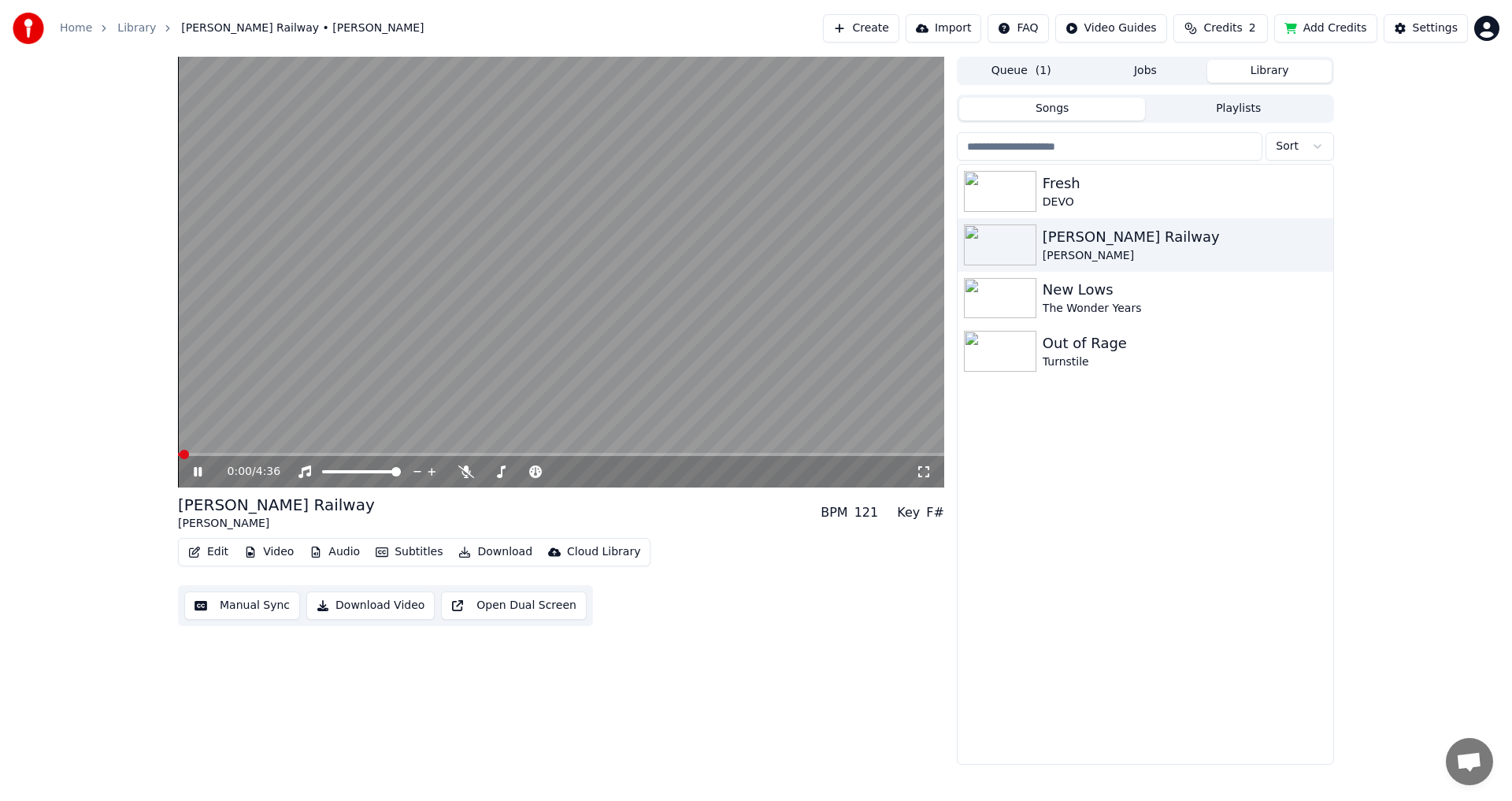
click at [327, 354] on video at bounding box center [561, 272] width 766 height 431
click at [193, 553] on icon "button" at bounding box center [194, 552] width 11 height 11
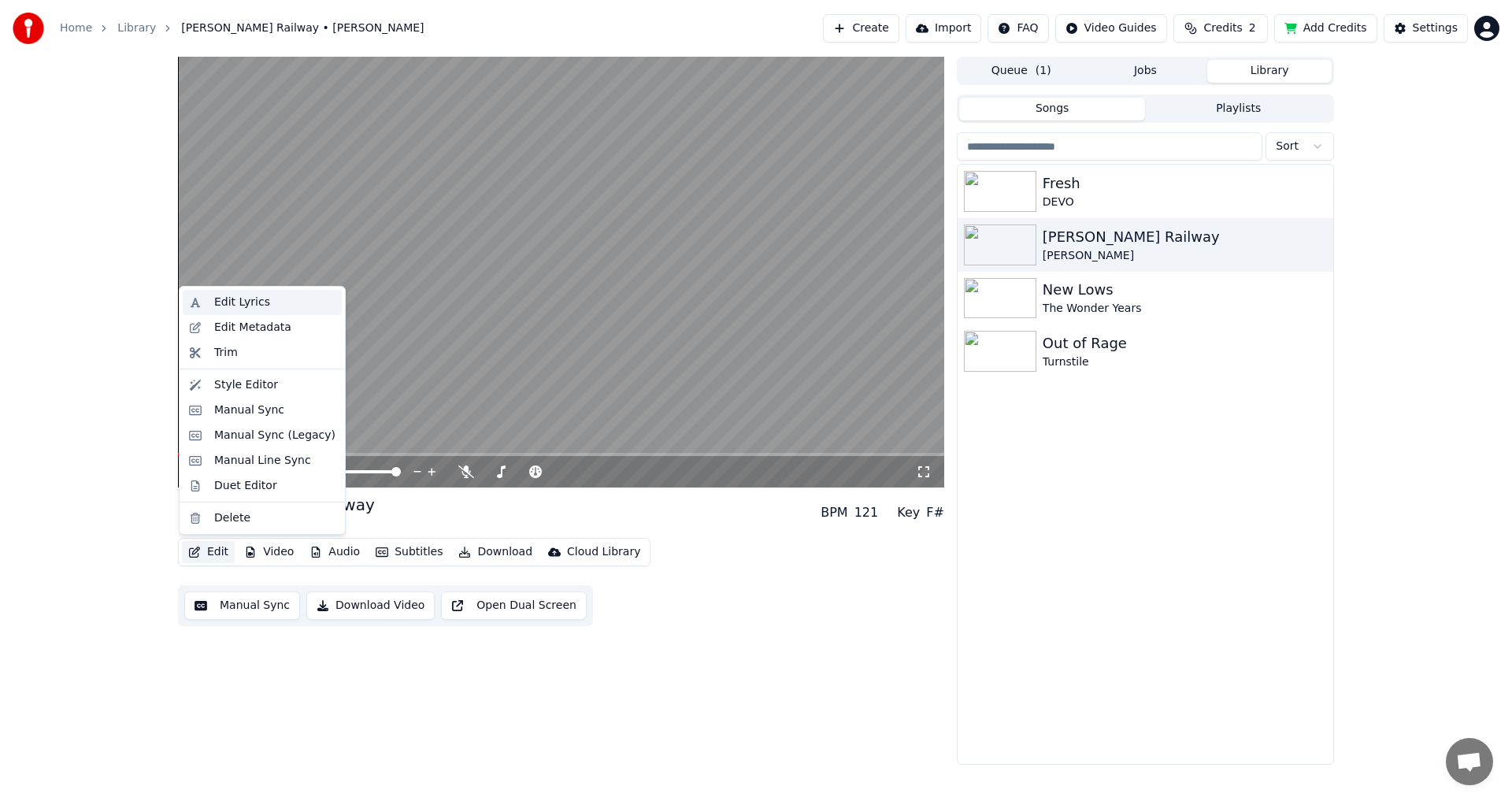
click at [247, 311] on div "Edit Lyrics" at bounding box center [262, 302] width 159 height 25
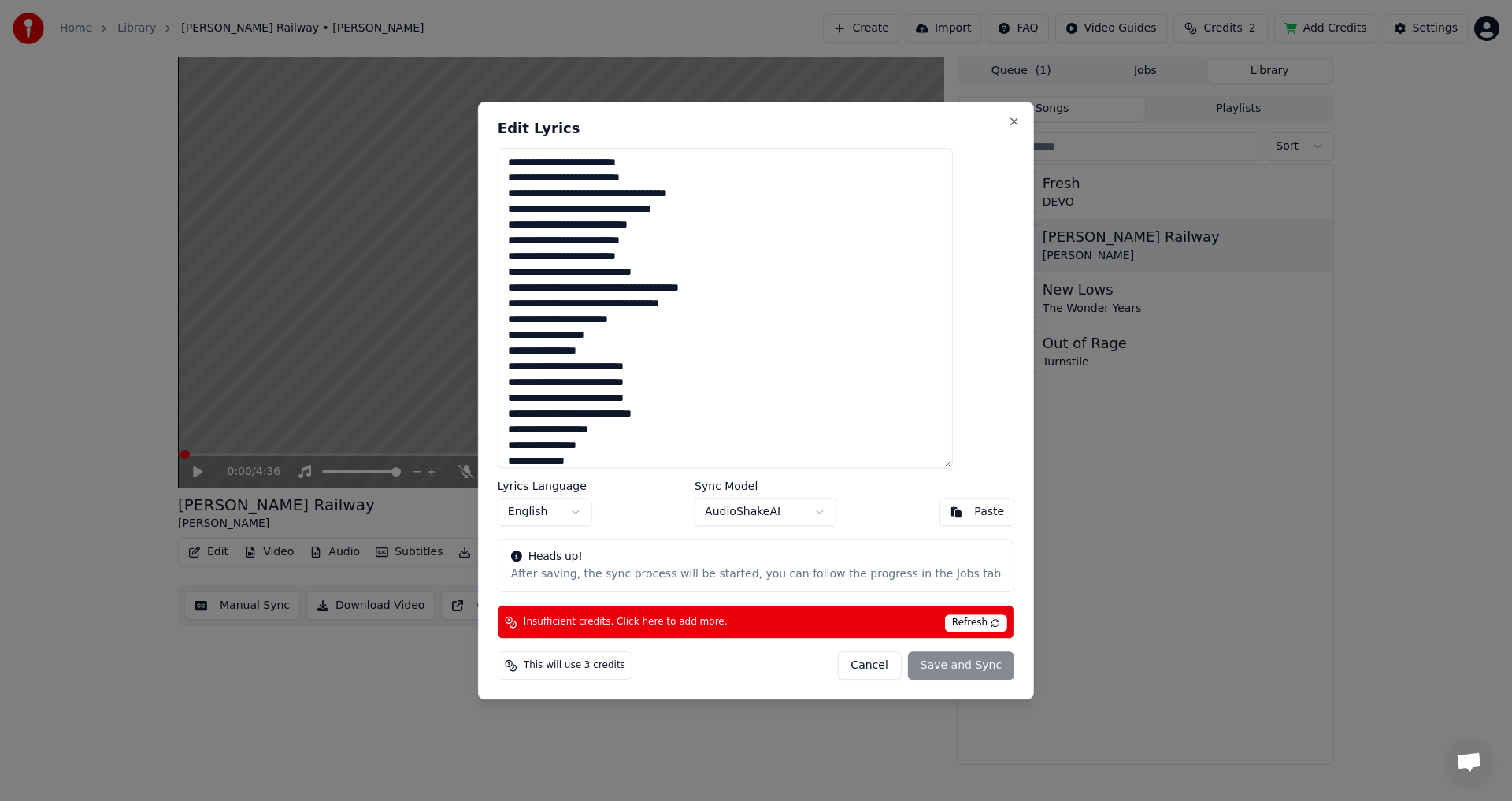
click at [956, 617] on span "Refresh" at bounding box center [976, 623] width 62 height 18
click at [955, 617] on span "Refresh" at bounding box center [976, 623] width 62 height 18
click at [948, 620] on span "Refresh" at bounding box center [976, 623] width 62 height 18
click at [844, 563] on div "Heads up!" at bounding box center [756, 557] width 490 height 16
click at [780, 512] on body "Home Library [PERSON_NAME] Railway • [PERSON_NAME] Create Import FAQ Video Guid…" at bounding box center [756, 400] width 1512 height 801
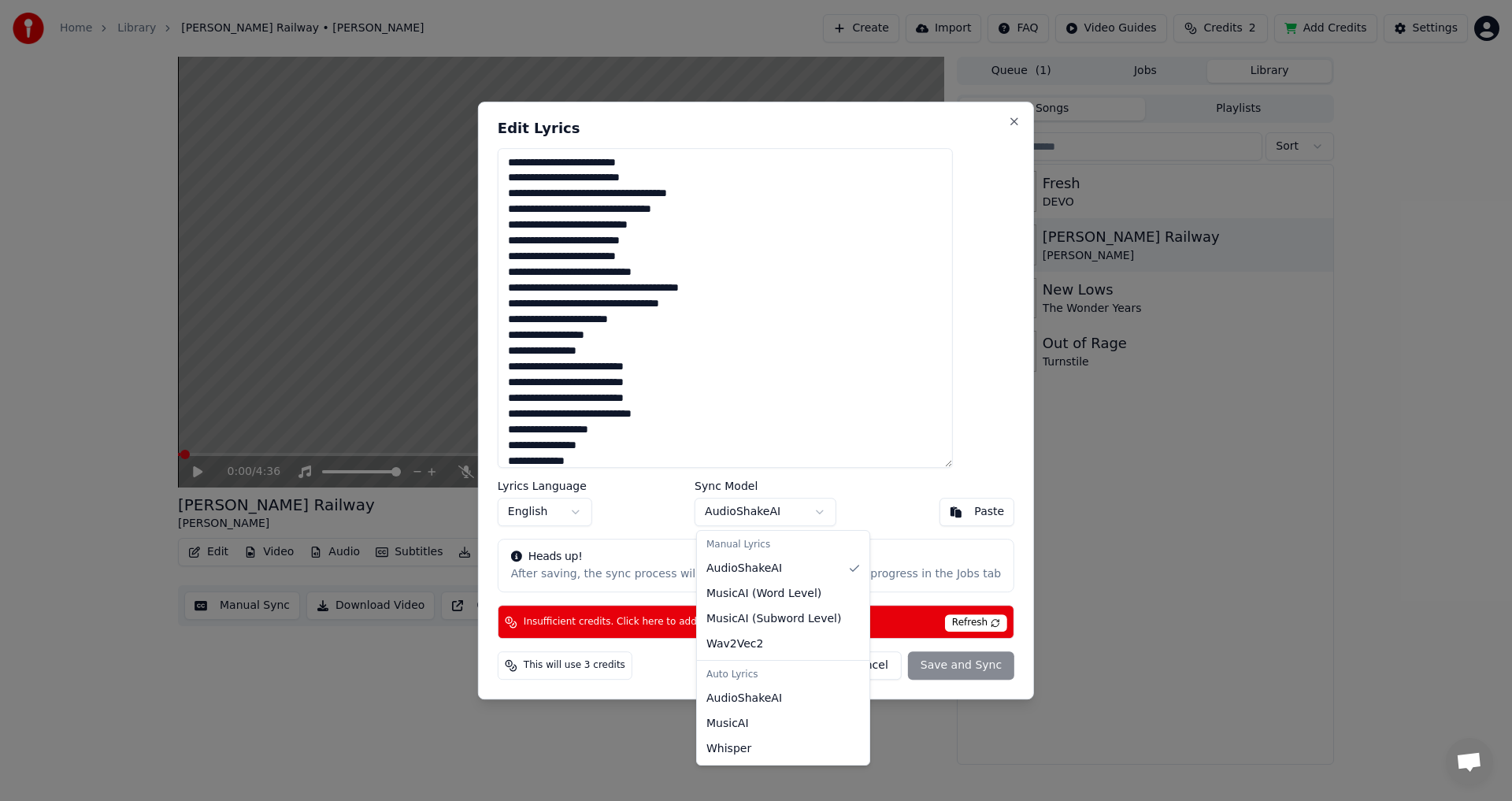
click at [780, 512] on body "Home Library [PERSON_NAME] Railway • [PERSON_NAME] Create Import FAQ Video Guid…" at bounding box center [756, 400] width 1512 height 801
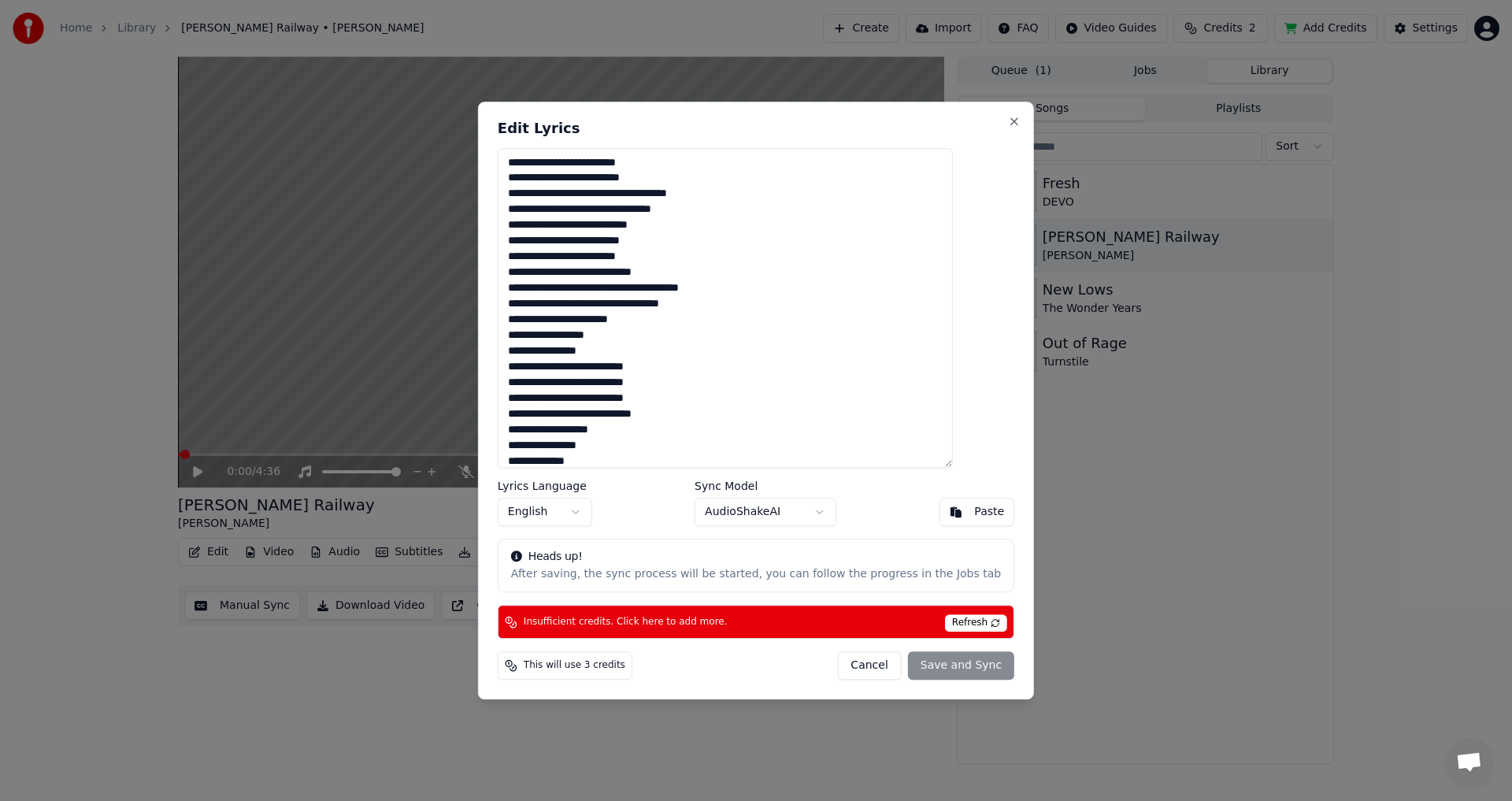
click at [704, 447] on textarea at bounding box center [725, 308] width 455 height 321
click at [704, 448] on textarea at bounding box center [725, 308] width 455 height 321
click at [697, 463] on textarea at bounding box center [725, 308] width 455 height 321
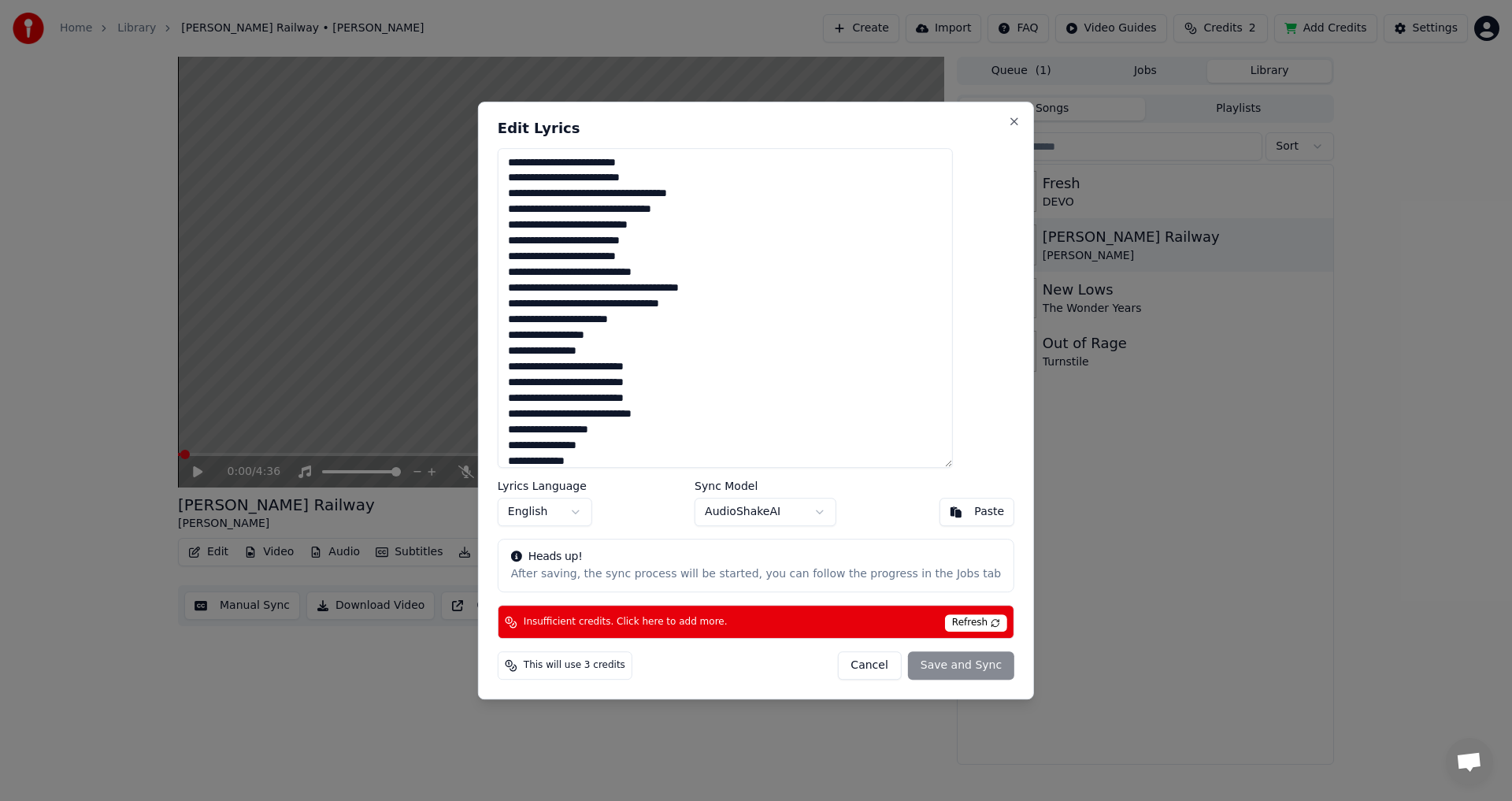
drag, startPoint x: 695, startPoint y: 464, endPoint x: 500, endPoint y: 128, distance: 388.5
click at [500, 128] on body "Home Library [PERSON_NAME] Railway • [PERSON_NAME] Create Import FAQ Video Guid…" at bounding box center [756, 400] width 1512 height 801
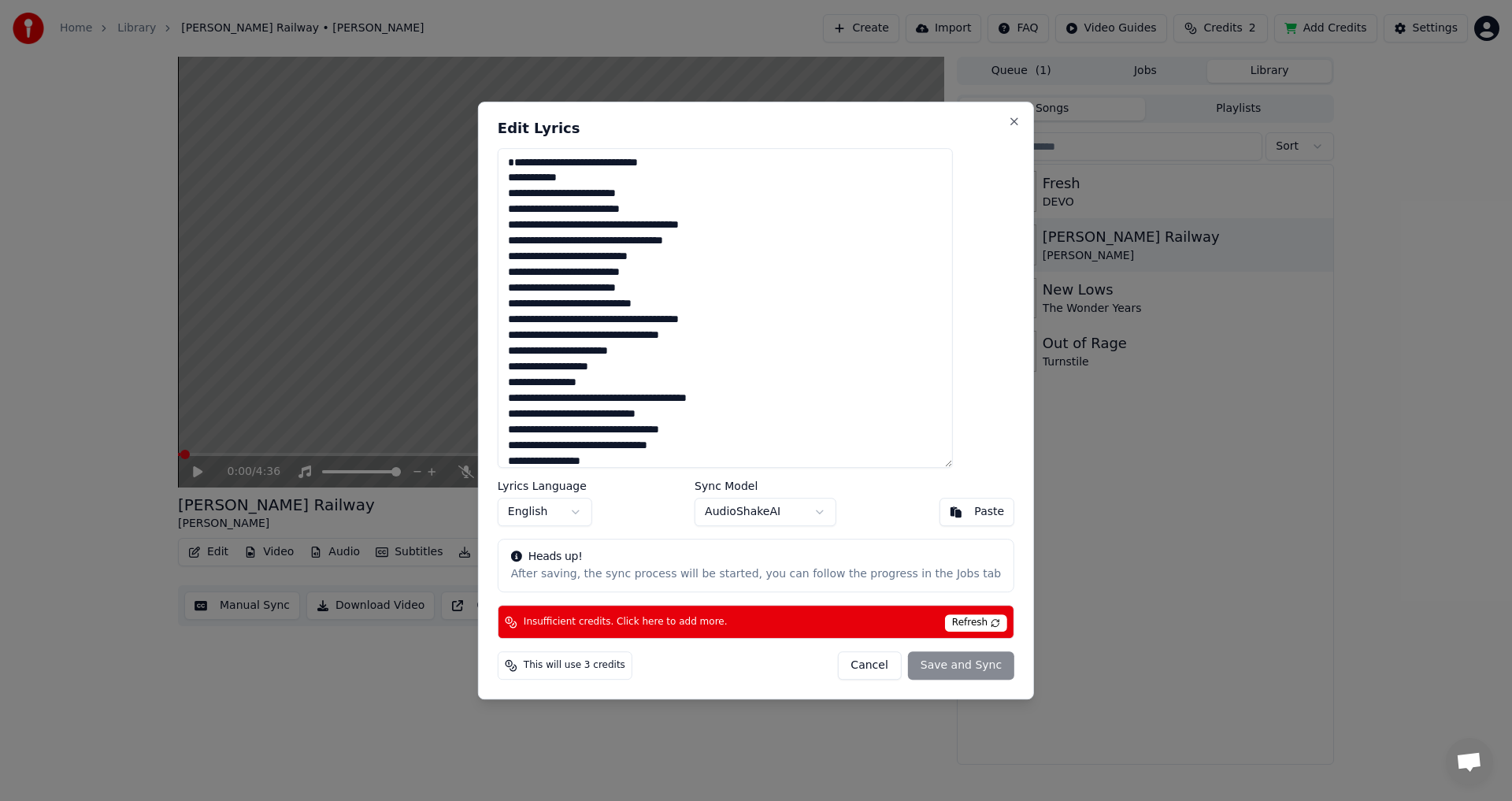
drag, startPoint x: 793, startPoint y: 453, endPoint x: 596, endPoint y: 145, distance: 365.6
click at [596, 145] on div "**********" at bounding box center [756, 400] width 556 height 599
type textarea "**********"
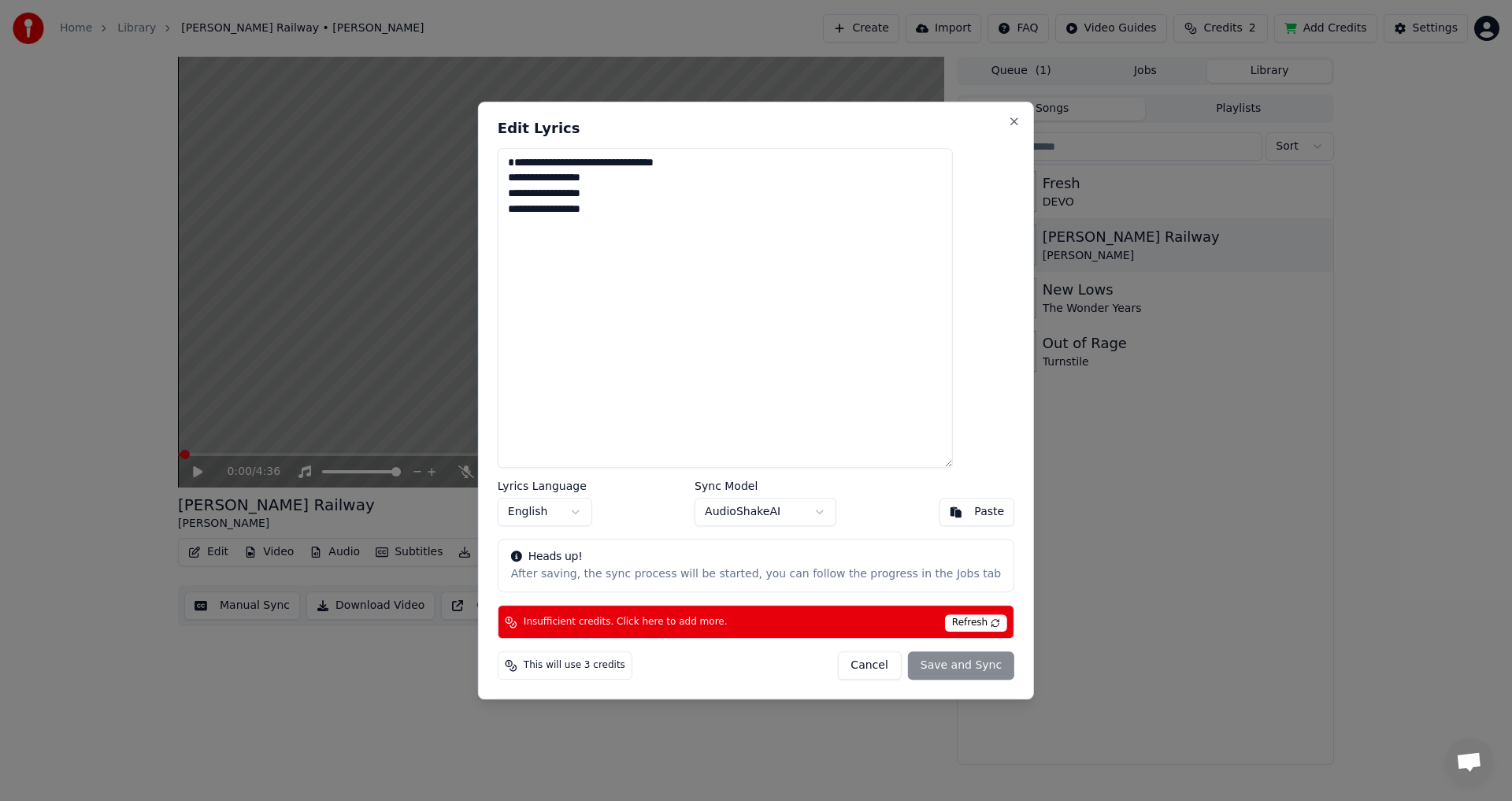
drag, startPoint x: 732, startPoint y: 324, endPoint x: 537, endPoint y: 116, distance: 285.1
click at [537, 116] on div "**********" at bounding box center [756, 400] width 556 height 599
click at [838, 662] on button "Cancel" at bounding box center [868, 665] width 63 height 28
type textarea "**********"
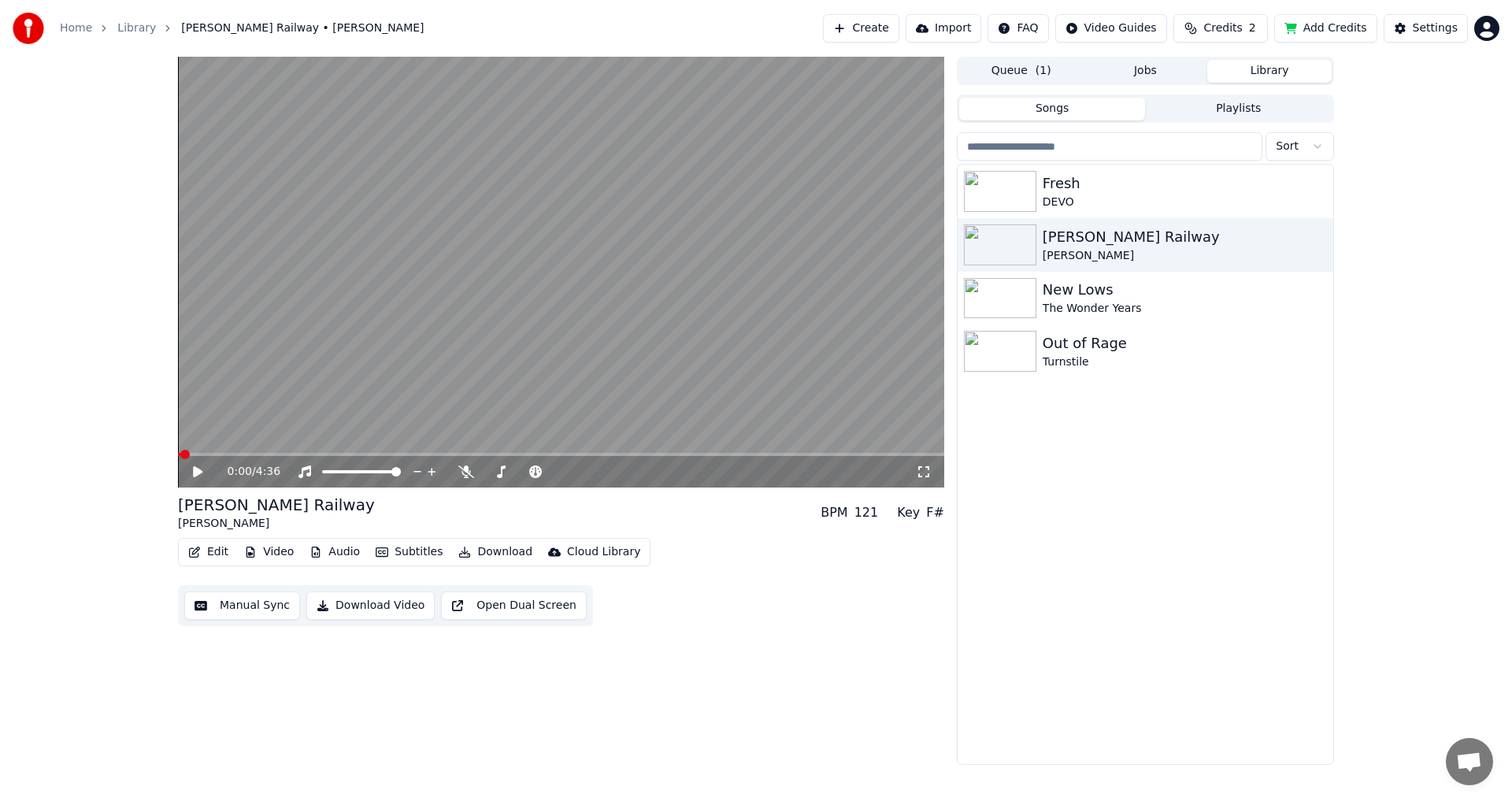
click at [1182, 533] on div "Fresh DEVO [PERSON_NAME] Railway [PERSON_NAME] New Lows The Wonder Years Out of…" at bounding box center [1145, 464] width 376 height 599
